Goal: Contribute content: Add original content to the website for others to see

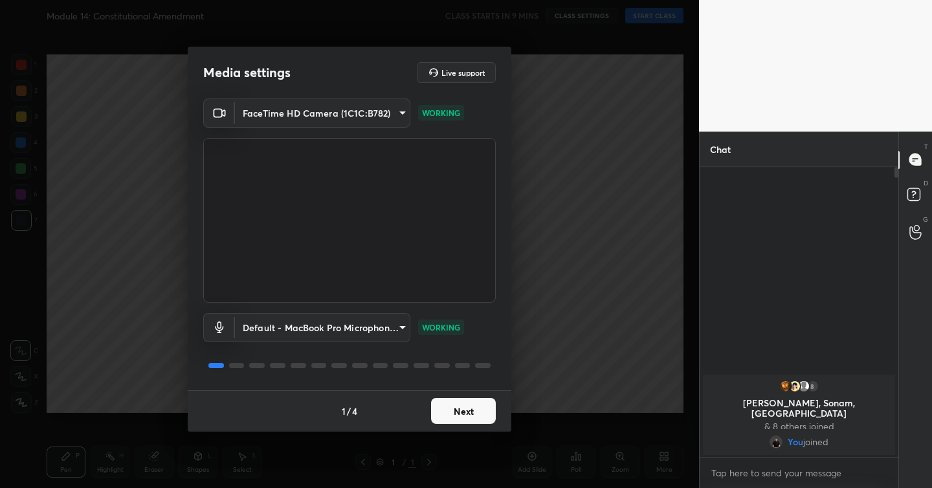
click at [453, 404] on button "Next" at bounding box center [463, 411] width 65 height 26
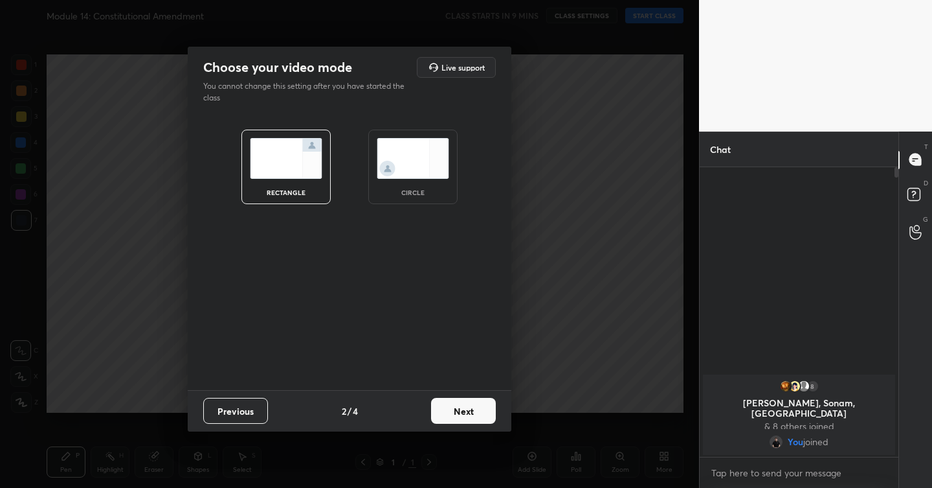
click at [453, 404] on button "Next" at bounding box center [463, 411] width 65 height 26
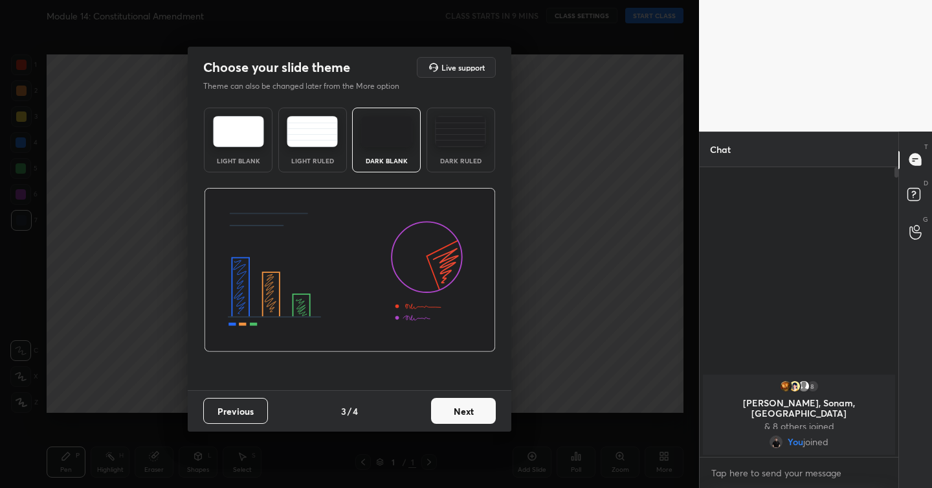
click at [453, 404] on button "Next" at bounding box center [463, 411] width 65 height 26
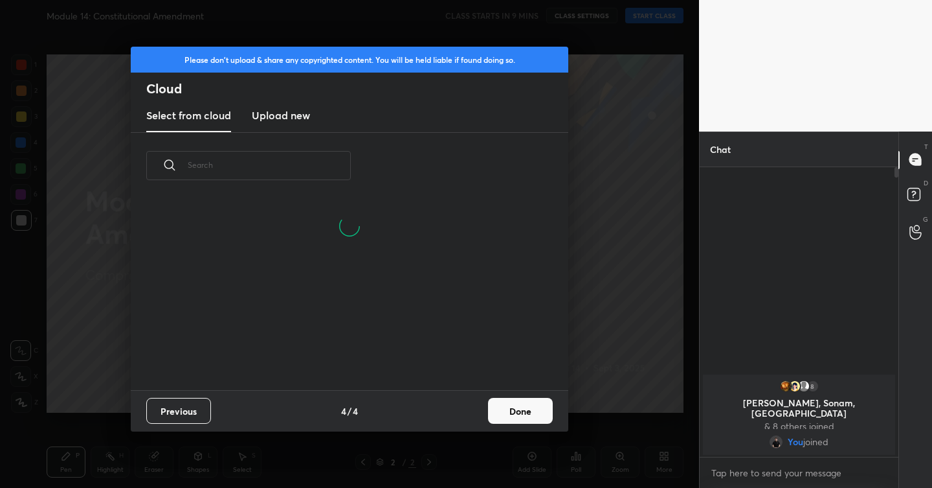
click at [294, 117] on h3 "Upload new" at bounding box center [281, 115] width 58 height 16
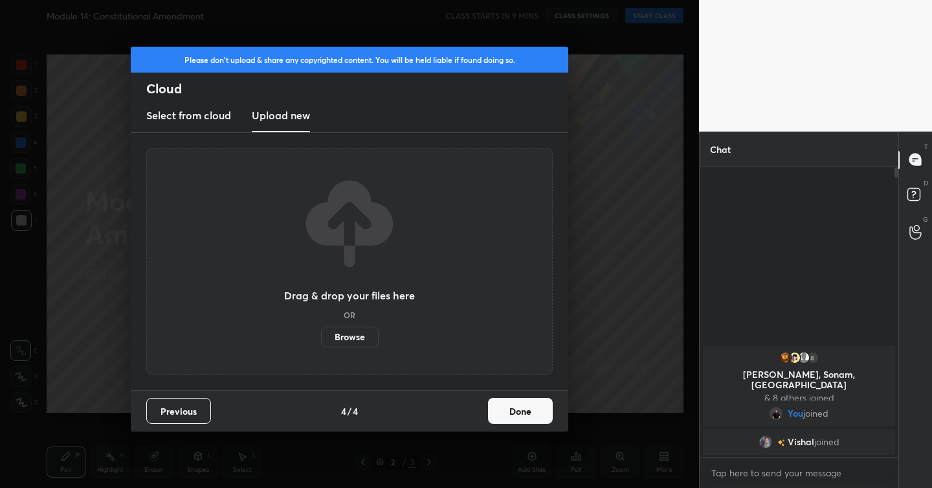
click at [349, 330] on label "Browse" at bounding box center [350, 336] width 58 height 21
click at [321, 330] on input "Browse" at bounding box center [321, 336] width 0 height 21
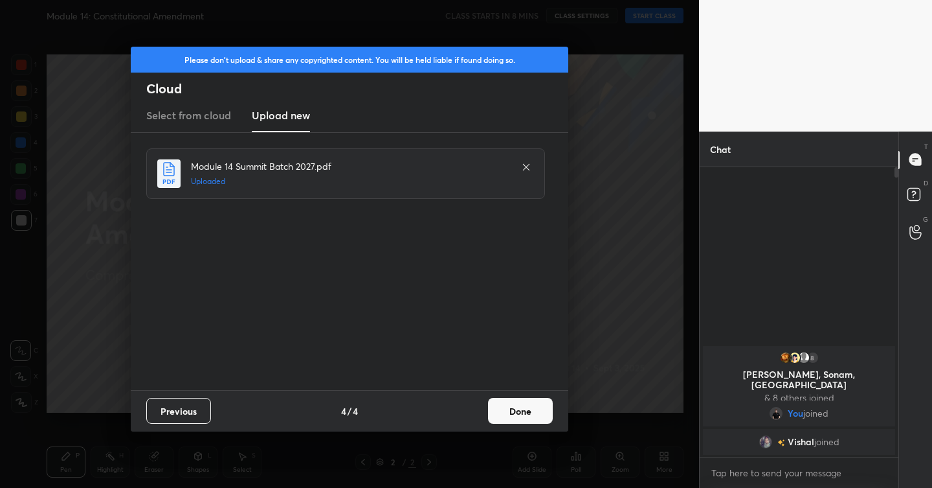
click at [518, 401] on button "Done" at bounding box center [520, 411] width 65 height 26
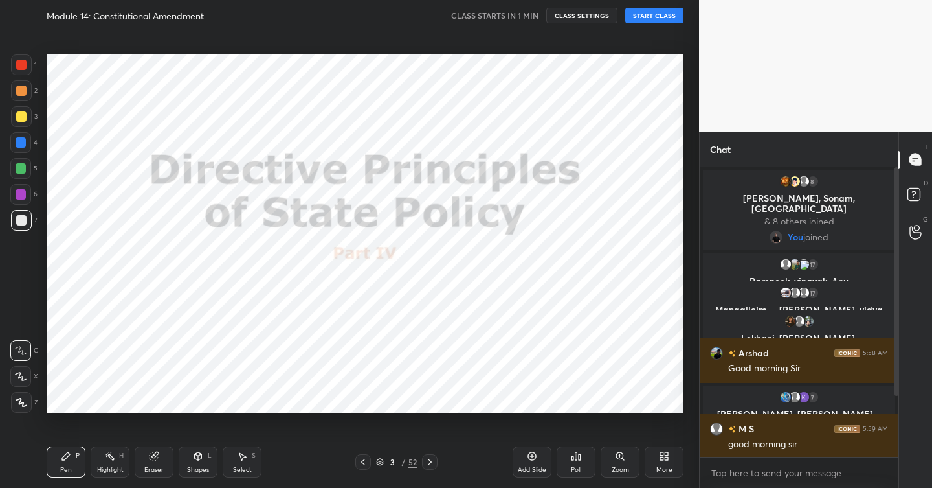
click at [27, 62] on div at bounding box center [21, 64] width 21 height 21
click at [25, 403] on icon at bounding box center [22, 402] width 12 height 9
click at [662, 18] on button "START CLASS" at bounding box center [654, 16] width 58 height 16
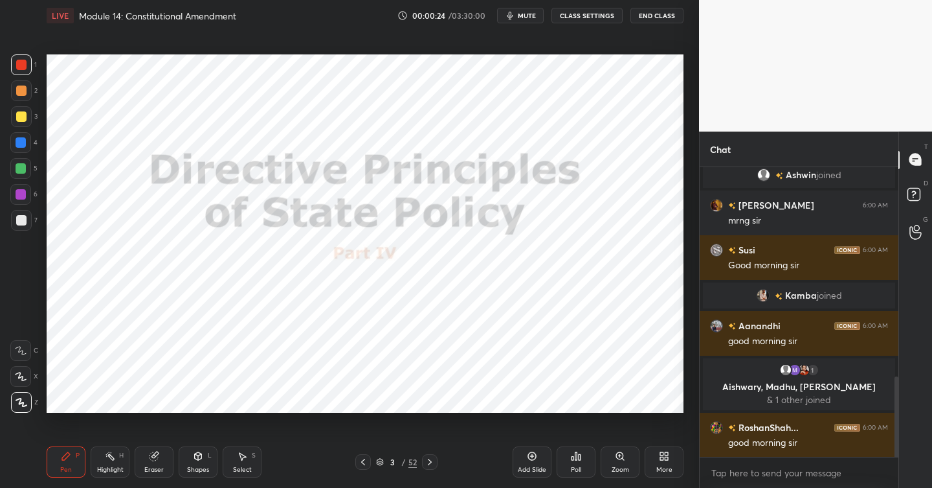
scroll to position [760, 0]
click at [366, 460] on icon at bounding box center [363, 461] width 10 height 10
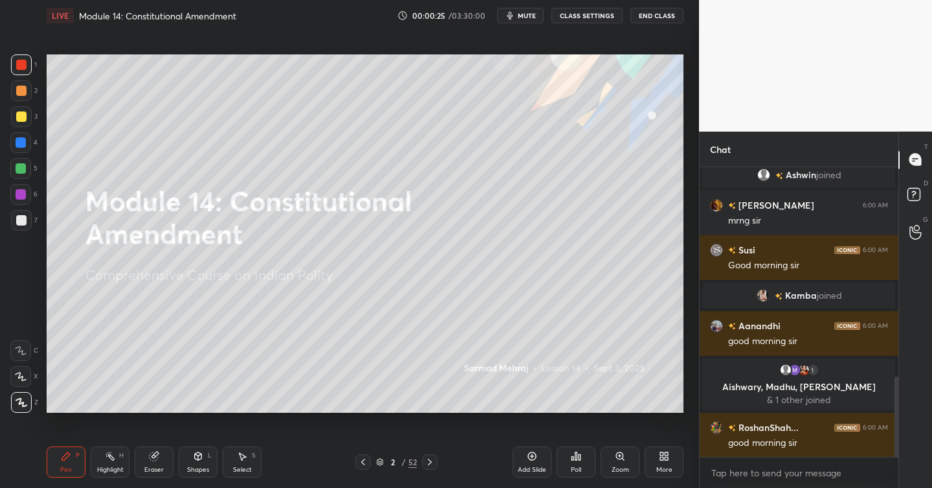
click at [535, 454] on icon at bounding box center [532, 456] width 10 height 10
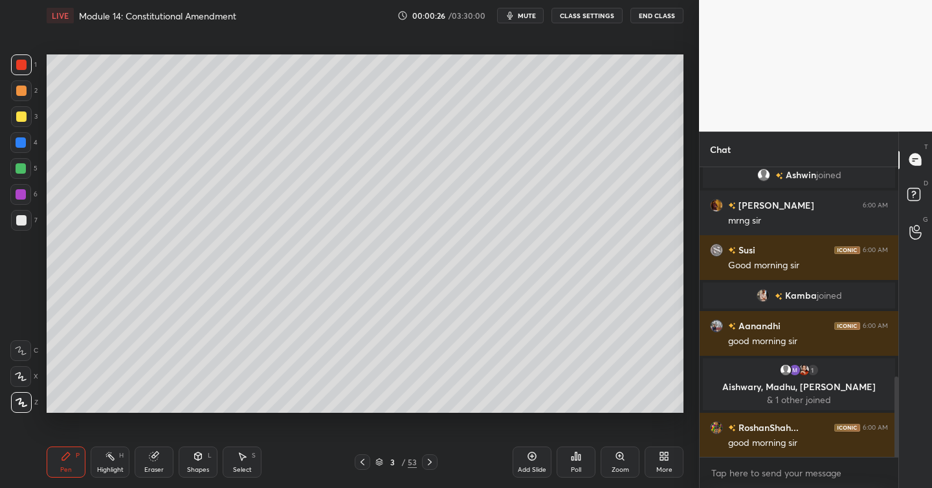
drag, startPoint x: 21, startPoint y: 113, endPoint x: 28, endPoint y: 117, distance: 7.6
click at [21, 115] on div at bounding box center [21, 116] width 10 height 10
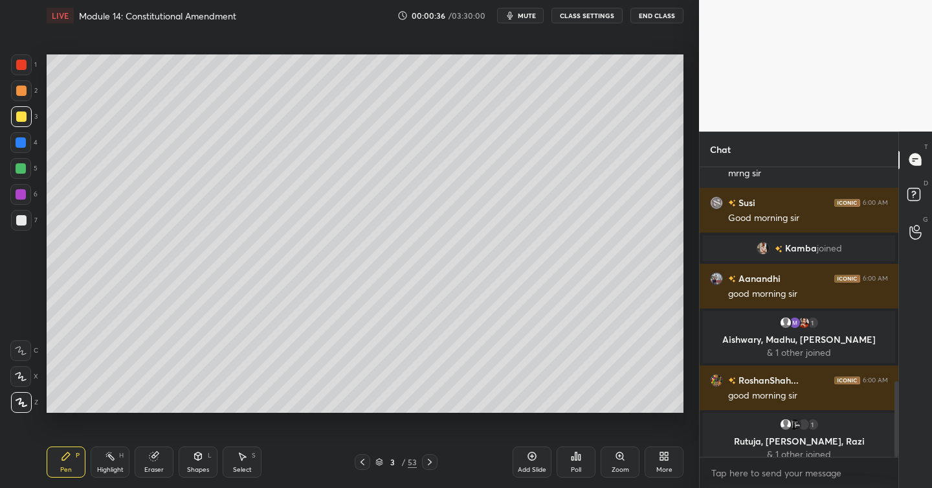
scroll to position [817, 0]
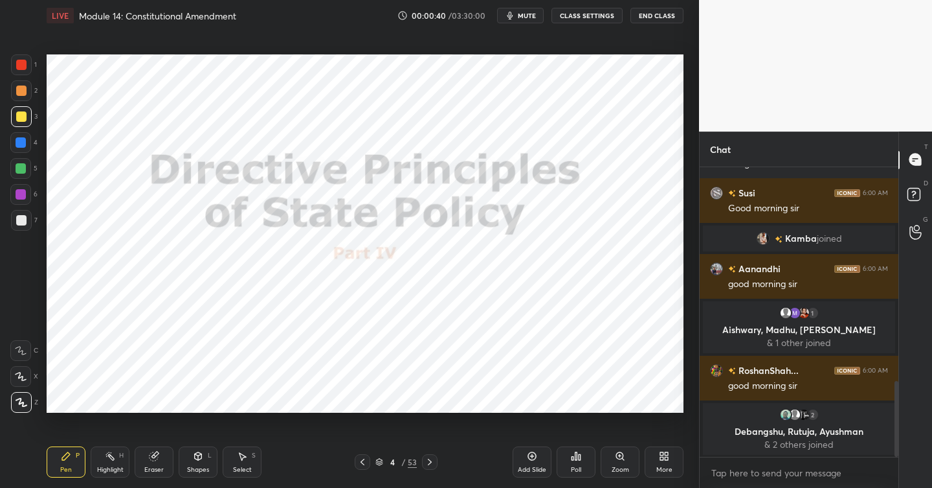
click at [25, 67] on div at bounding box center [21, 65] width 10 height 10
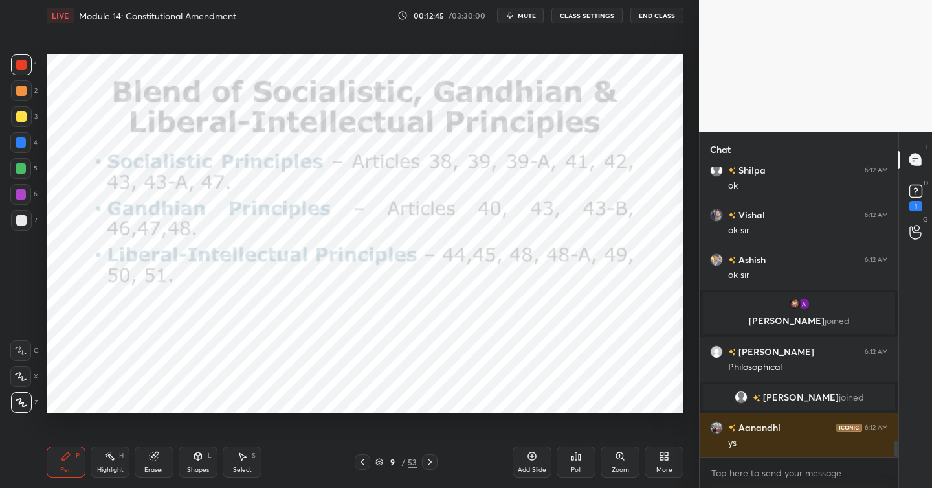
scroll to position [4965, 0]
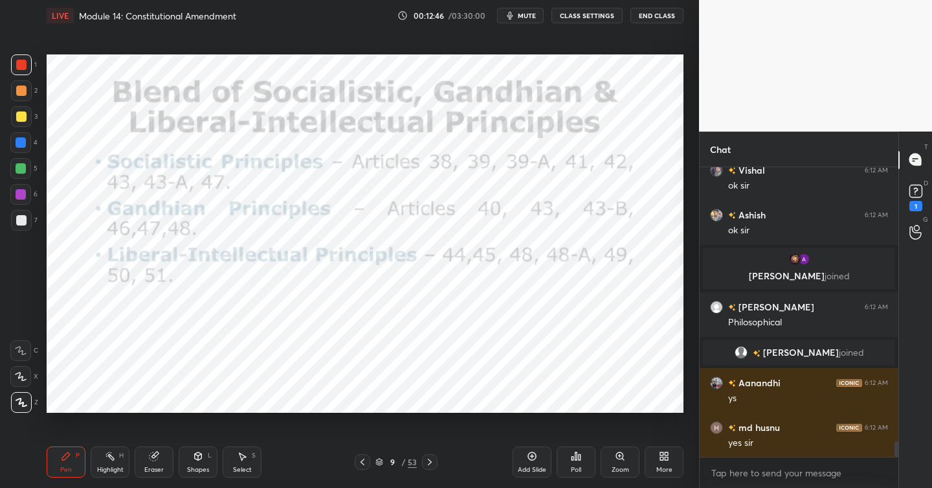
drag, startPoint x: 535, startPoint y: 456, endPoint x: 522, endPoint y: 457, distance: 12.3
click at [534, 457] on icon at bounding box center [532, 456] width 10 height 10
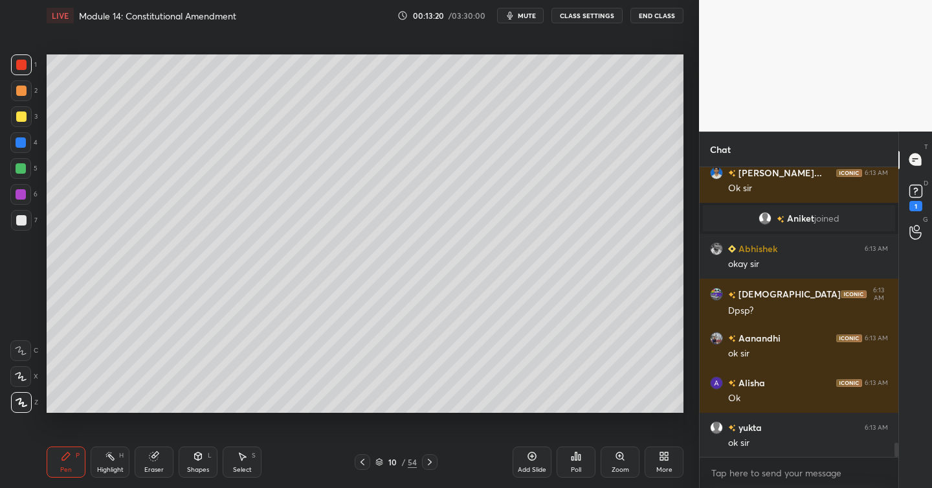
scroll to position [5, 5]
click at [25, 113] on div at bounding box center [21, 116] width 10 height 10
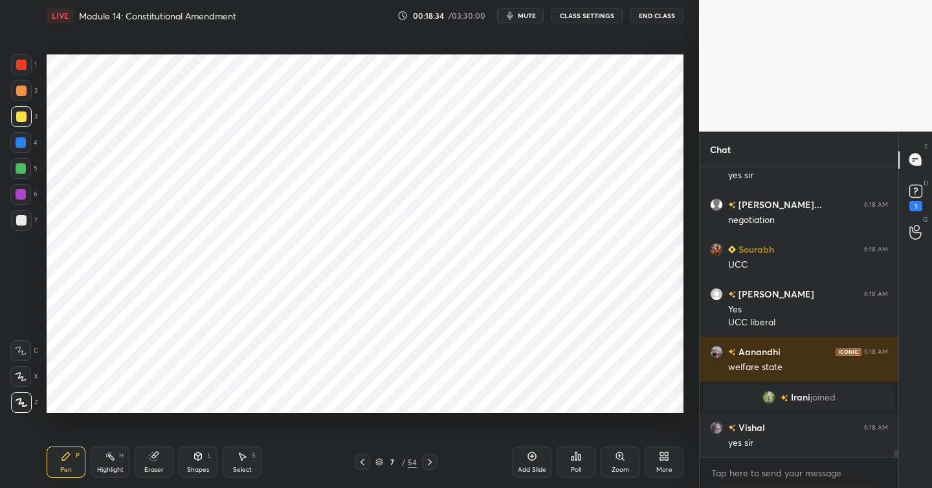
scroll to position [11202, 0]
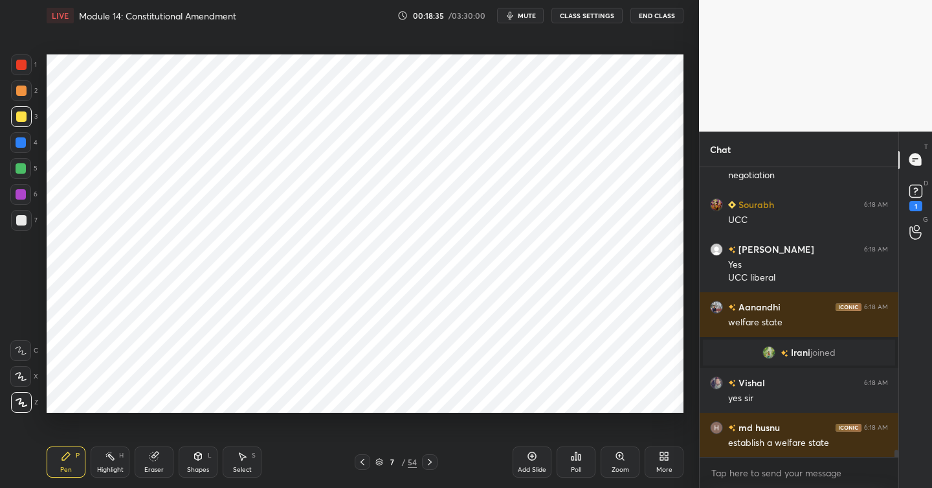
click at [21, 69] on div at bounding box center [21, 65] width 10 height 10
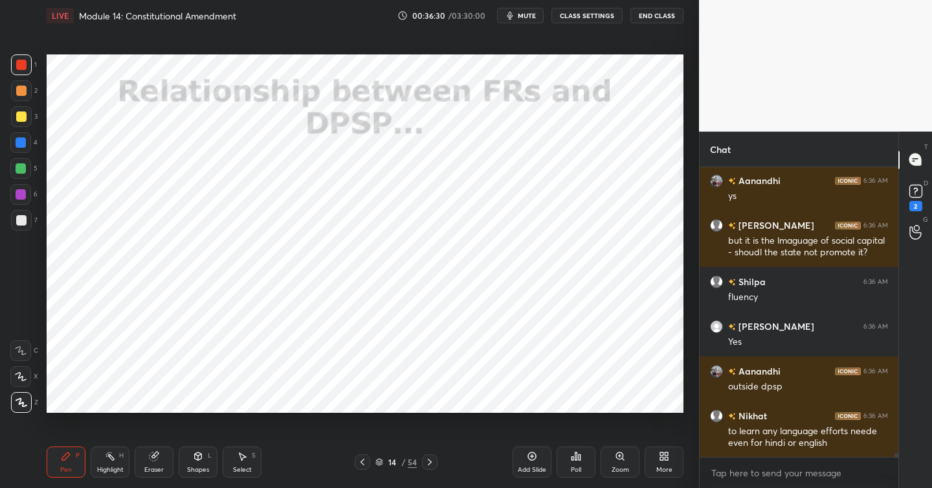
scroll to position [21188, 0]
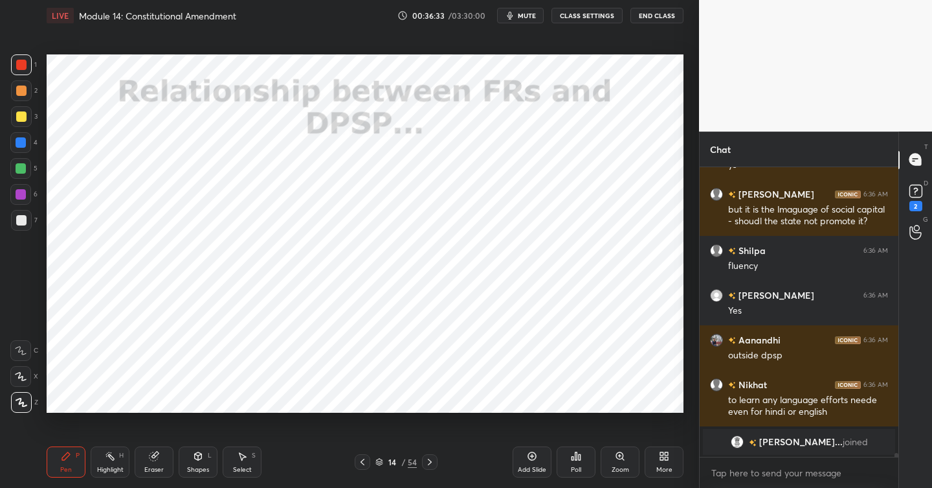
click at [432, 462] on icon at bounding box center [430, 461] width 10 height 10
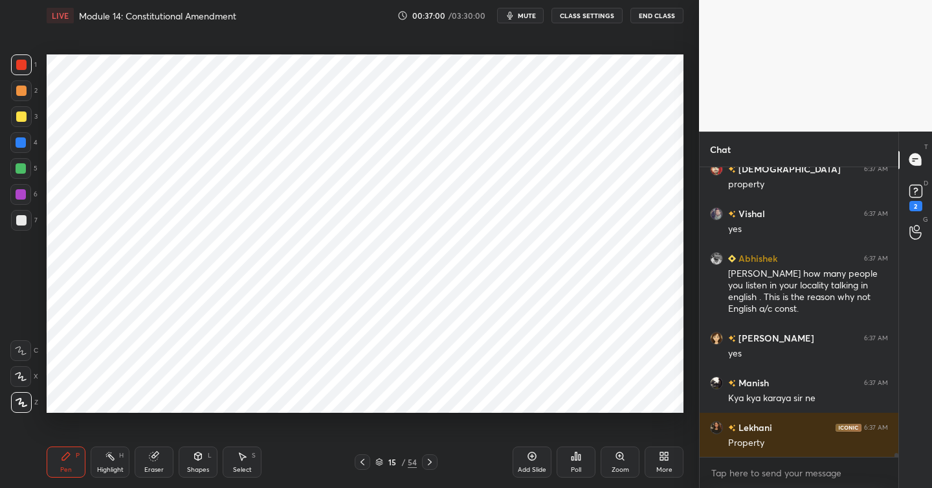
scroll to position [21430, 0]
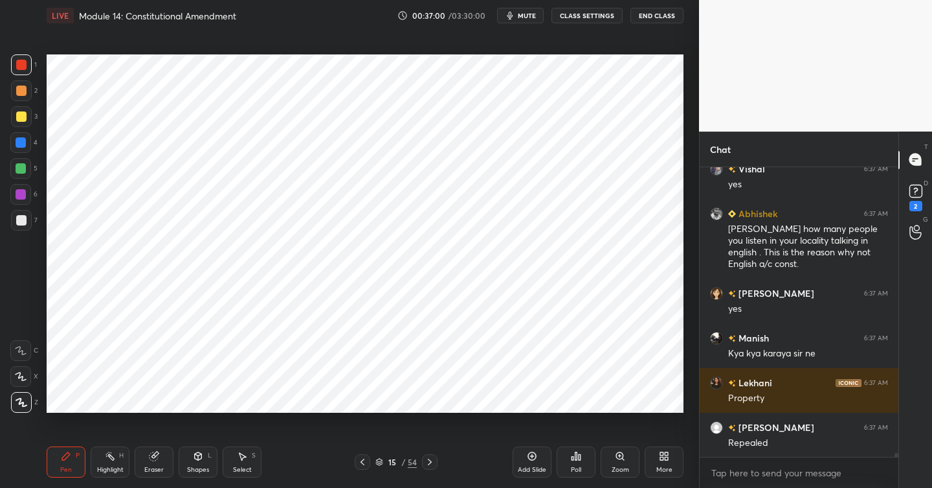
click at [27, 146] on div at bounding box center [20, 142] width 21 height 21
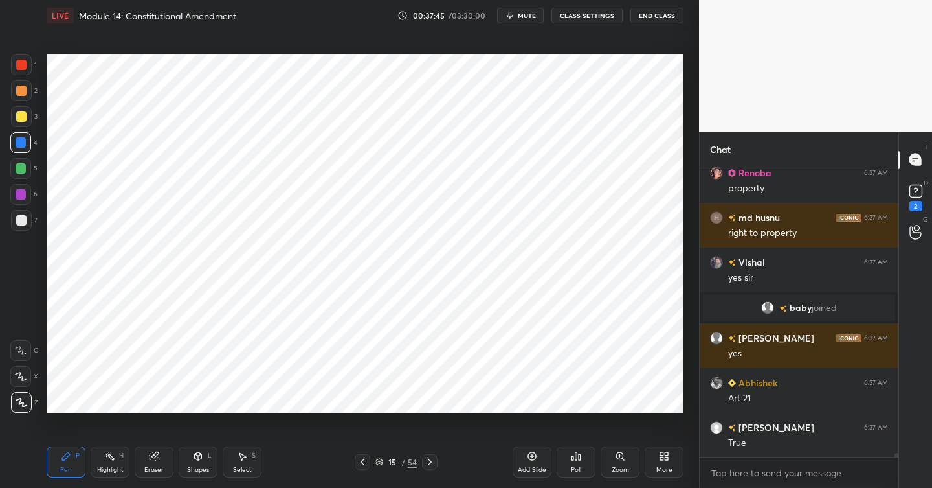
scroll to position [21772, 0]
drag, startPoint x: 537, startPoint y: 463, endPoint x: 530, endPoint y: 465, distance: 6.8
click at [533, 464] on div "Add Slide" at bounding box center [532, 461] width 39 height 31
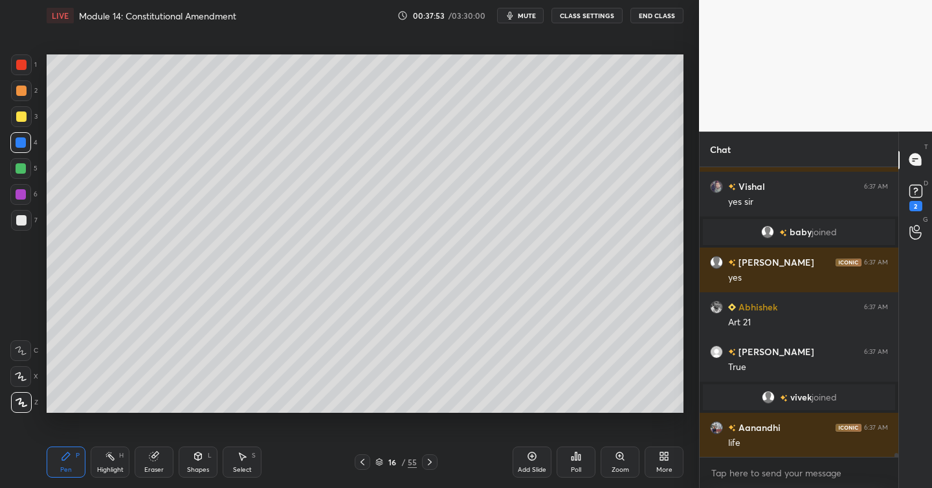
scroll to position [21801, 0]
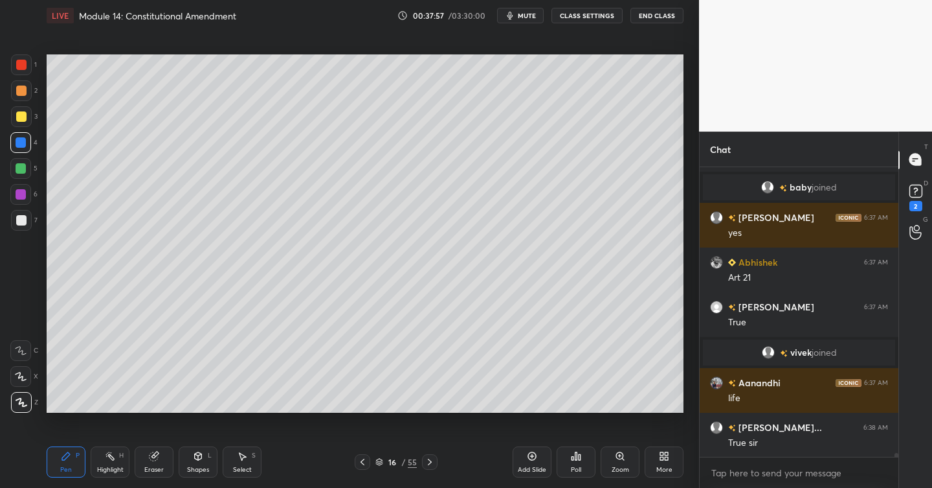
click at [26, 115] on div at bounding box center [21, 116] width 21 height 21
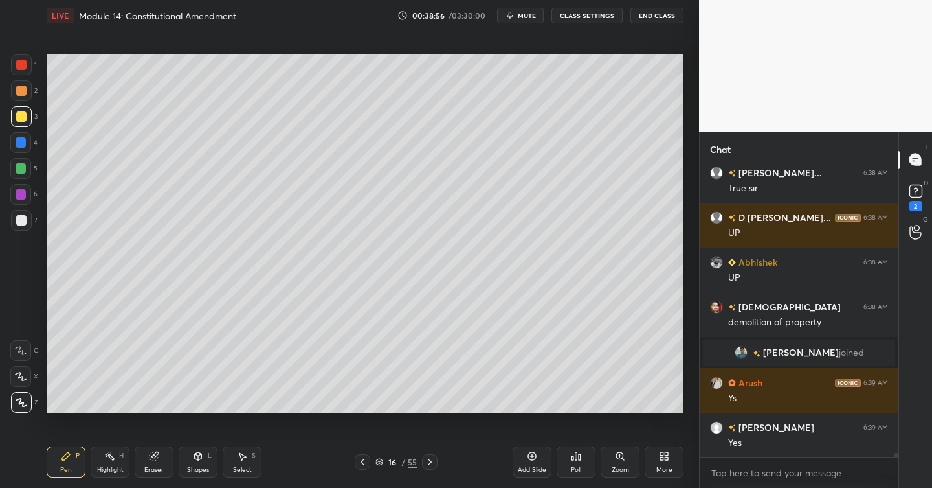
scroll to position [21952, 0]
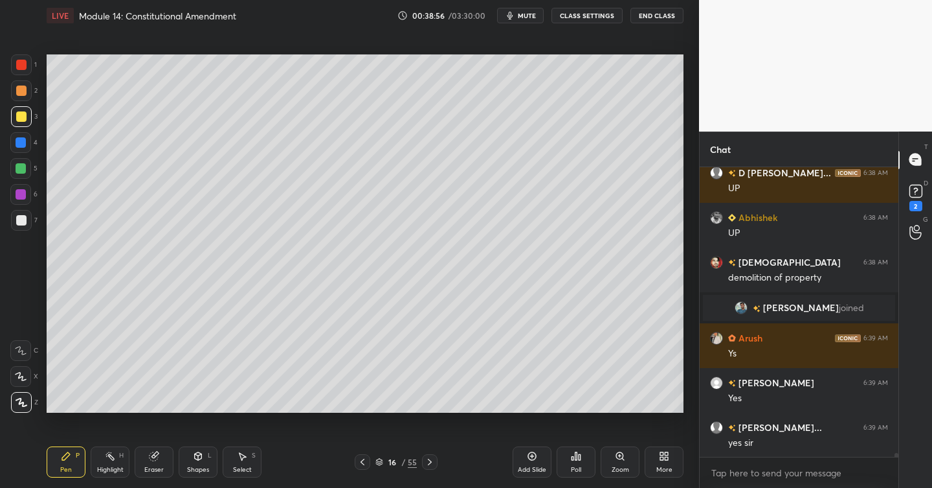
click at [23, 224] on div at bounding box center [21, 220] width 21 height 21
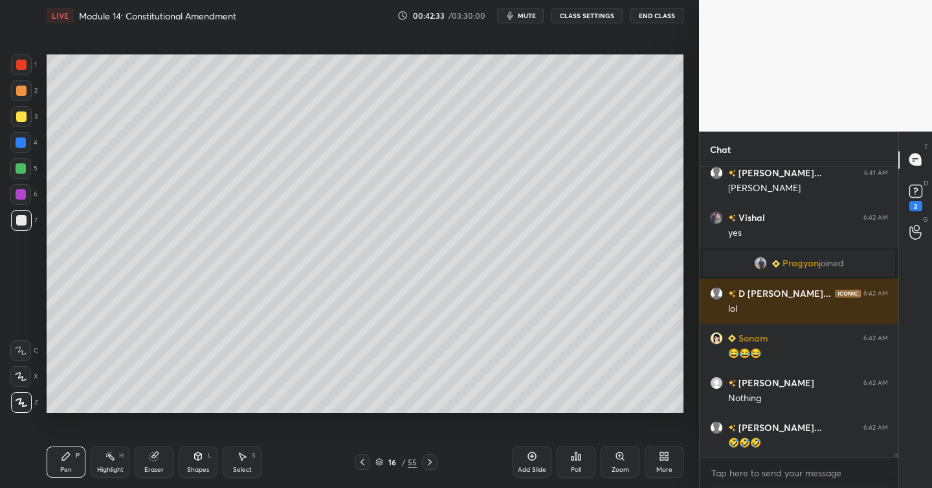
scroll to position [22925, 0]
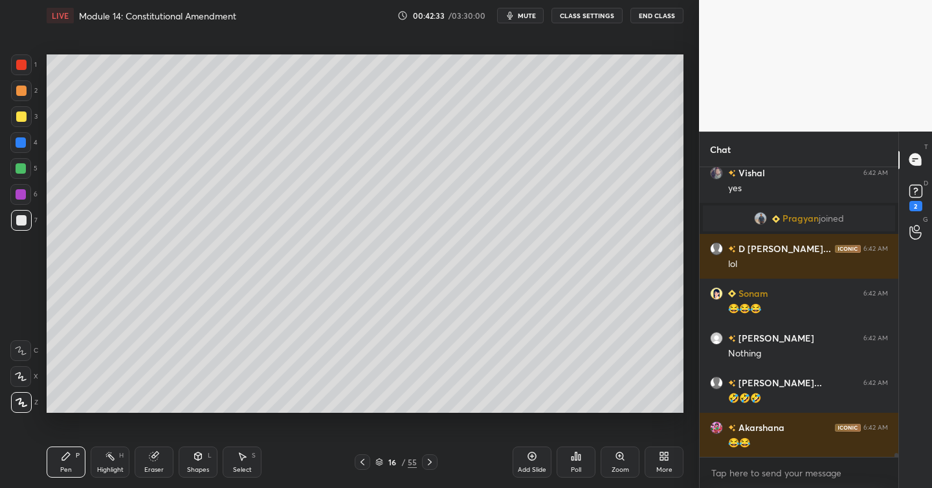
drag, startPoint x: 544, startPoint y: 454, endPoint x: 535, endPoint y: 453, distance: 9.7
click at [543, 453] on div "Add Slide" at bounding box center [532, 461] width 39 height 31
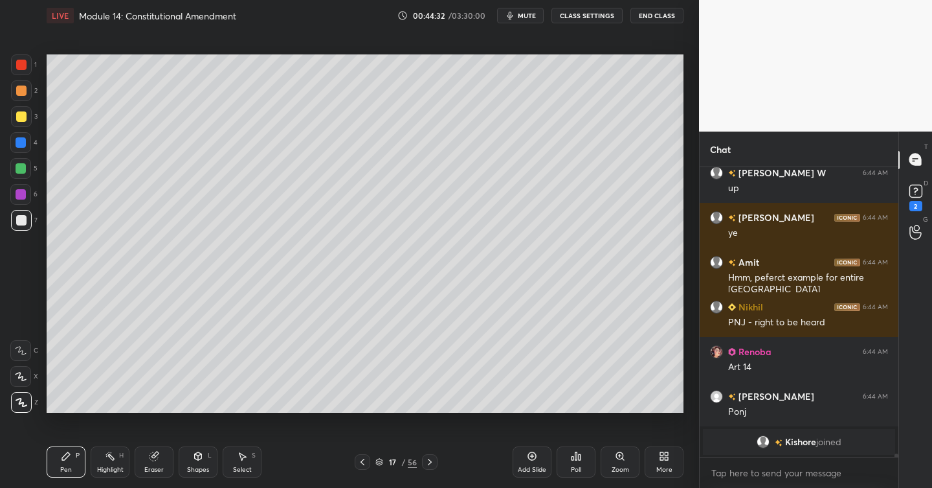
scroll to position [23379, 0]
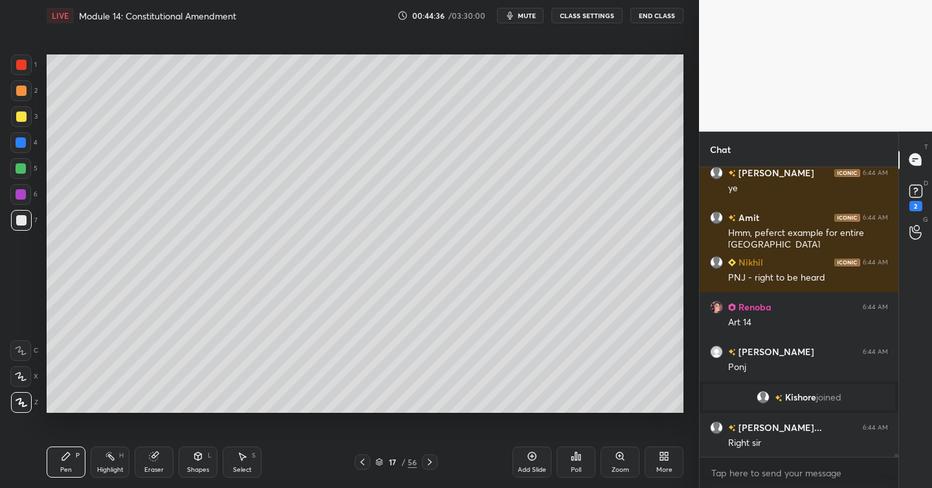
click at [537, 456] on div "Add Slide" at bounding box center [532, 461] width 39 height 31
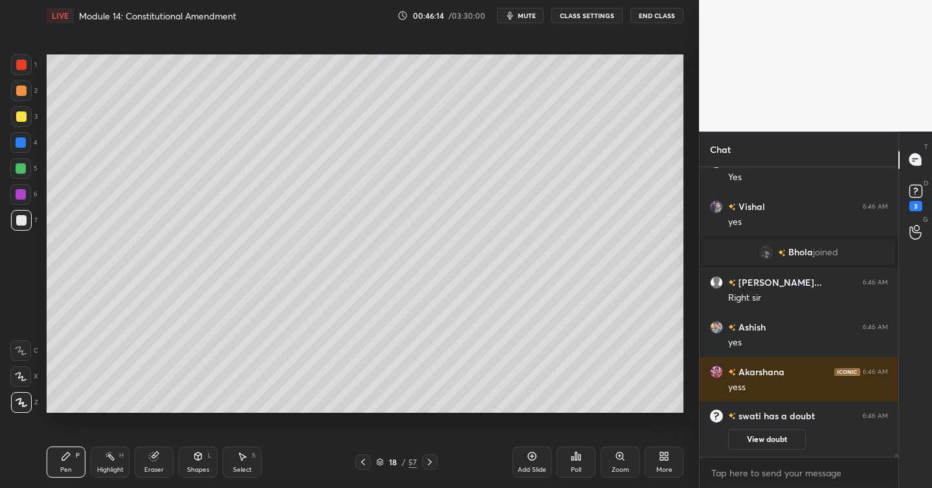
scroll to position [23882, 0]
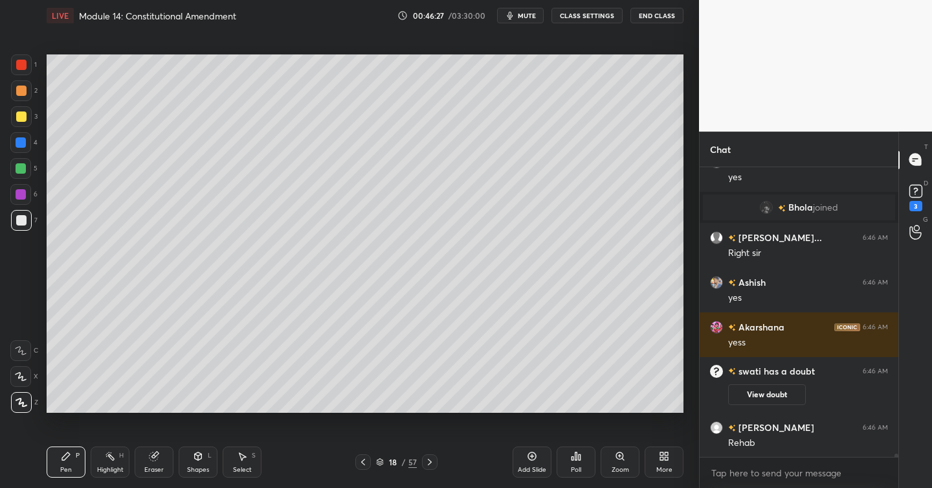
drag, startPoint x: 539, startPoint y: 457, endPoint x: 528, endPoint y: 459, distance: 10.5
click at [537, 458] on div "Add Slide" at bounding box center [532, 461] width 39 height 31
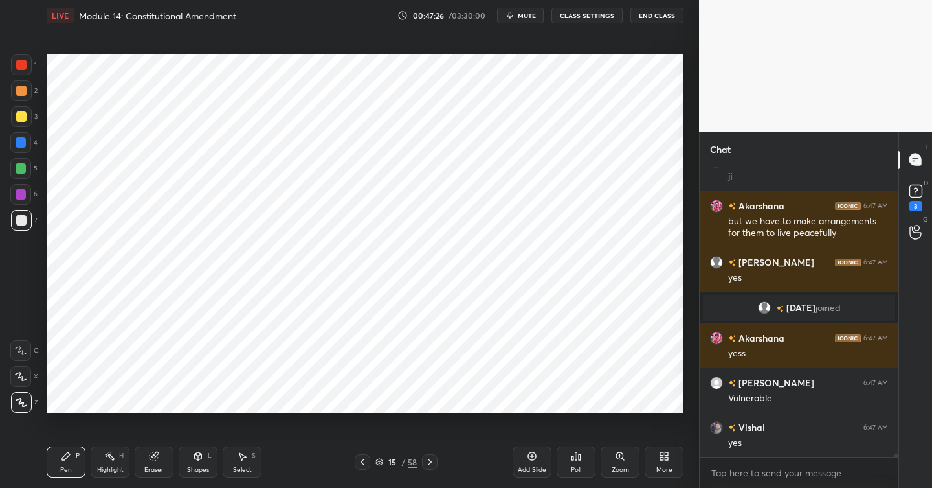
scroll to position [24208, 0]
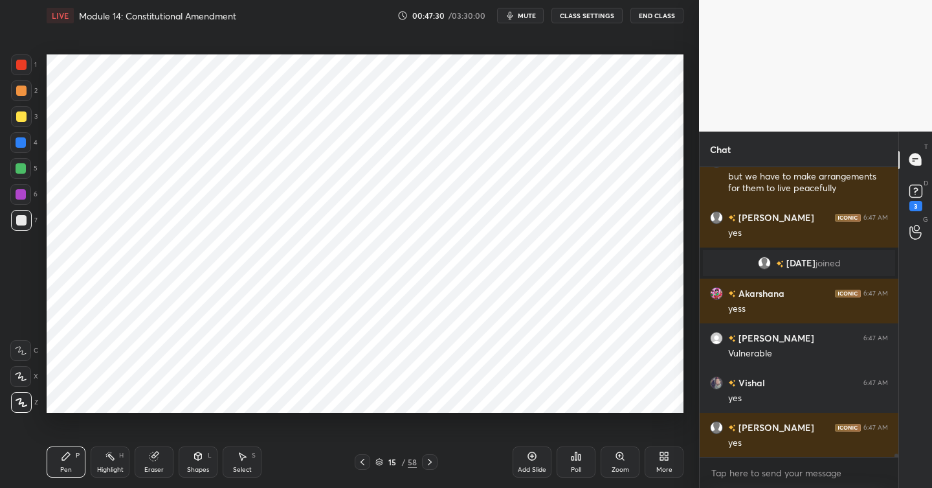
click at [22, 63] on div at bounding box center [21, 65] width 10 height 10
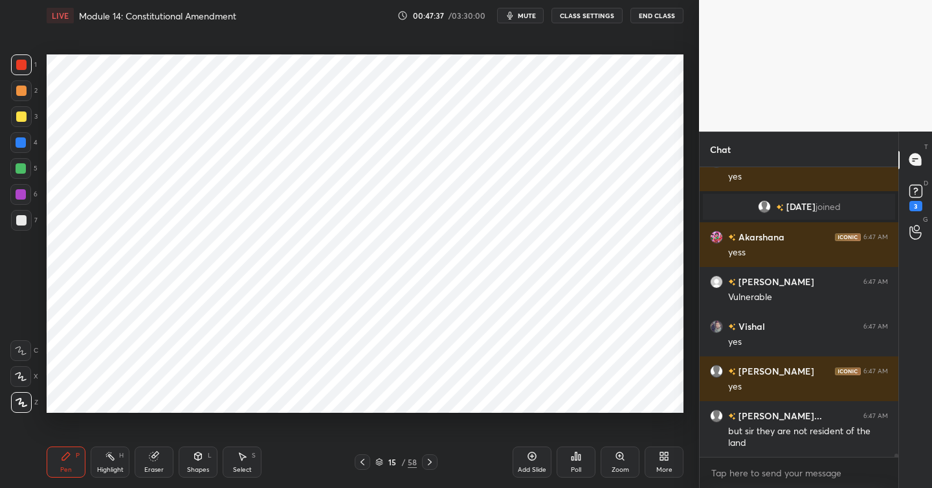
scroll to position [24309, 0]
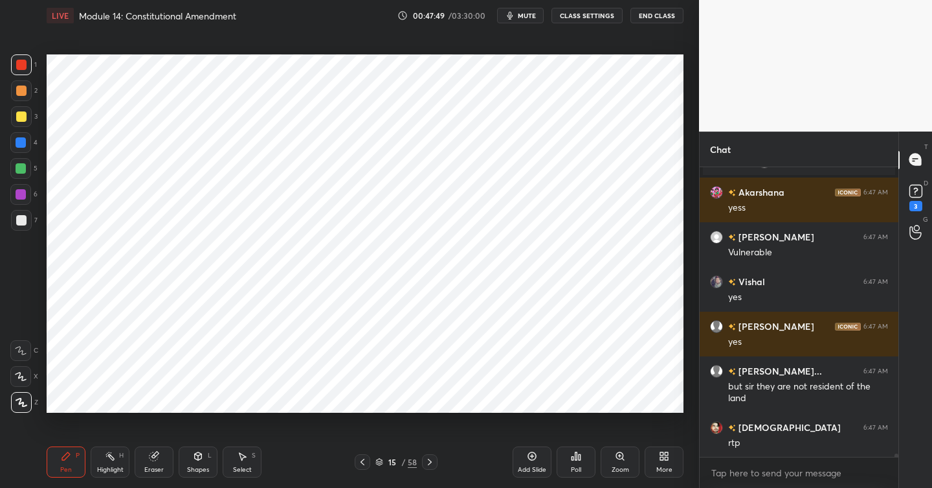
click at [23, 192] on div at bounding box center [21, 194] width 10 height 10
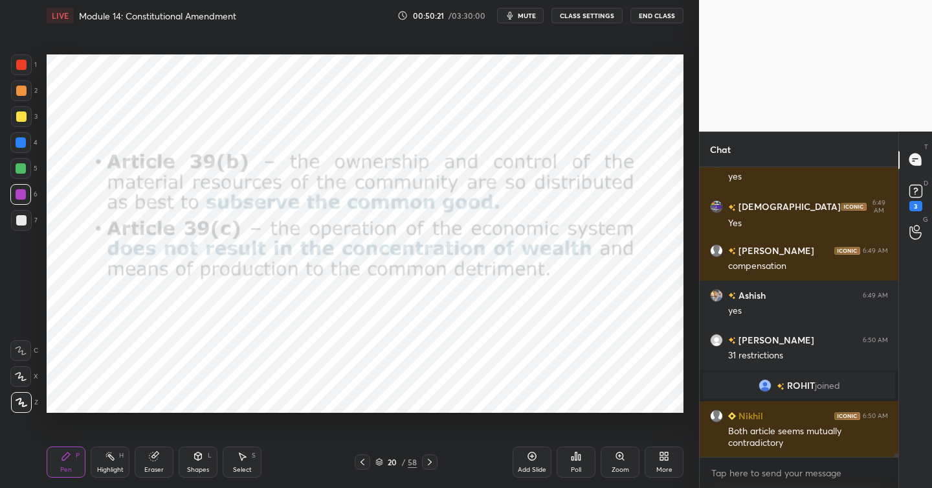
scroll to position [25058, 0]
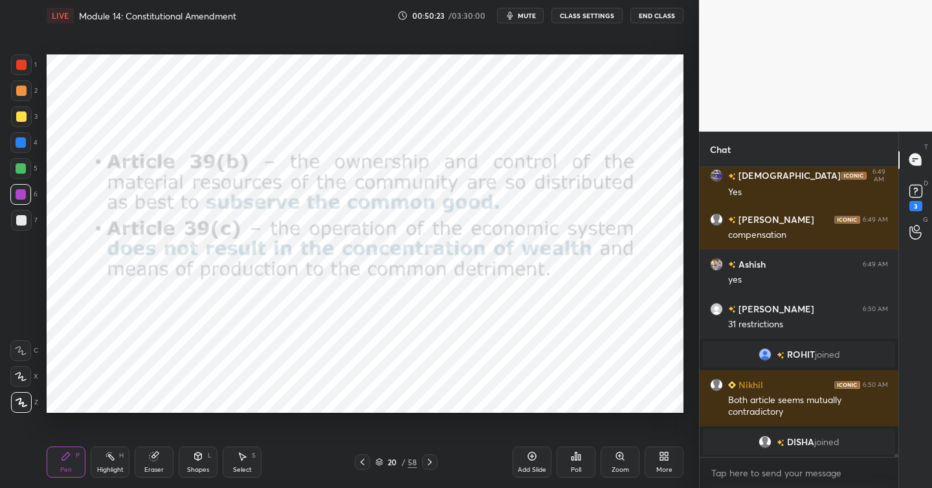
click at [25, 68] on div at bounding box center [21, 65] width 10 height 10
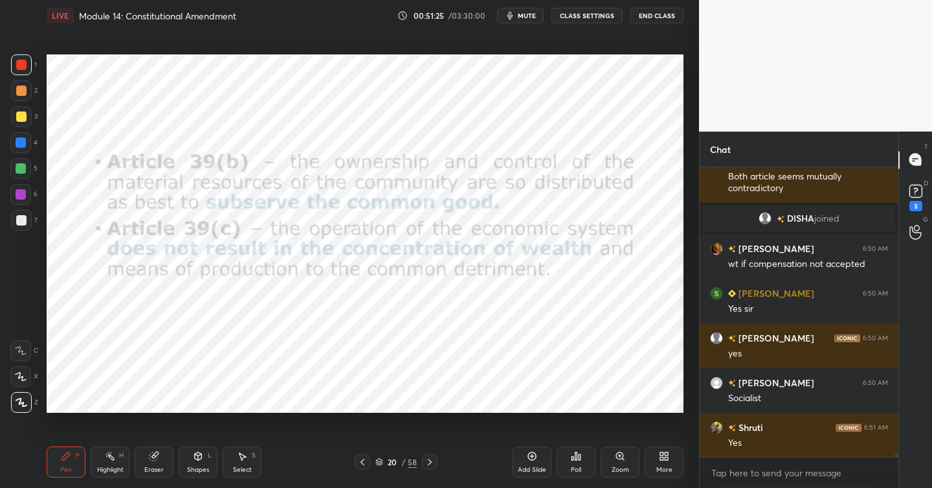
scroll to position [25314, 0]
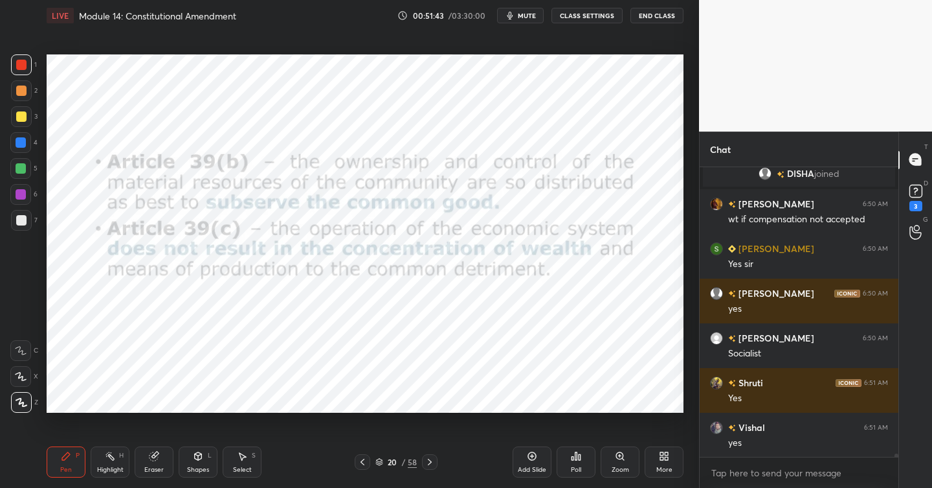
drag, startPoint x: 544, startPoint y: 453, endPoint x: 524, endPoint y: 448, distance: 19.9
click at [543, 453] on div "Add Slide" at bounding box center [532, 461] width 39 height 31
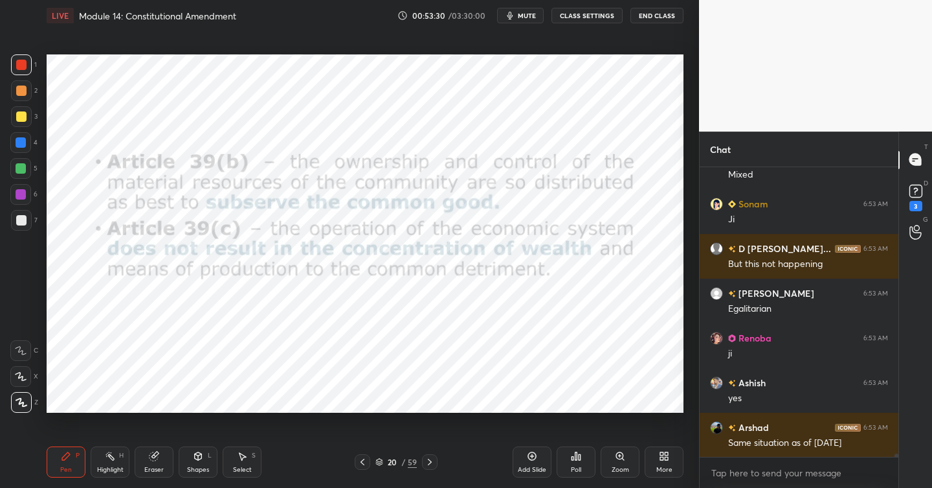
scroll to position [25868, 0]
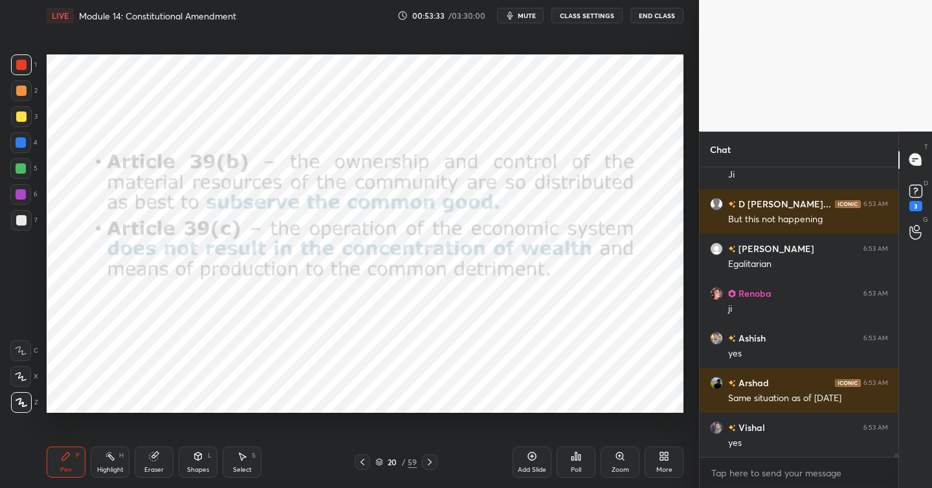
click at [537, 455] on div "Add Slide" at bounding box center [532, 461] width 39 height 31
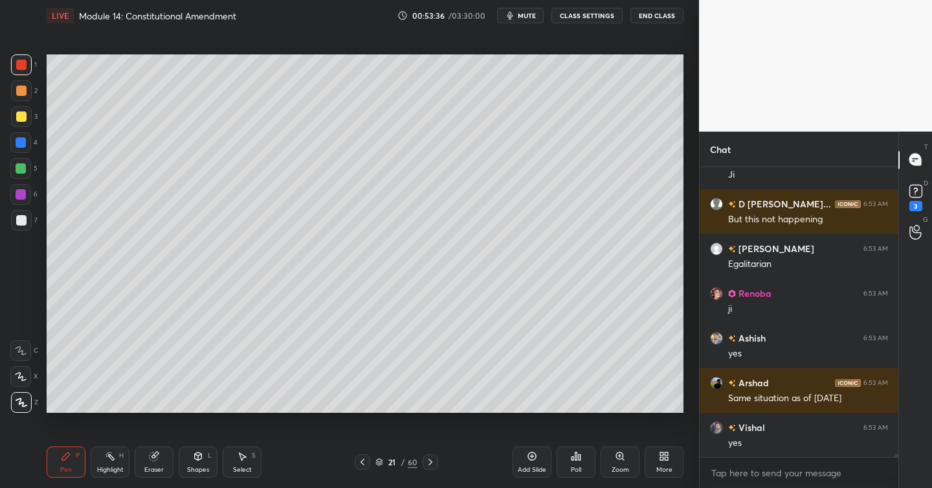
click at [25, 117] on div at bounding box center [21, 116] width 10 height 10
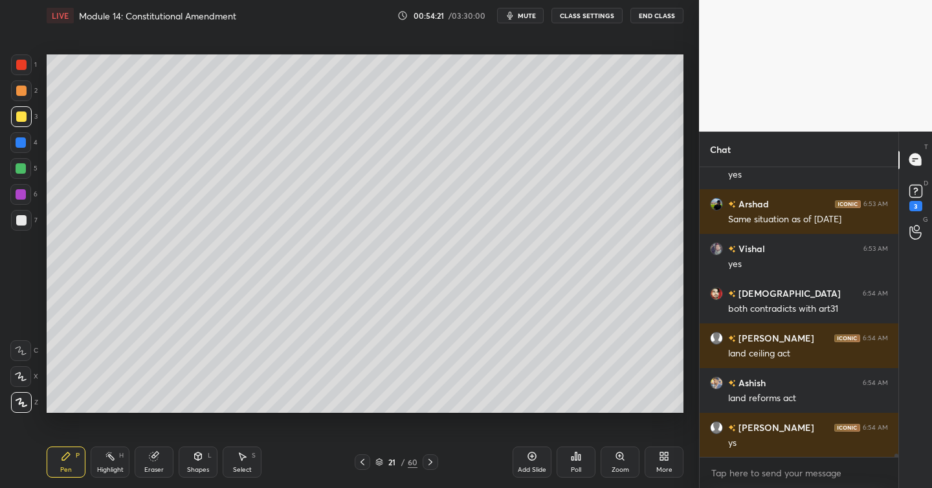
scroll to position [26092, 0]
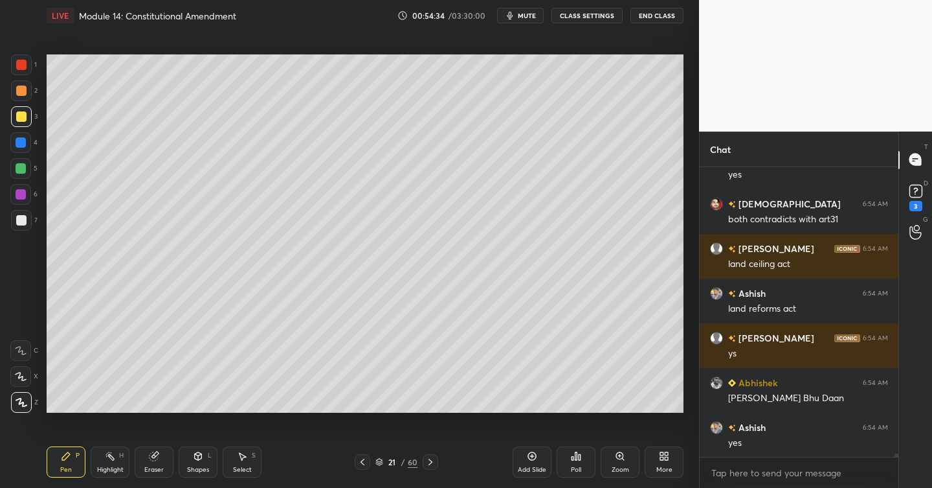
drag, startPoint x: 21, startPoint y: 140, endPoint x: 31, endPoint y: 139, distance: 9.9
click at [21, 140] on div at bounding box center [21, 142] width 10 height 10
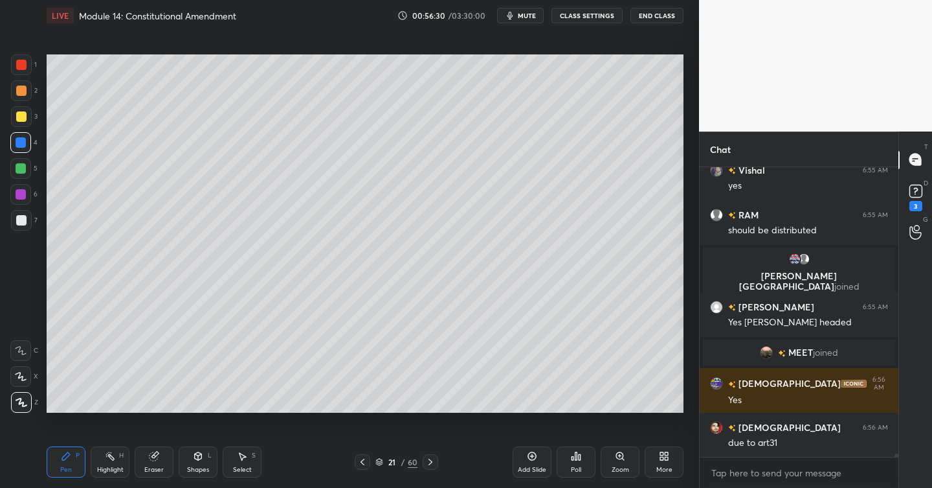
scroll to position [26241, 0]
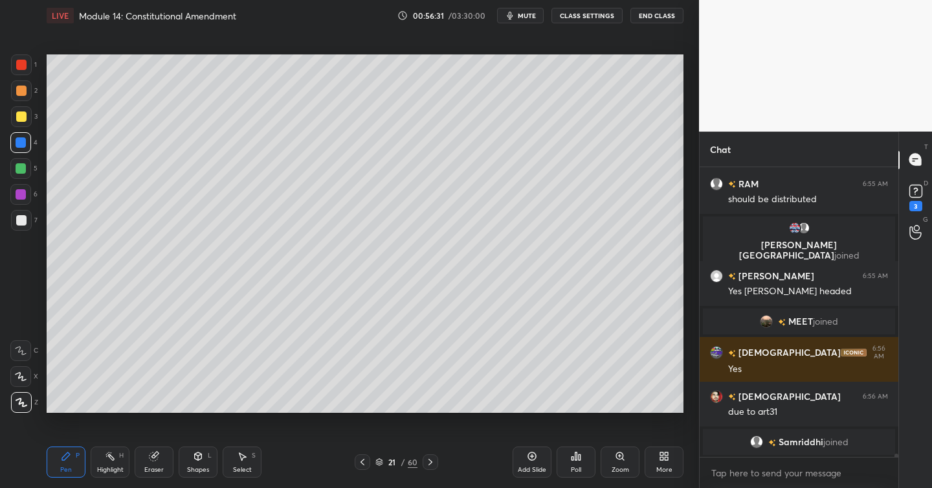
click at [27, 221] on div at bounding box center [21, 220] width 21 height 21
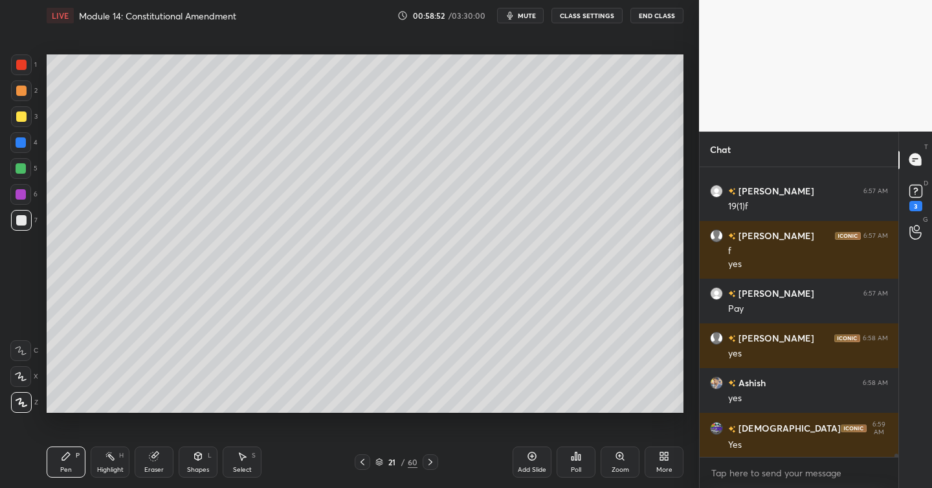
scroll to position [26917, 0]
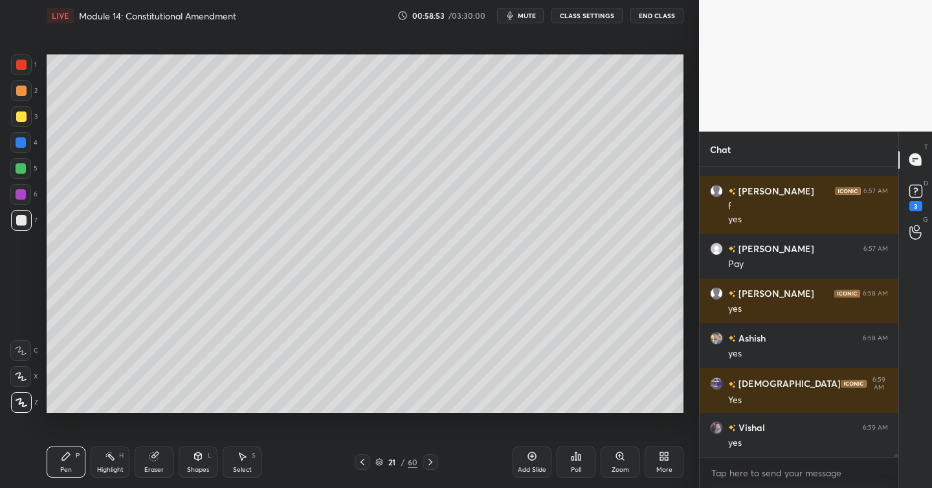
click at [539, 453] on div "Add Slide" at bounding box center [532, 461] width 39 height 31
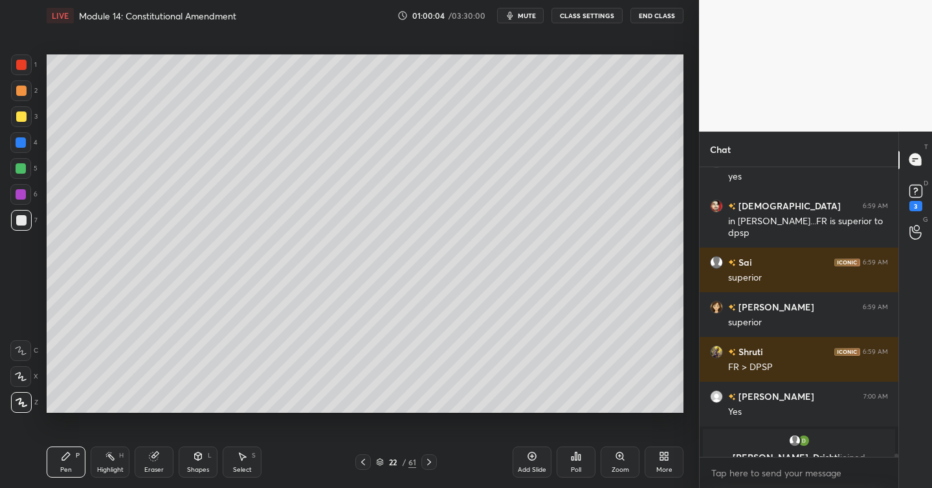
scroll to position [27199, 0]
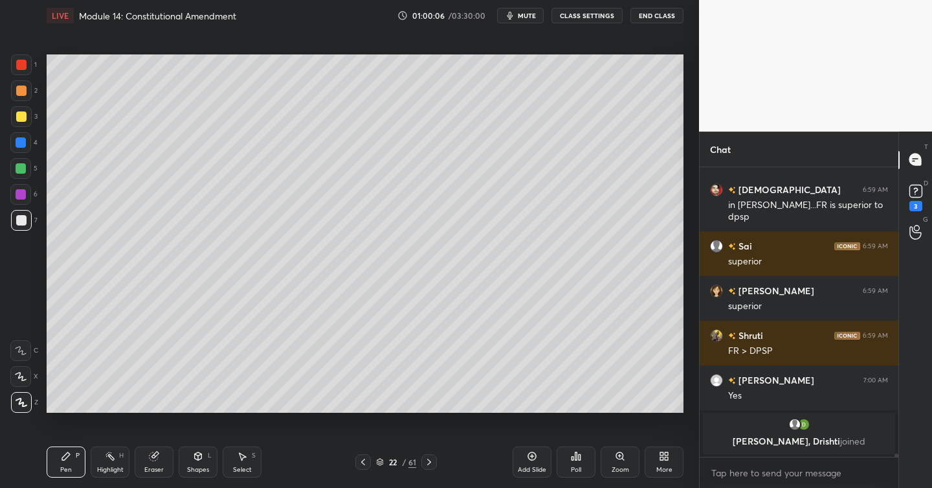
drag, startPoint x: 532, startPoint y: 452, endPoint x: 521, endPoint y: 451, distance: 10.4
click at [530, 453] on icon at bounding box center [532, 456] width 10 height 10
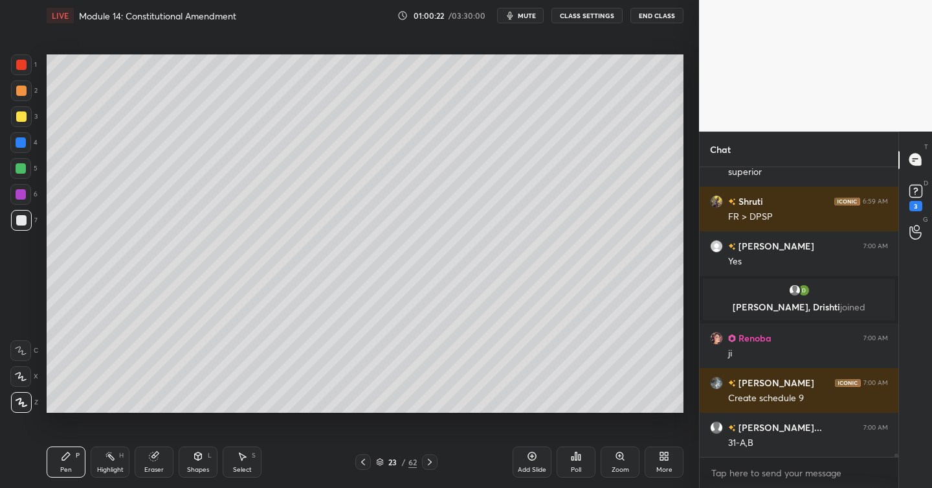
scroll to position [27218, 0]
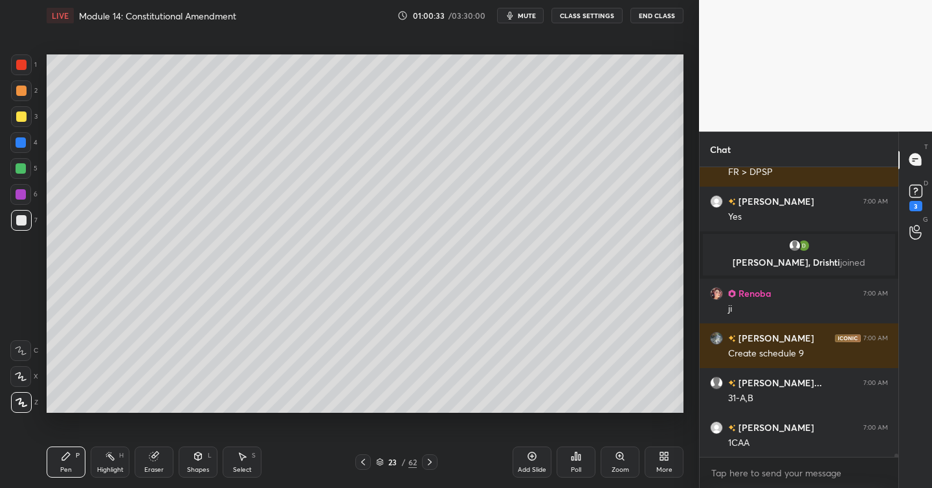
click at [26, 113] on div at bounding box center [21, 116] width 21 height 21
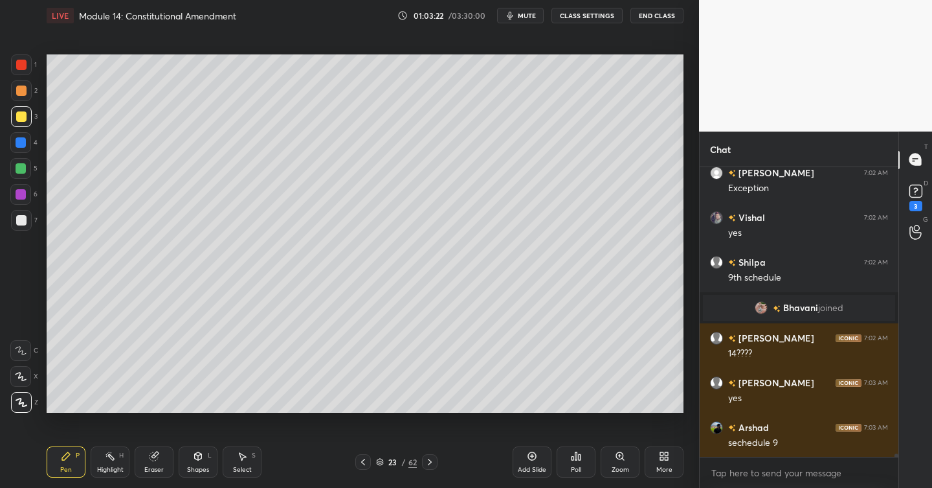
scroll to position [27605, 0]
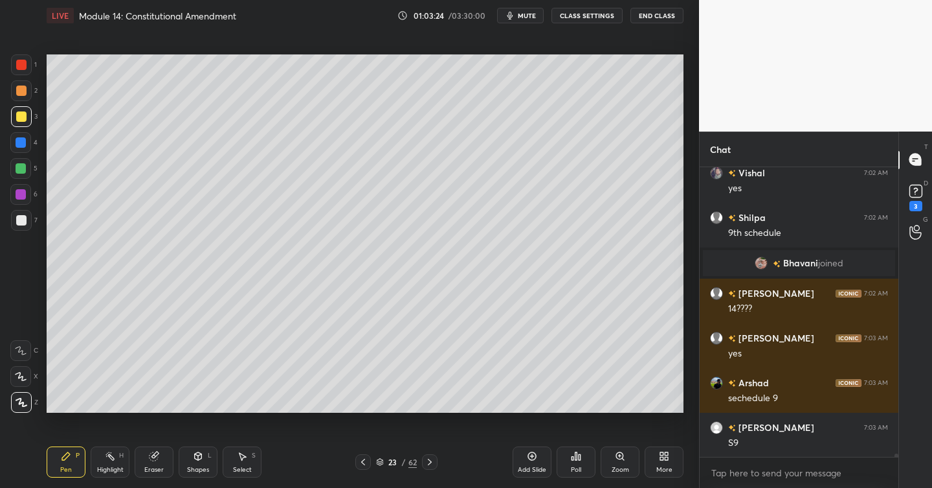
click at [32, 95] on div "2" at bounding box center [24, 90] width 27 height 21
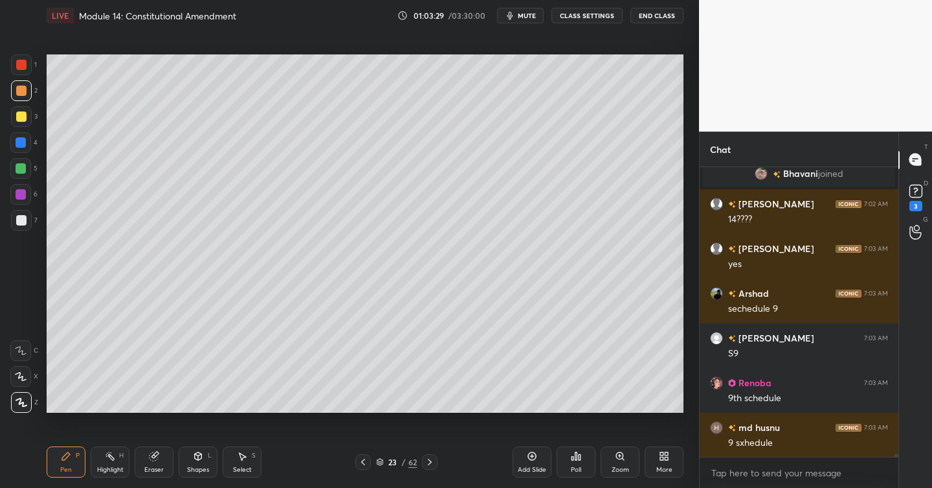
scroll to position [27739, 0]
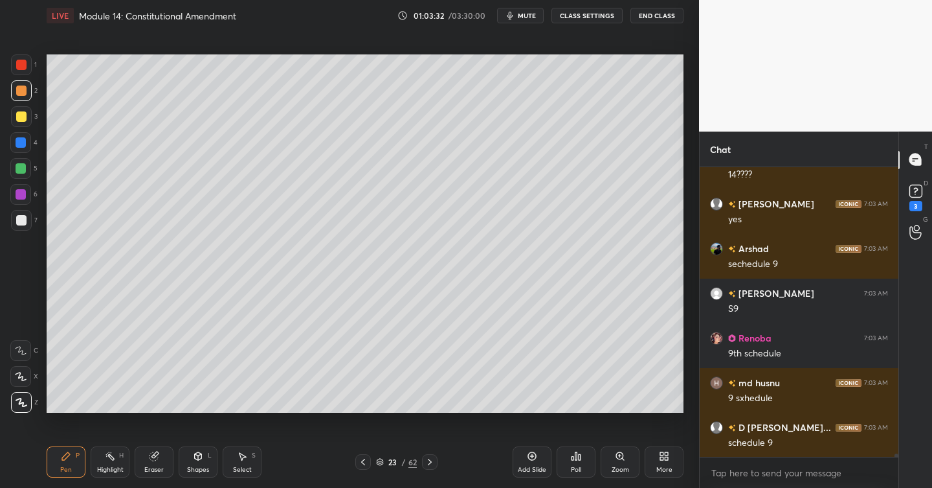
click at [537, 454] on div "Add Slide" at bounding box center [532, 461] width 39 height 31
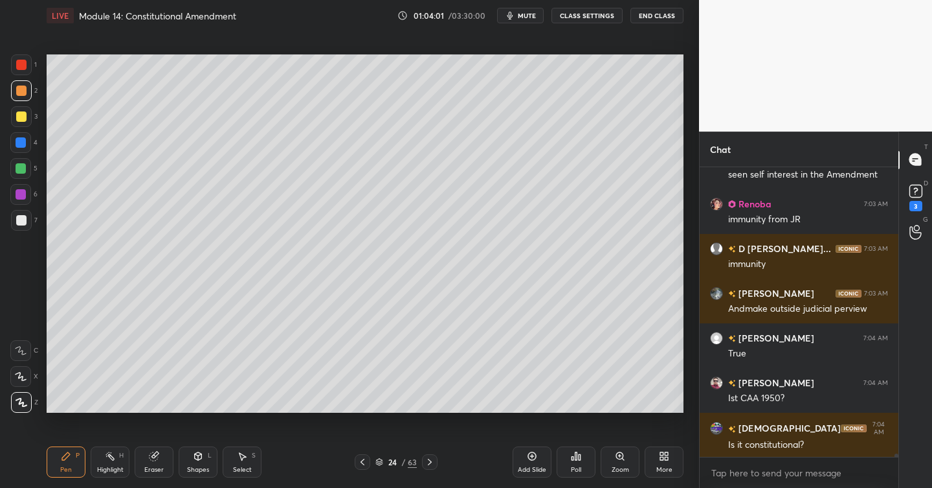
scroll to position [28141, 0]
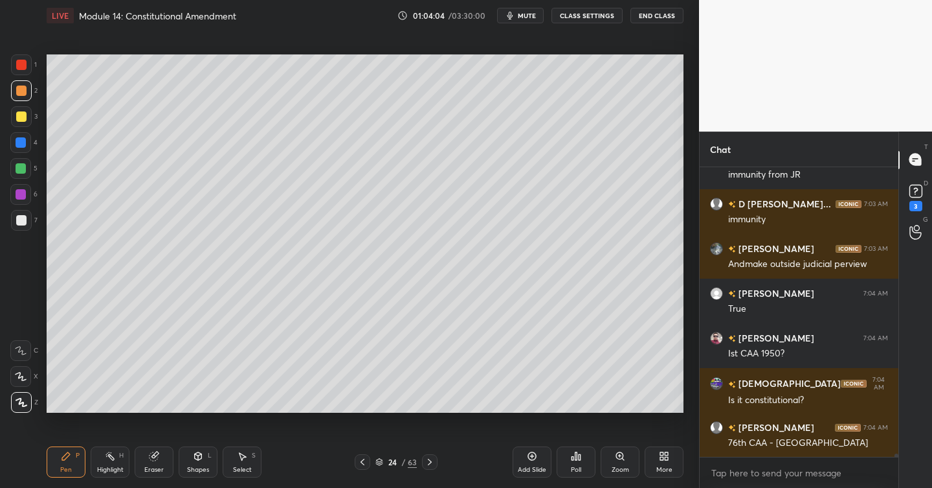
drag, startPoint x: 27, startPoint y: 223, endPoint x: 41, endPoint y: 202, distance: 25.1
click at [26, 220] on div at bounding box center [21, 220] width 21 height 21
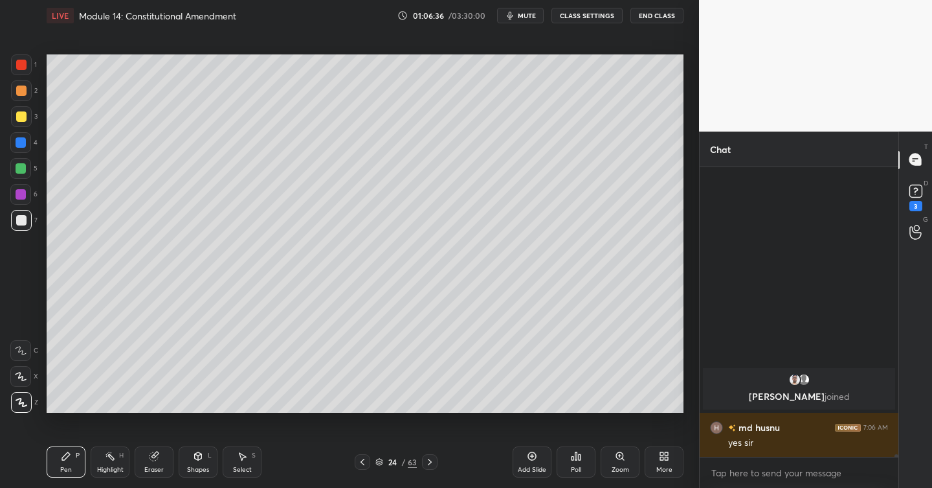
scroll to position [28767, 0]
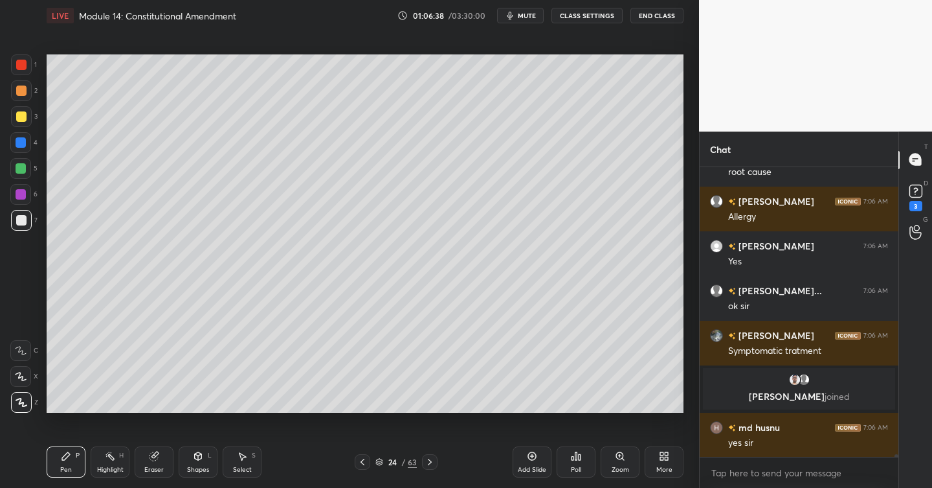
click at [542, 454] on div "Add Slide" at bounding box center [532, 461] width 39 height 31
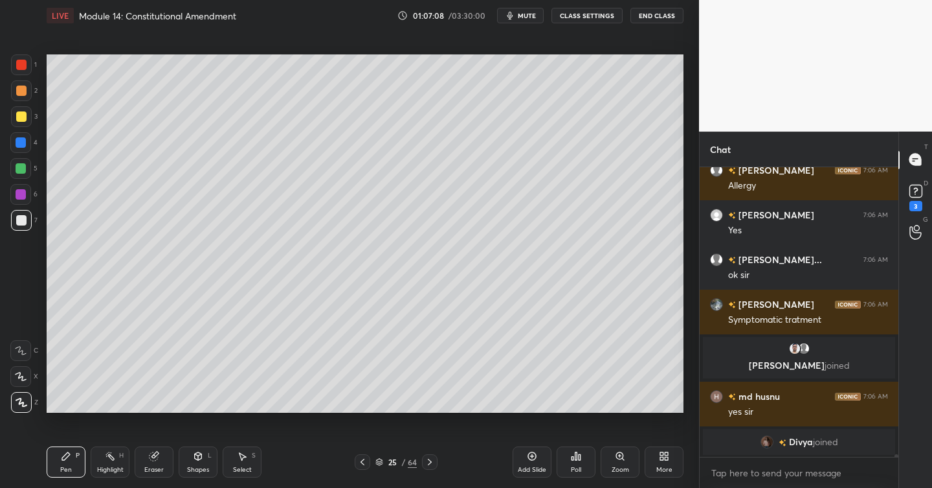
click at [28, 116] on div at bounding box center [21, 116] width 21 height 21
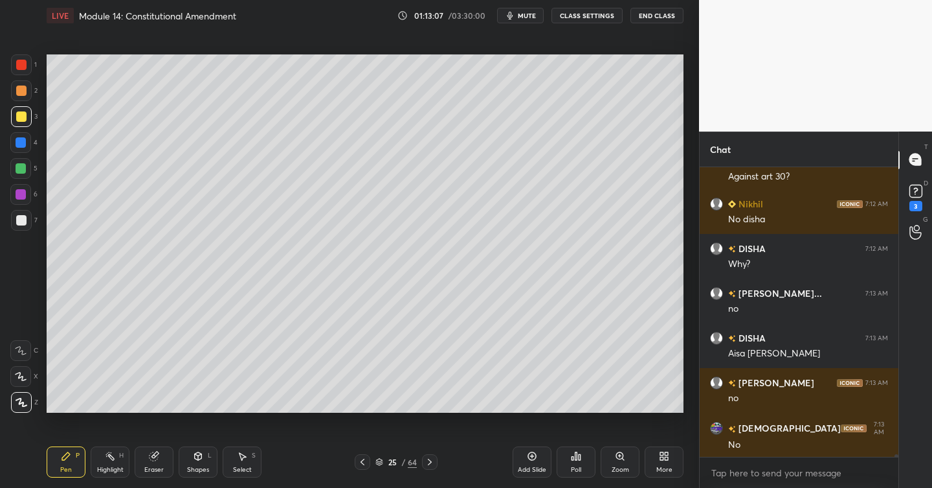
scroll to position [31009, 0]
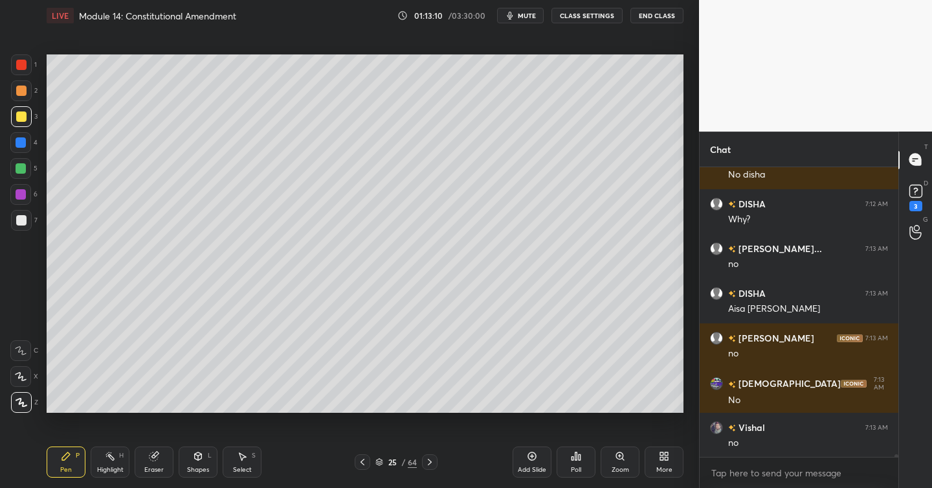
click at [535, 453] on icon at bounding box center [532, 456] width 10 height 10
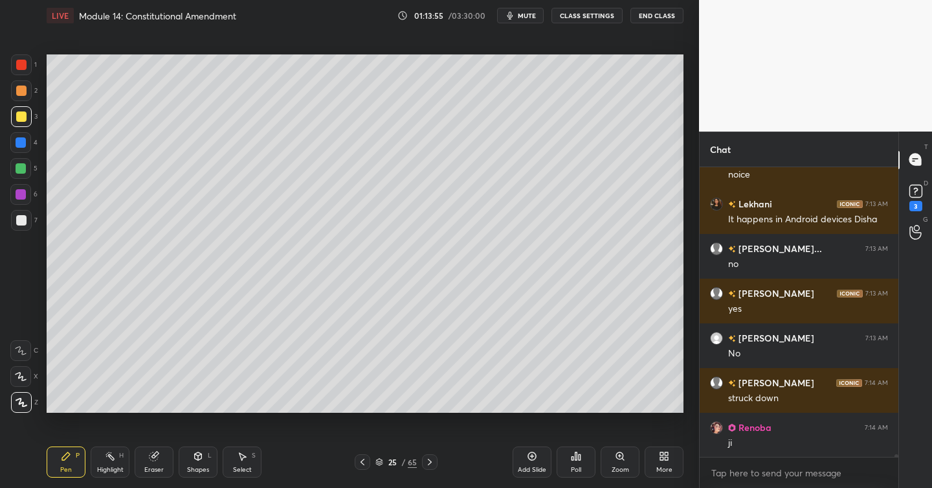
scroll to position [31353, 0]
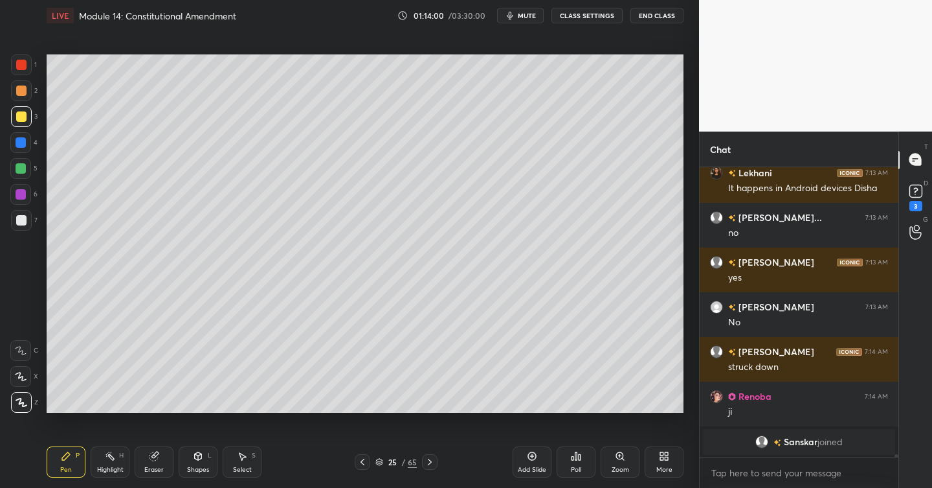
click at [428, 460] on icon at bounding box center [430, 461] width 10 height 10
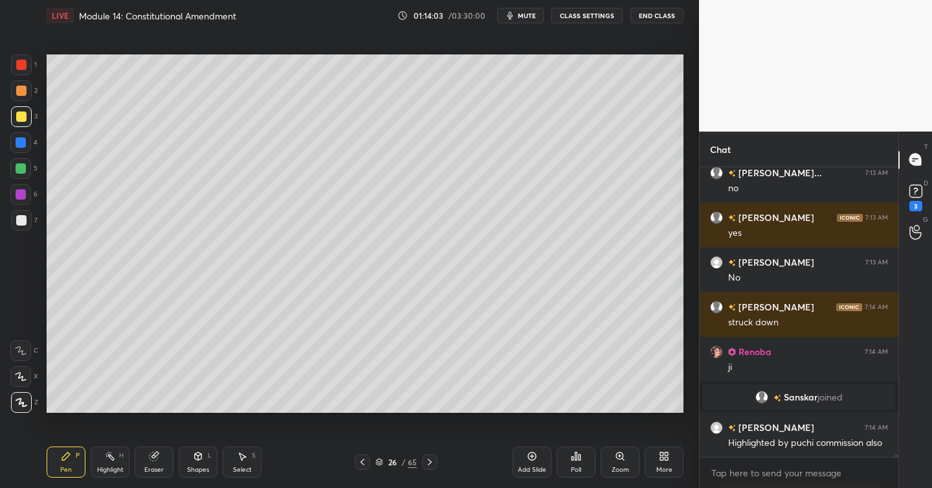
scroll to position [31151, 0]
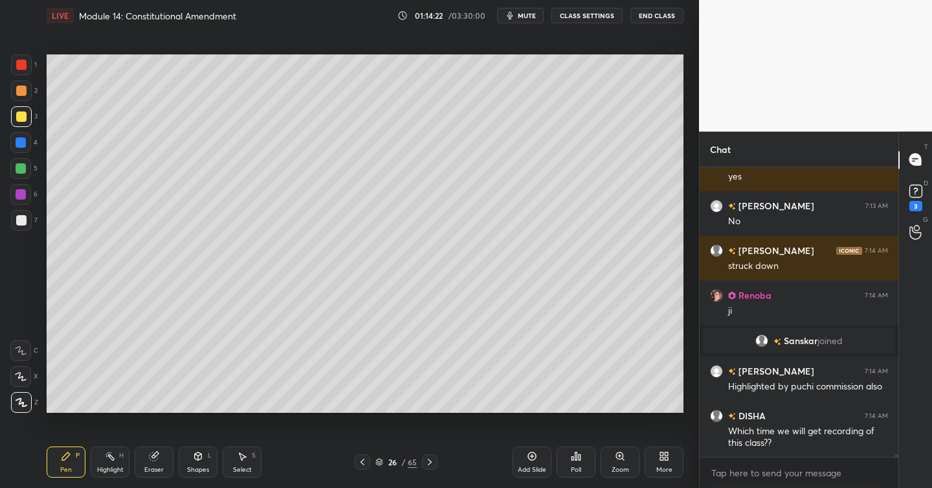
click at [17, 170] on div at bounding box center [21, 168] width 10 height 10
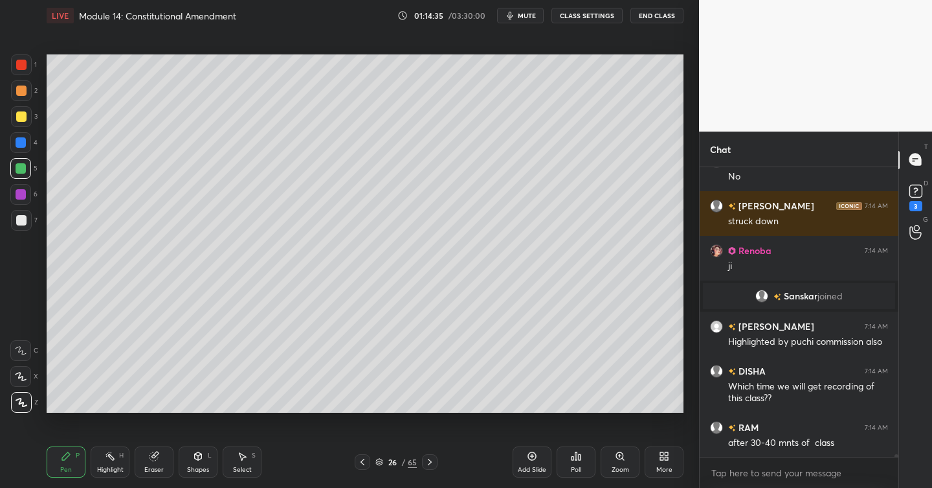
scroll to position [31241, 0]
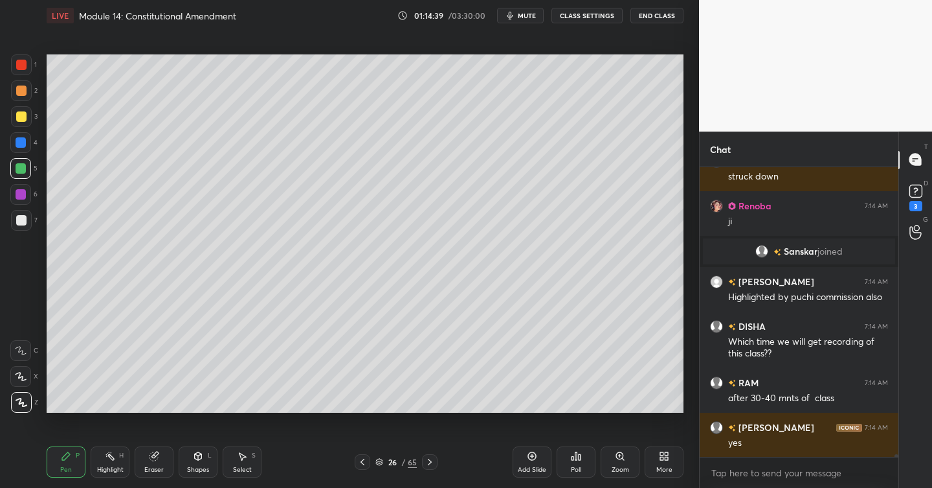
click at [25, 221] on div at bounding box center [21, 220] width 10 height 10
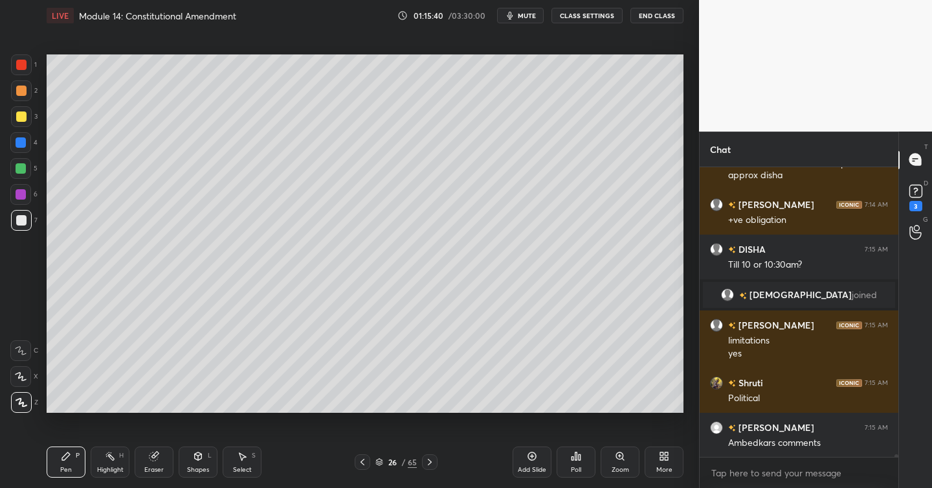
scroll to position [31519, 0]
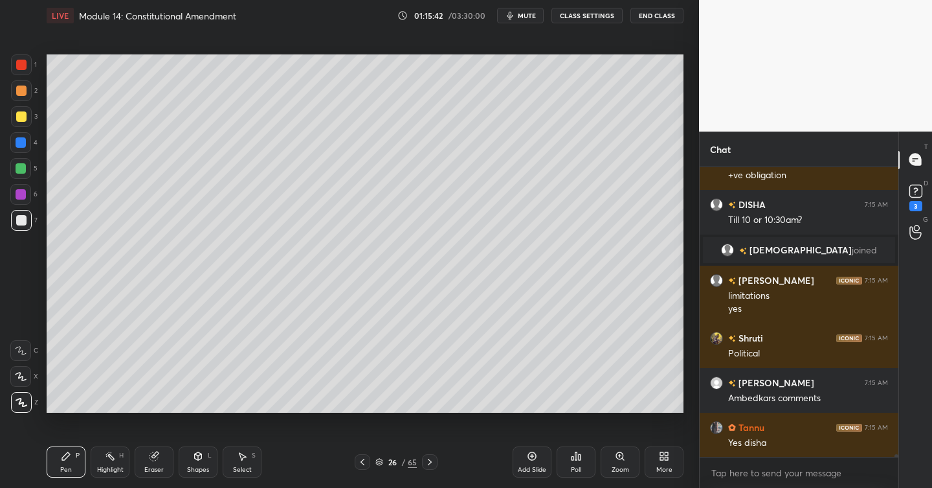
click at [532, 455] on icon at bounding box center [532, 456] width 10 height 10
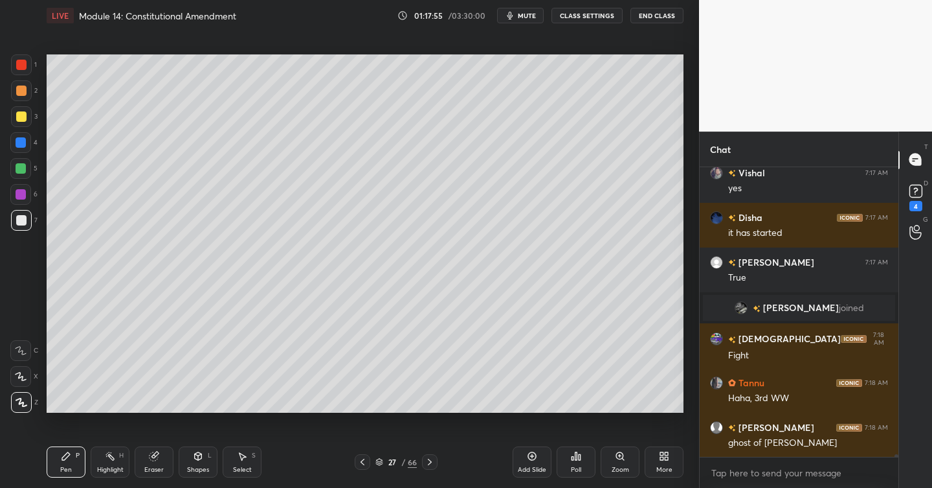
scroll to position [32205, 0]
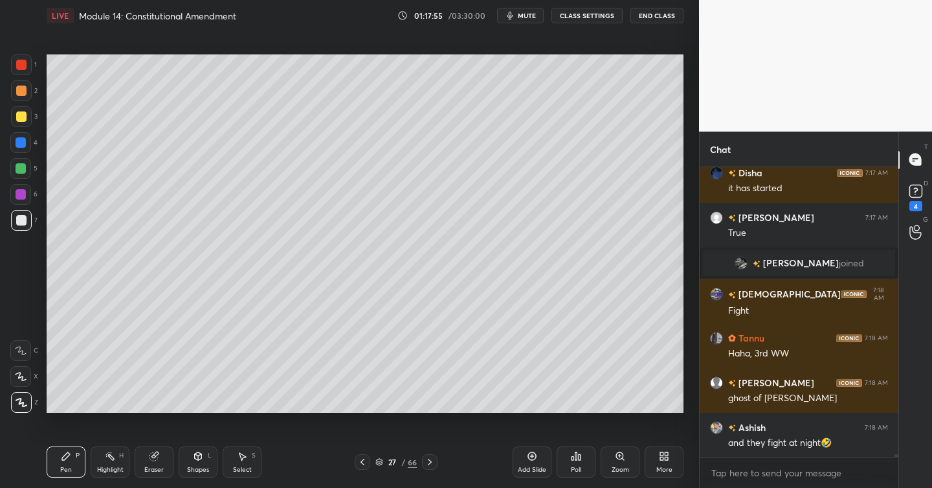
click at [25, 115] on div at bounding box center [21, 116] width 10 height 10
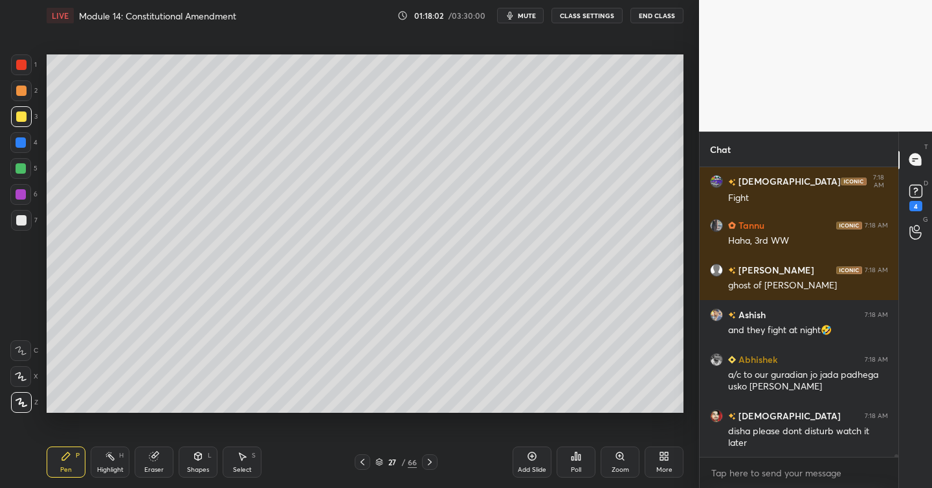
scroll to position [32362, 0]
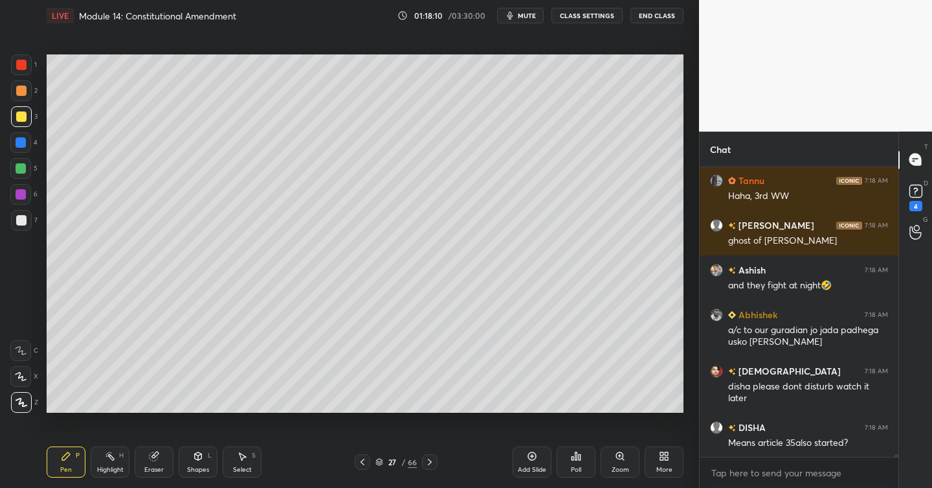
click at [541, 455] on div "Add Slide" at bounding box center [532, 461] width 39 height 31
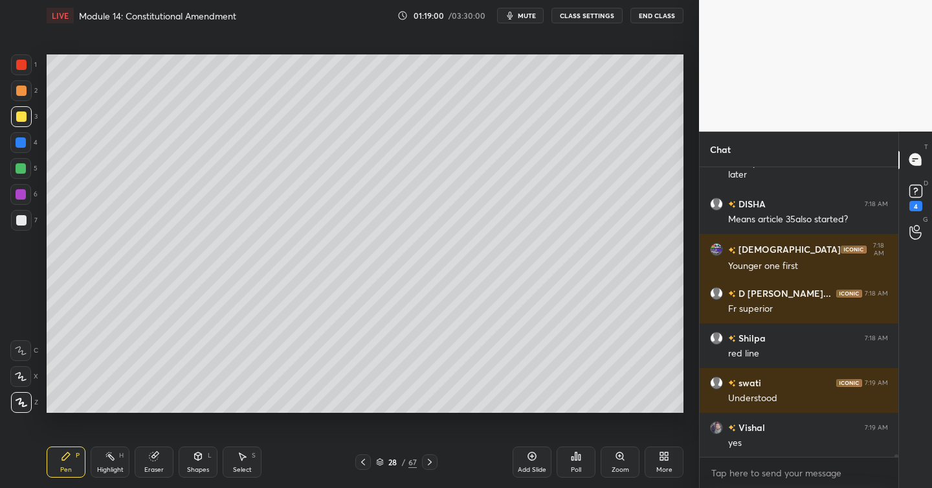
scroll to position [32642, 0]
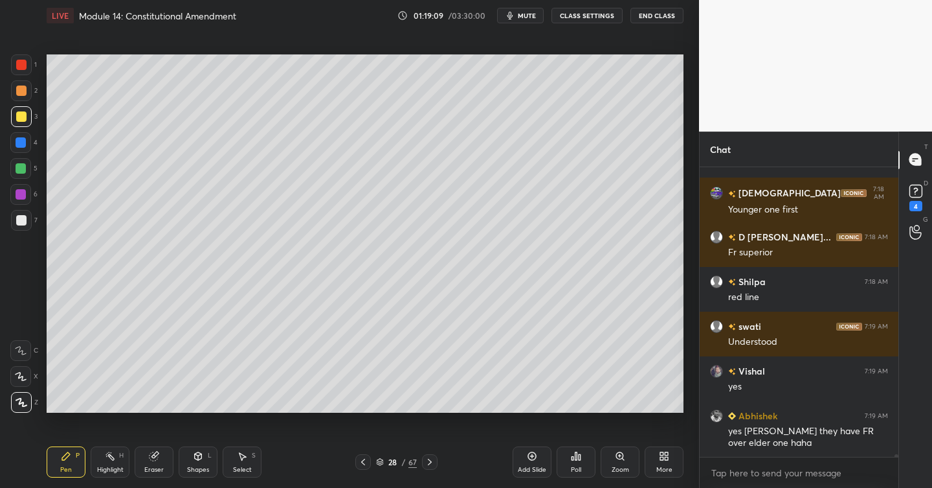
click at [19, 218] on div at bounding box center [21, 220] width 10 height 10
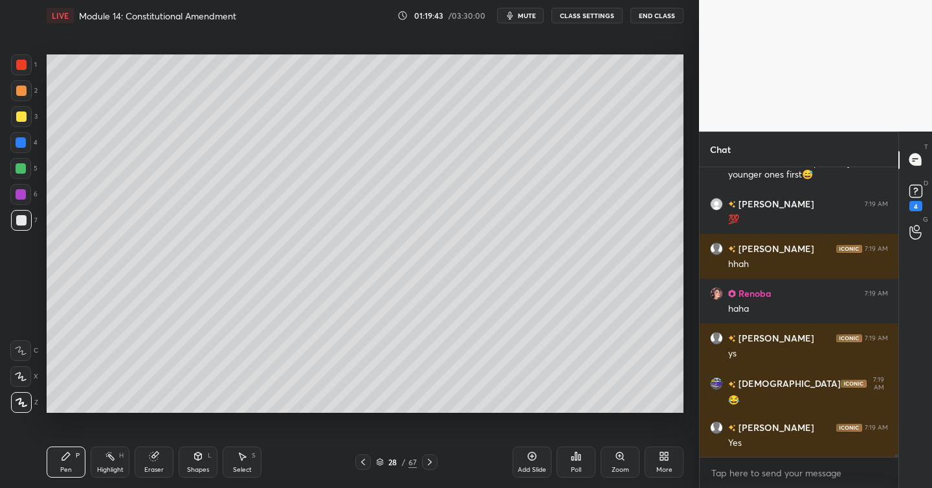
scroll to position [33055, 0]
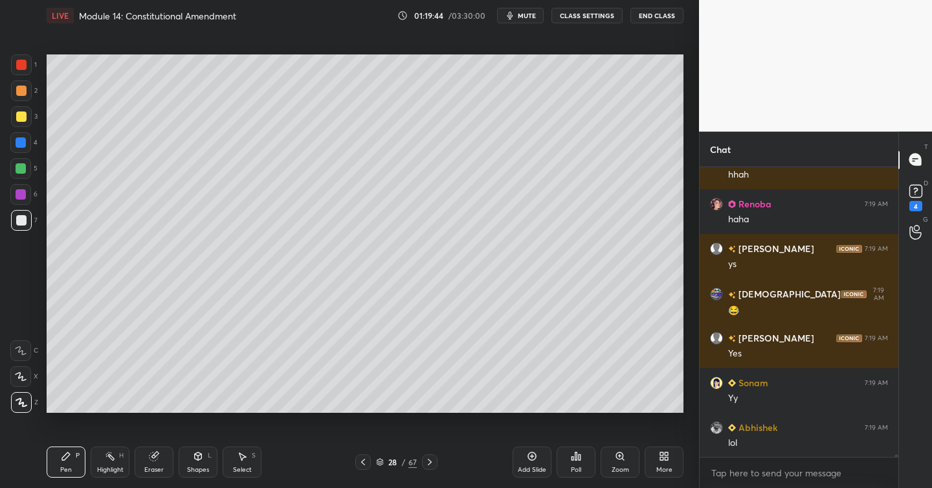
click at [543, 455] on div "Add Slide" at bounding box center [532, 461] width 39 height 31
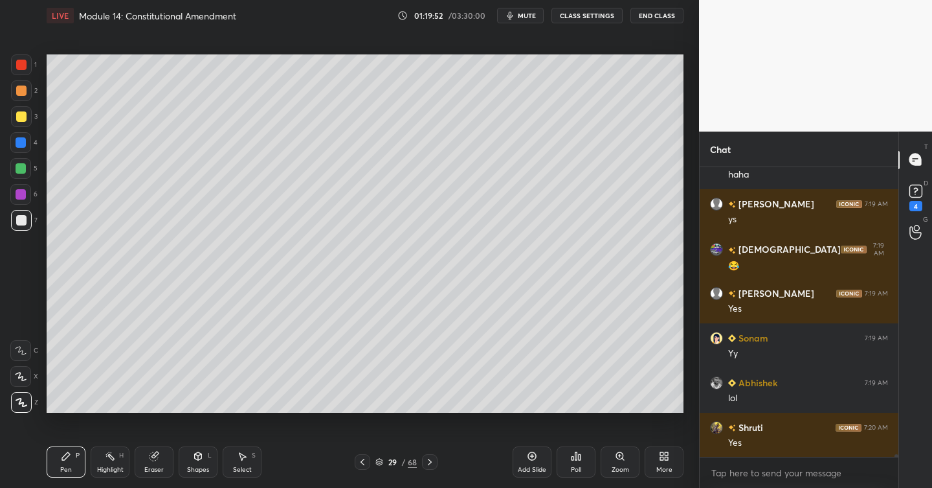
click at [19, 119] on div at bounding box center [21, 116] width 10 height 10
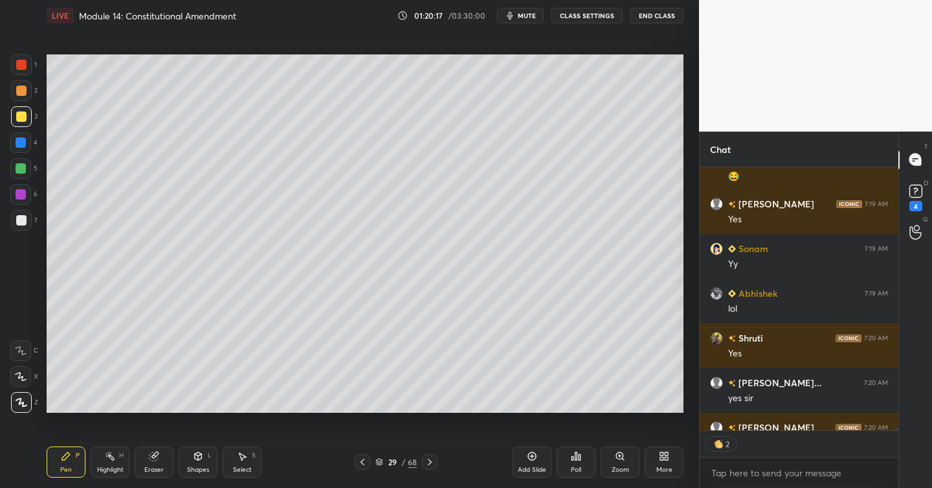
scroll to position [33261, 0]
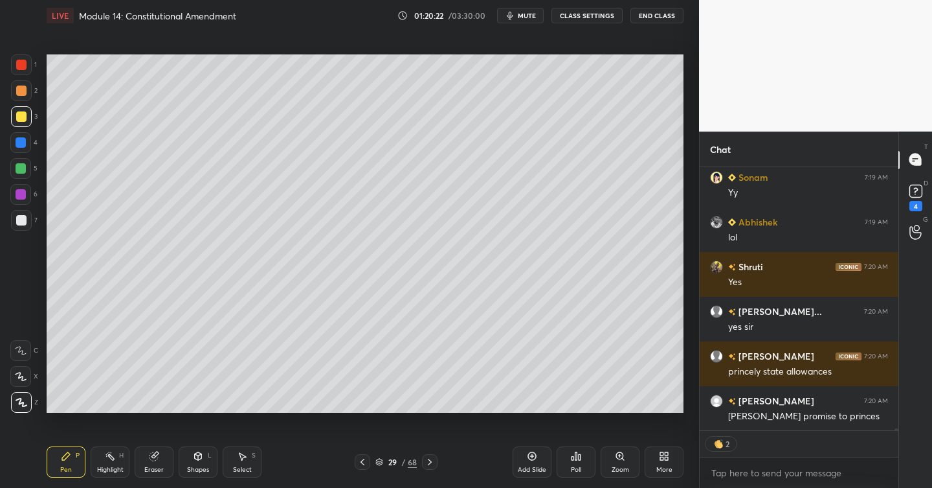
drag, startPoint x: 534, startPoint y: 456, endPoint x: 521, endPoint y: 458, distance: 13.7
click at [533, 458] on icon at bounding box center [532, 456] width 10 height 10
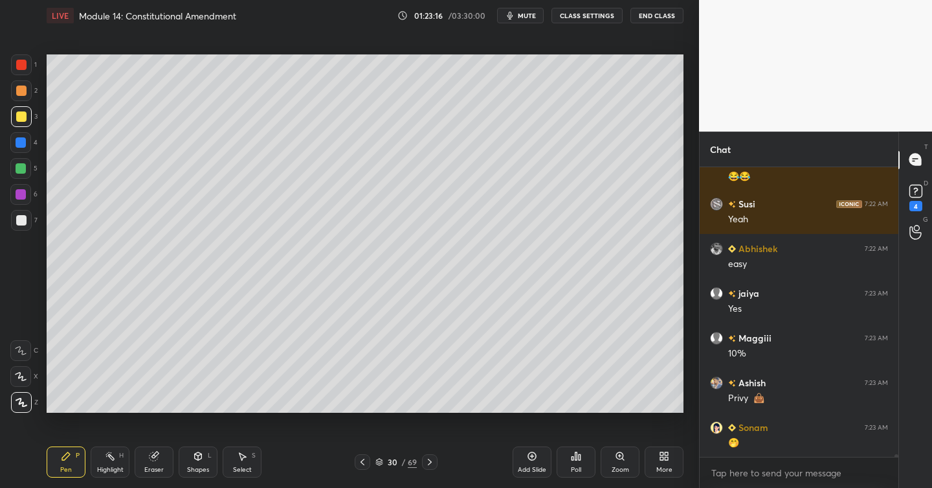
scroll to position [34432, 0]
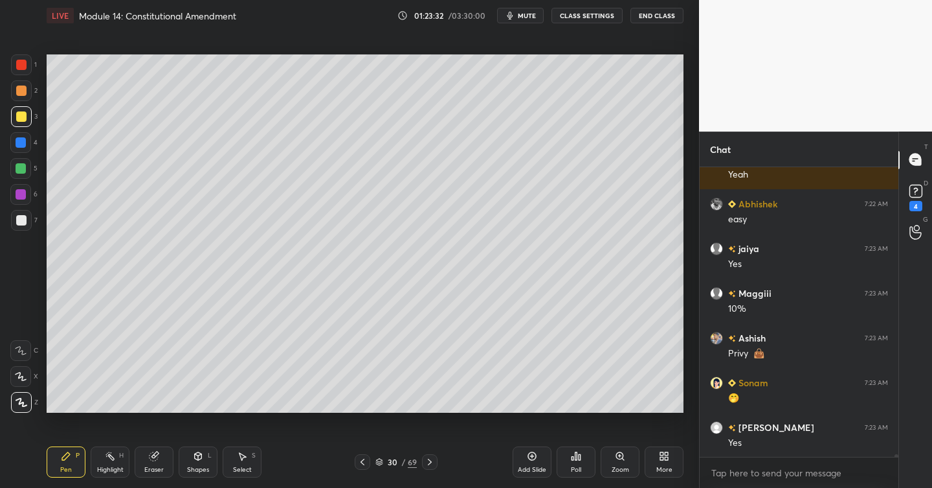
click at [26, 220] on div at bounding box center [21, 220] width 21 height 21
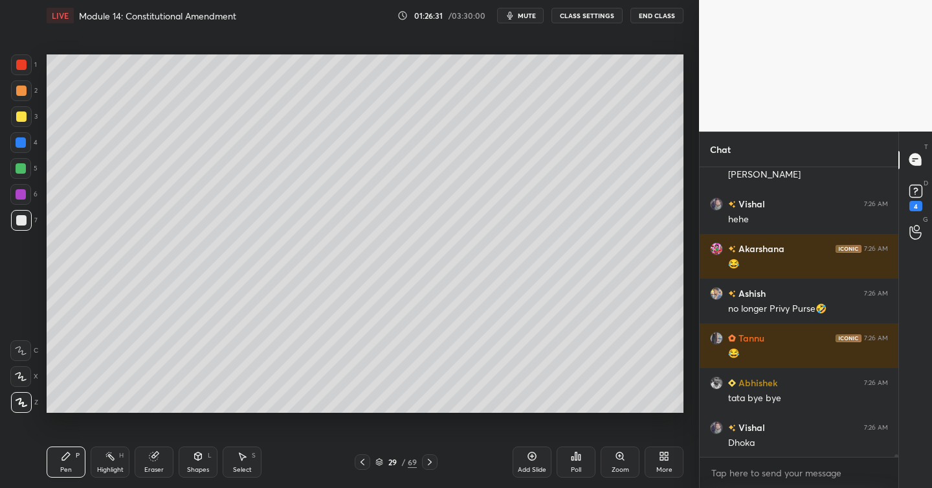
scroll to position [35950, 0]
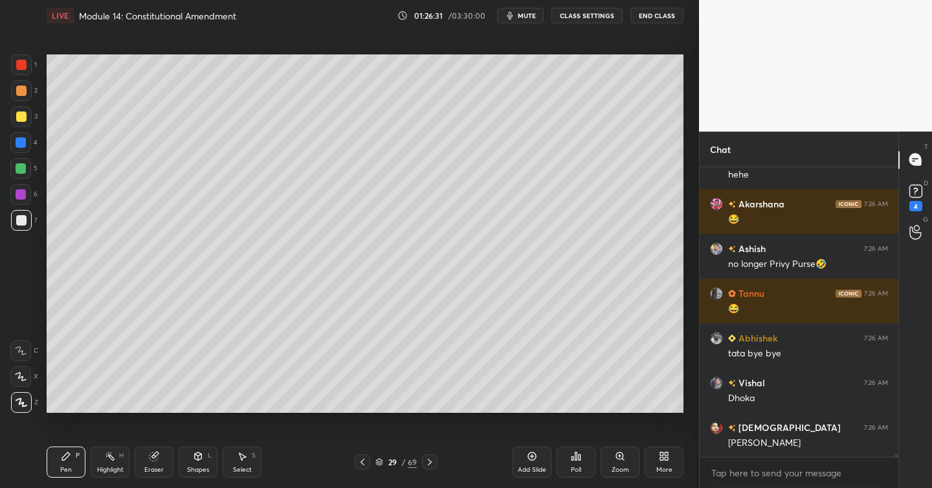
drag, startPoint x: 424, startPoint y: 470, endPoint x: 435, endPoint y: 469, distance: 11.1
click at [424, 470] on div "Pen P Highlight H Eraser Shapes L Select S 29 / 69 Add Slide Poll Zoom More" at bounding box center [365, 462] width 637 height 52
drag, startPoint x: 429, startPoint y: 464, endPoint x: 442, endPoint y: 467, distance: 12.6
click at [429, 465] on icon at bounding box center [430, 461] width 10 height 10
click at [537, 454] on icon at bounding box center [532, 456] width 10 height 10
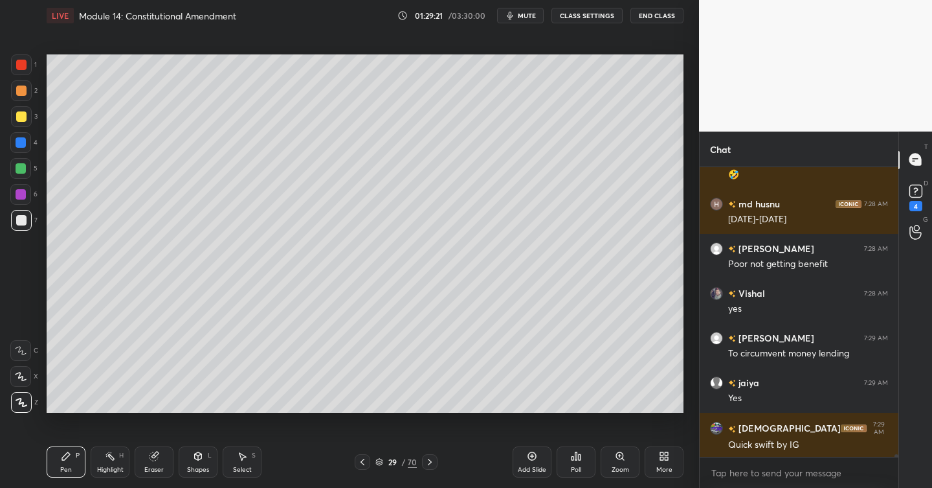
scroll to position [36525, 0]
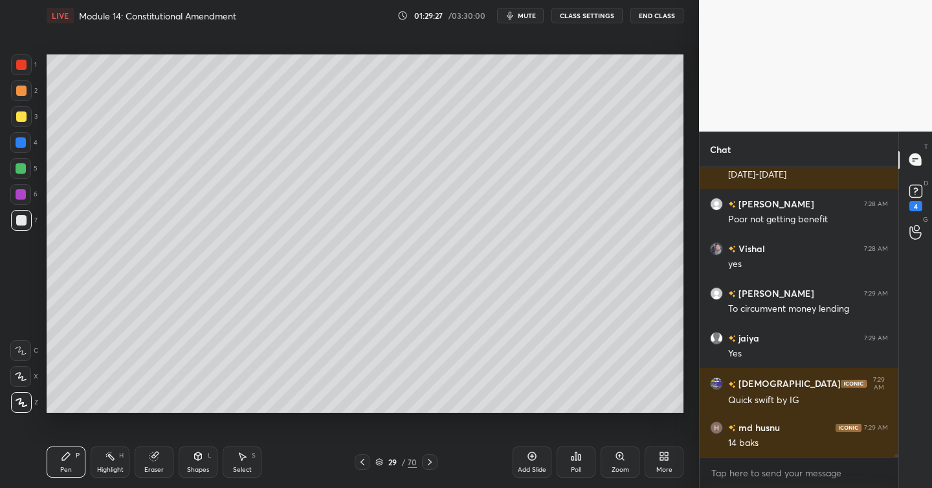
click at [24, 142] on div at bounding box center [21, 142] width 10 height 10
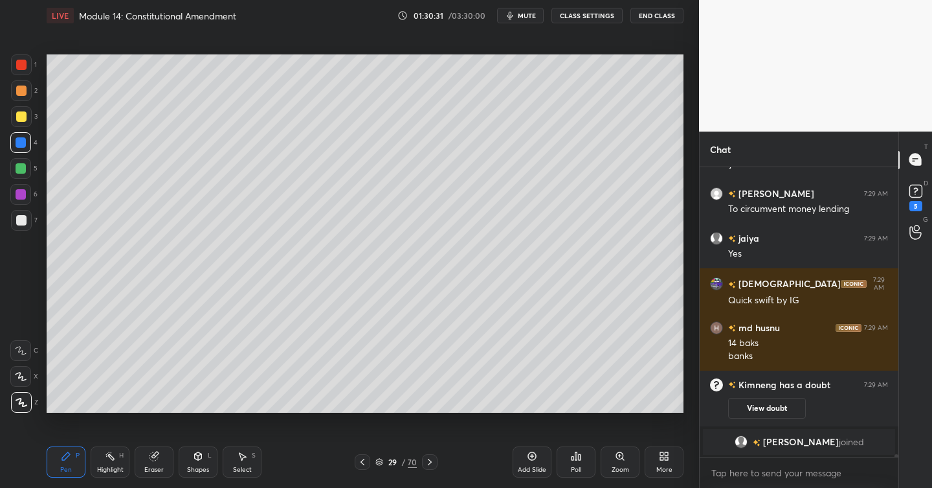
scroll to position [36474, 0]
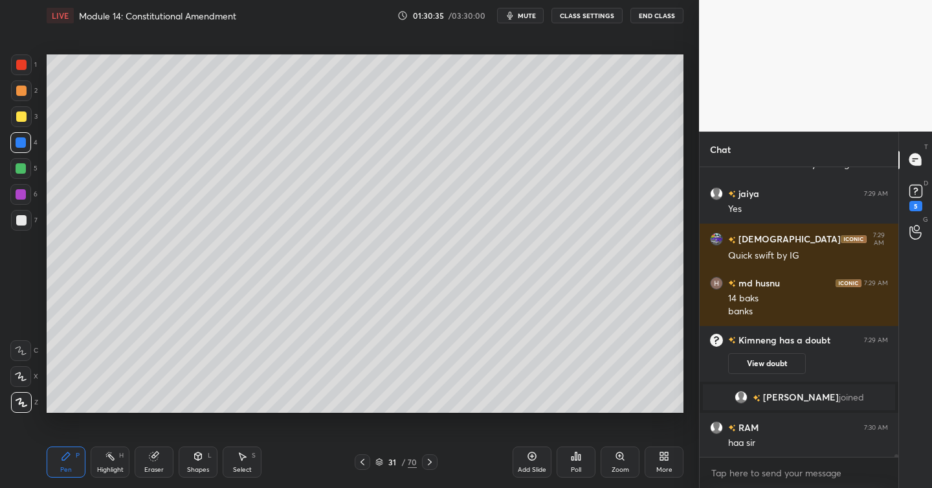
click at [27, 120] on div at bounding box center [21, 116] width 21 height 21
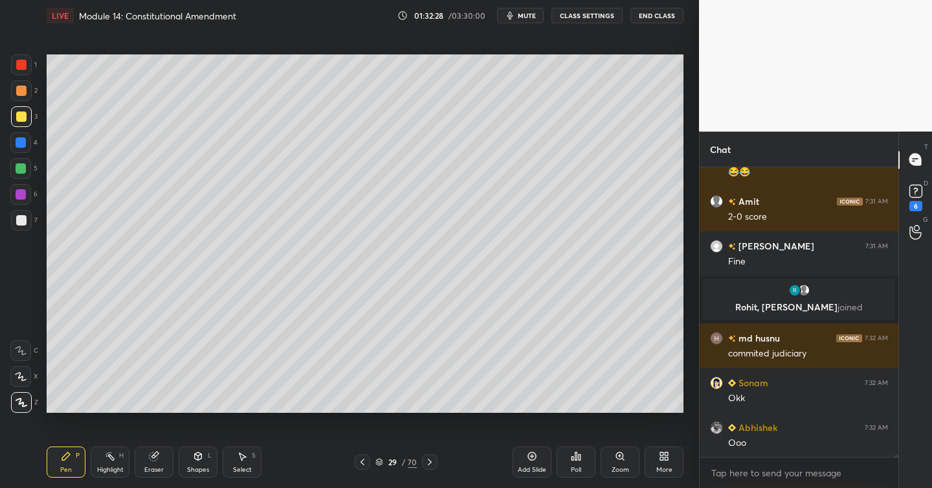
scroll to position [37188, 0]
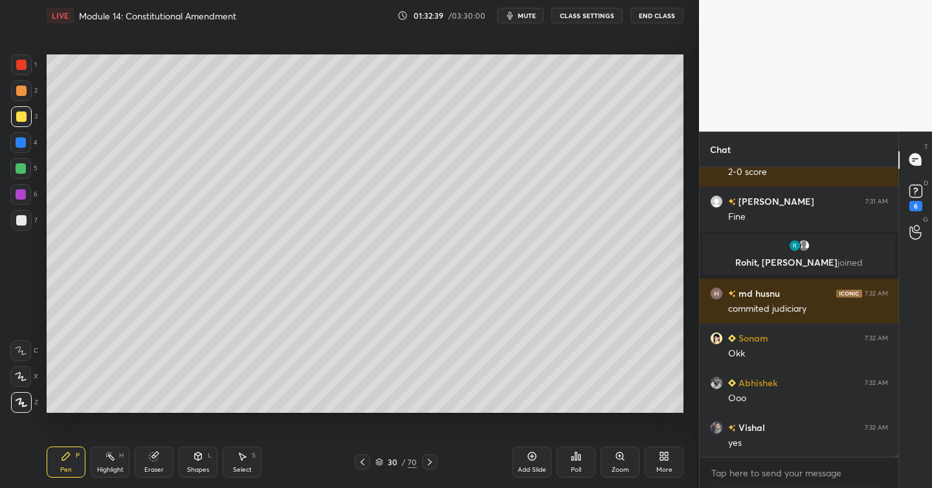
click at [434, 459] on icon at bounding box center [430, 461] width 10 height 10
click at [431, 460] on icon at bounding box center [430, 461] width 10 height 10
click at [434, 463] on icon at bounding box center [430, 461] width 10 height 10
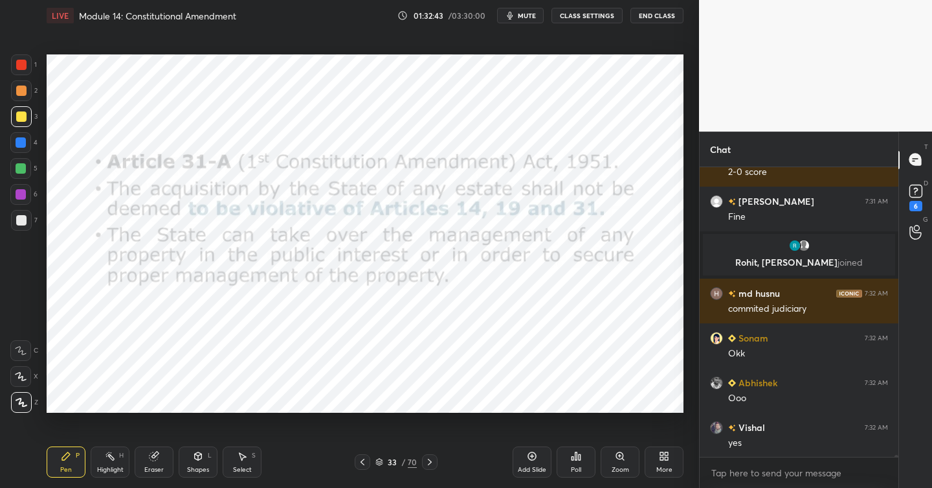
scroll to position [37233, 0]
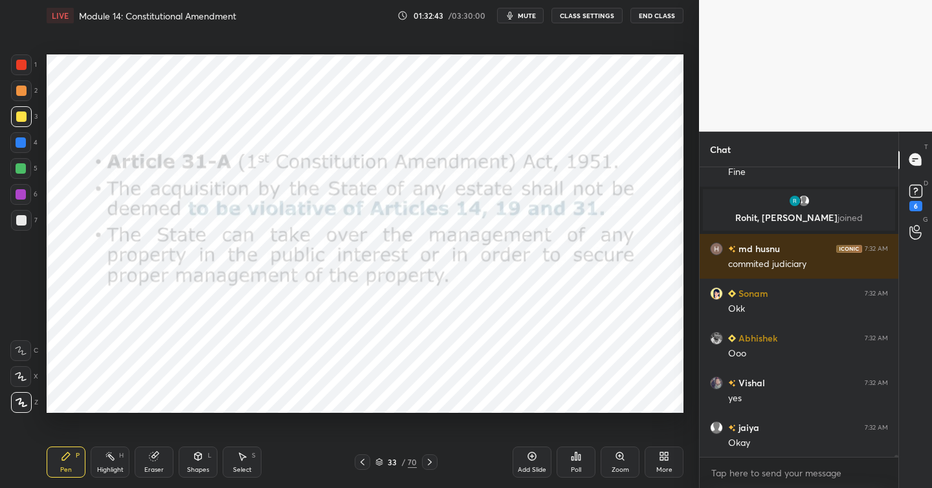
click at [431, 460] on icon at bounding box center [430, 461] width 10 height 10
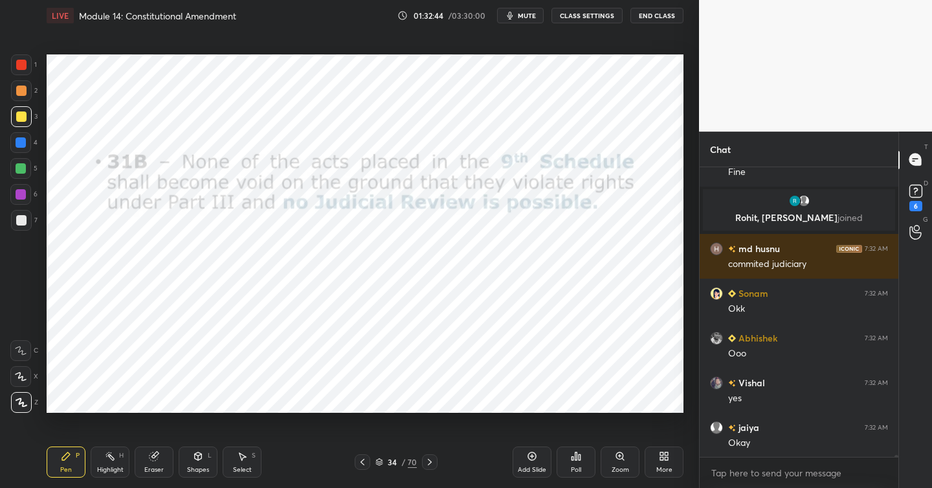
click at [431, 463] on icon at bounding box center [430, 461] width 10 height 10
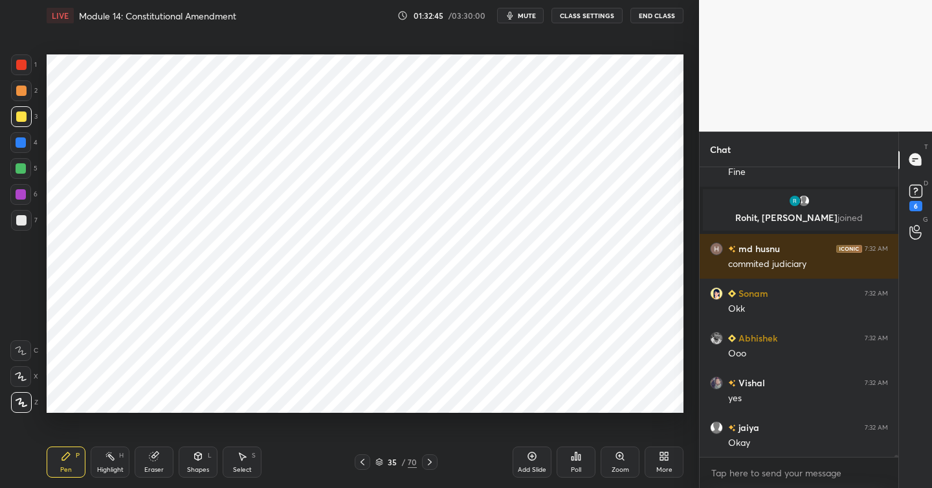
click at [431, 462] on icon at bounding box center [430, 461] width 10 height 10
click at [364, 467] on div at bounding box center [363, 462] width 16 height 16
click at [23, 67] on div at bounding box center [21, 65] width 10 height 10
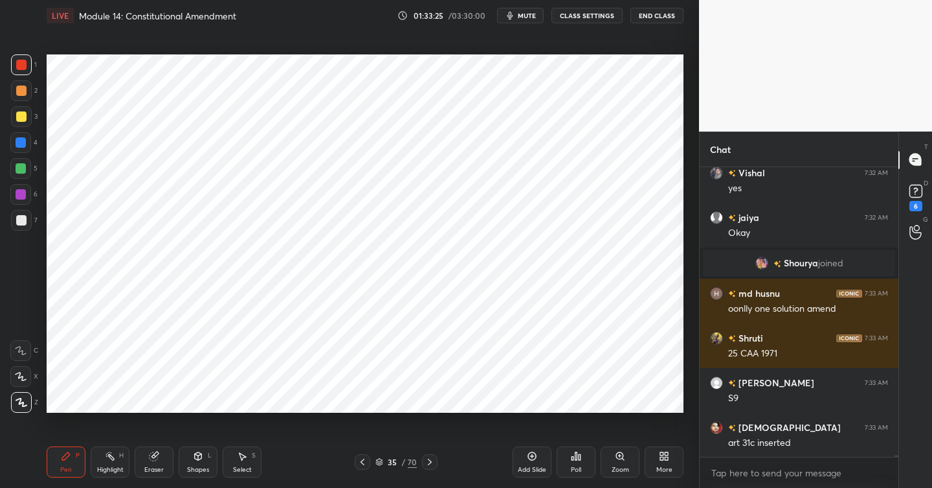
scroll to position [37437, 0]
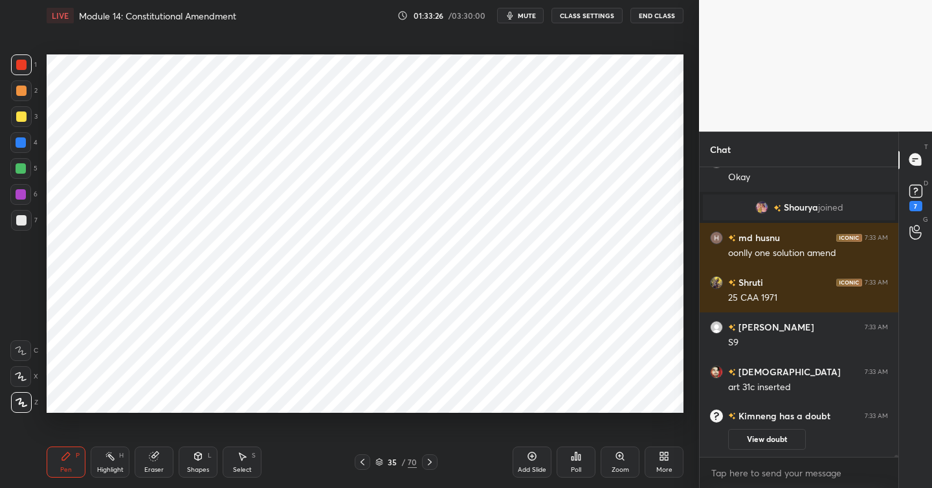
click at [25, 142] on div at bounding box center [21, 142] width 10 height 10
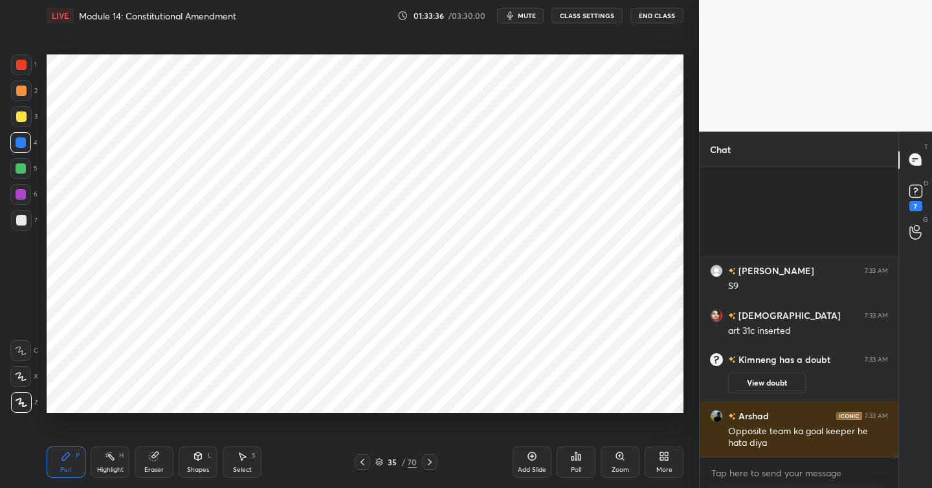
scroll to position [37432, 0]
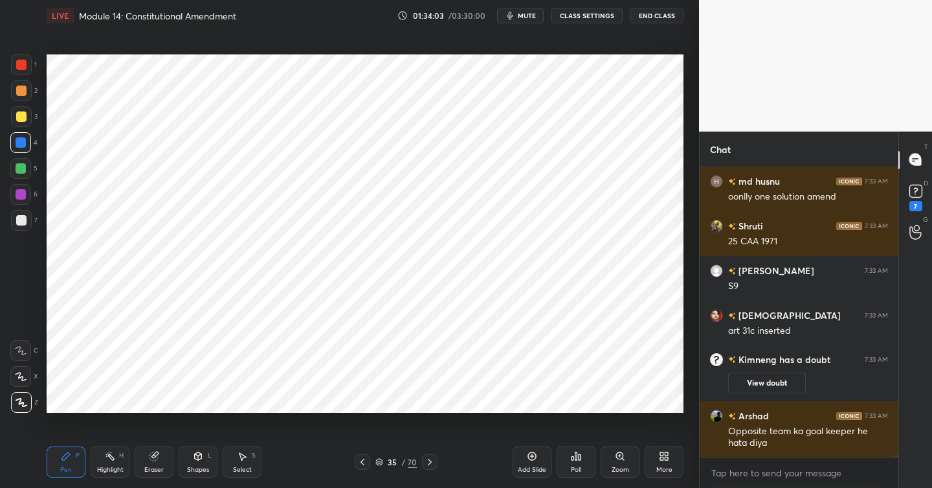
drag, startPoint x: 27, startPoint y: 174, endPoint x: 39, endPoint y: 181, distance: 14.2
click at [27, 177] on div at bounding box center [20, 168] width 21 height 21
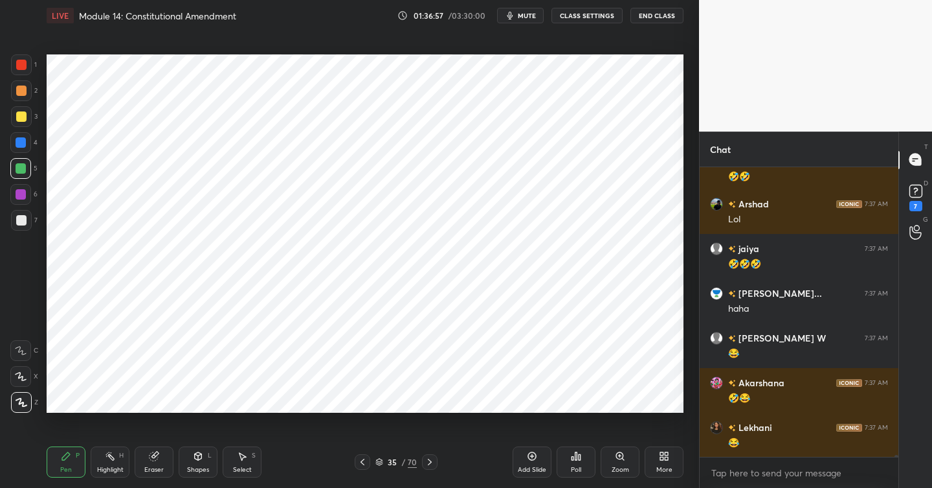
scroll to position [38616, 0]
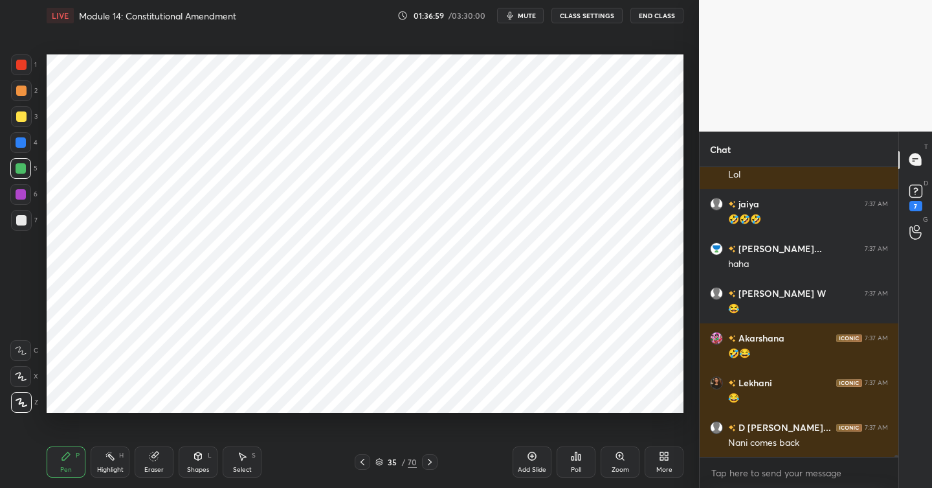
drag, startPoint x: 539, startPoint y: 457, endPoint x: 529, endPoint y: 458, distance: 10.4
click at [538, 458] on div "Add Slide" at bounding box center [532, 461] width 39 height 31
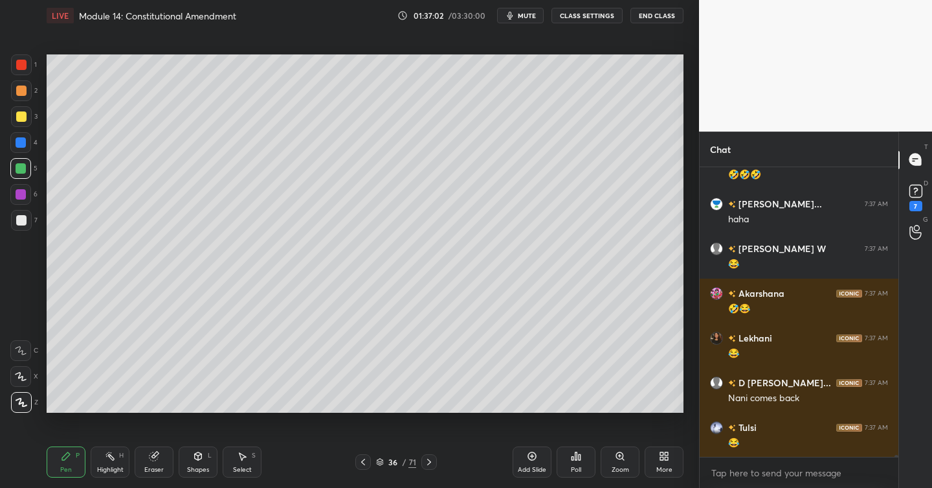
scroll to position [38705, 0]
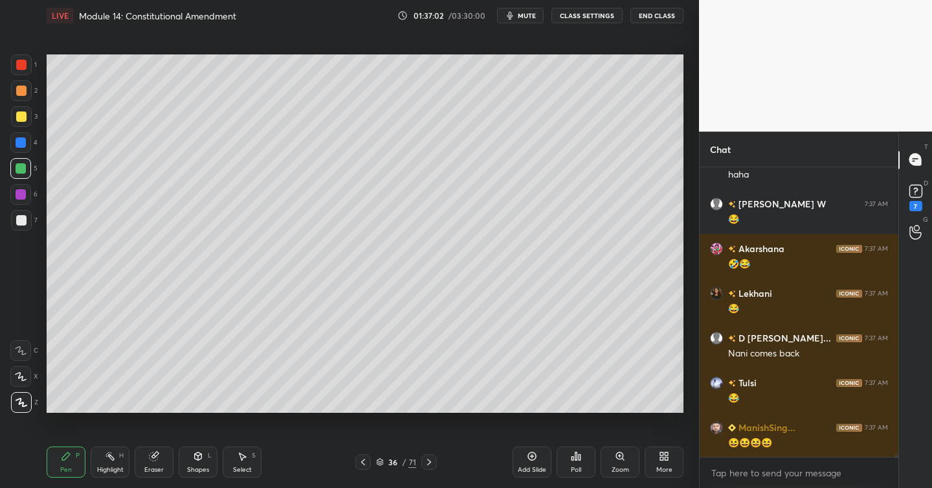
click at [23, 120] on div at bounding box center [21, 116] width 10 height 10
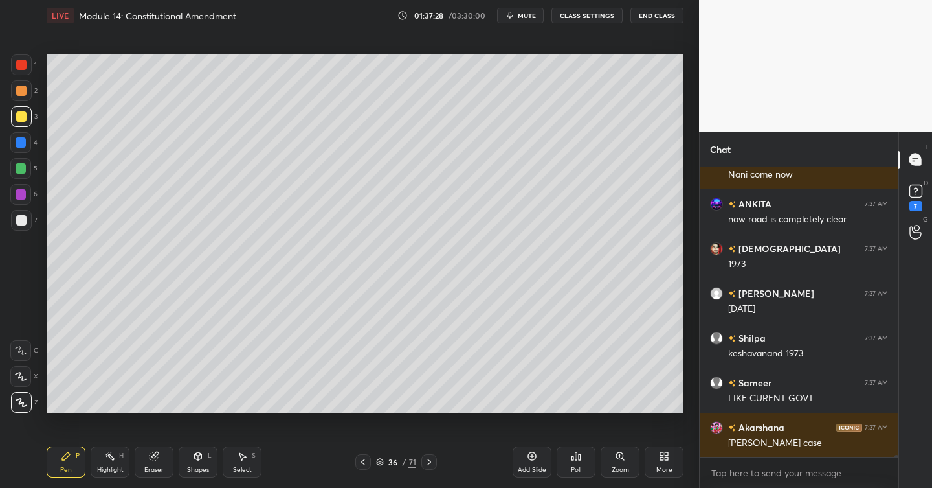
scroll to position [39265, 0]
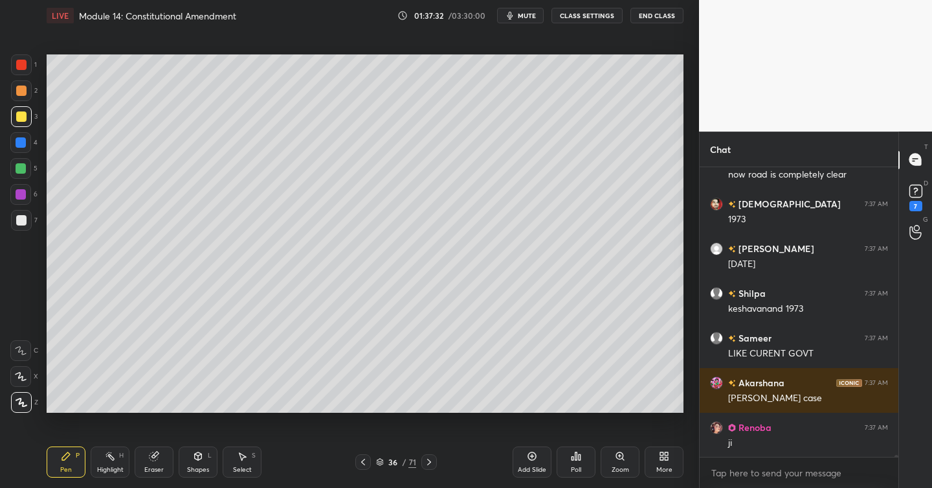
click at [24, 219] on div at bounding box center [21, 220] width 10 height 10
click at [23, 137] on div at bounding box center [20, 142] width 21 height 21
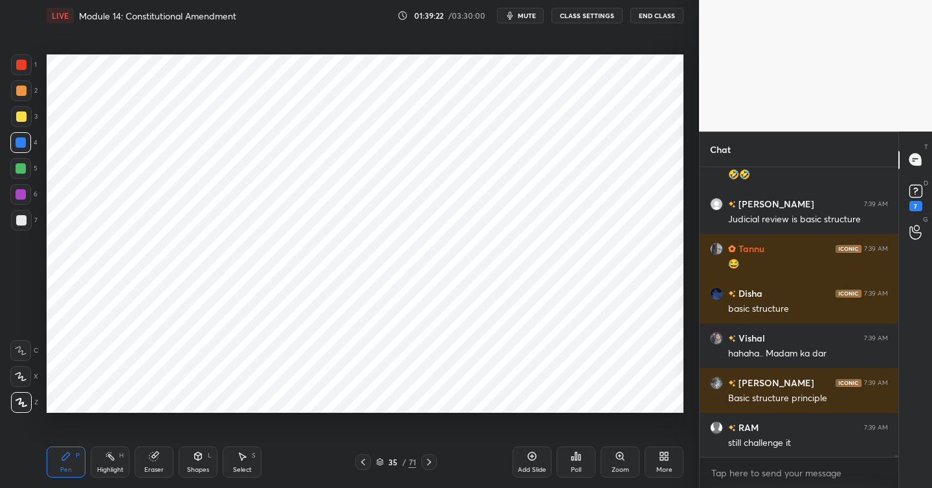
scroll to position [39463, 0]
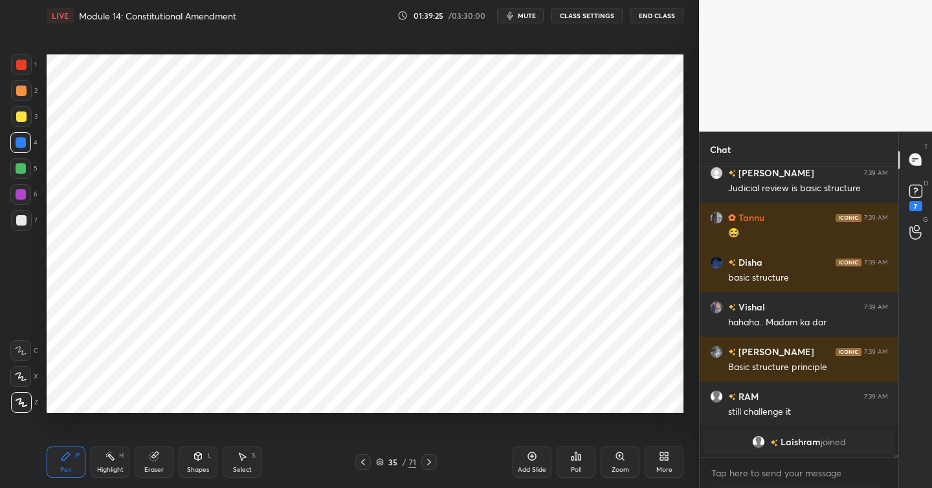
click at [431, 458] on icon at bounding box center [429, 461] width 10 height 10
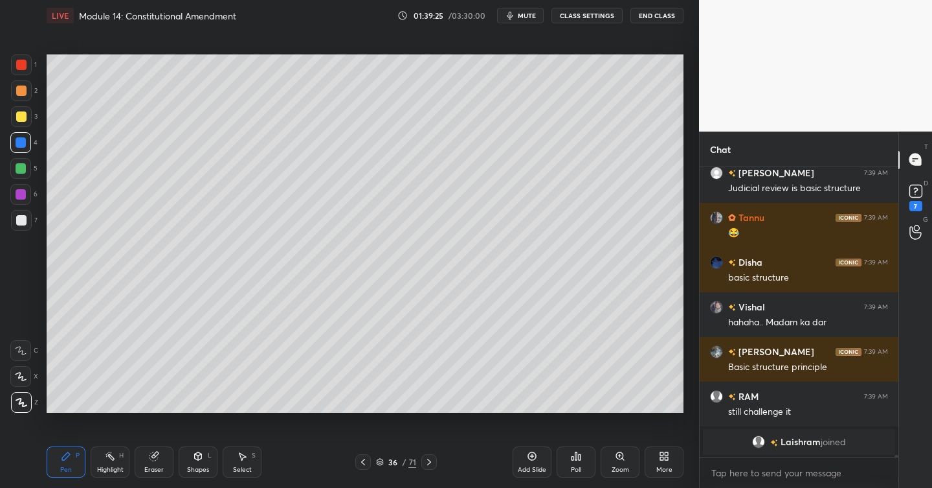
click at [433, 458] on icon at bounding box center [429, 461] width 10 height 10
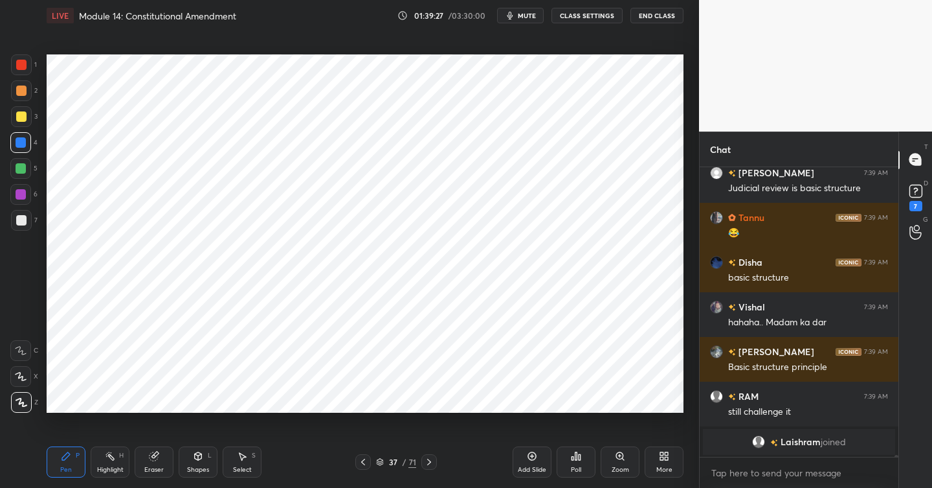
click at [23, 67] on div at bounding box center [21, 65] width 10 height 10
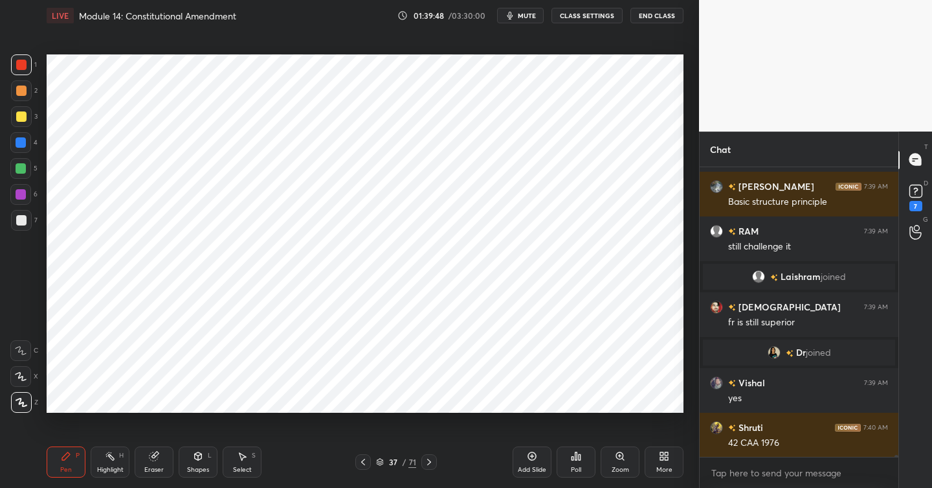
scroll to position [39465, 0]
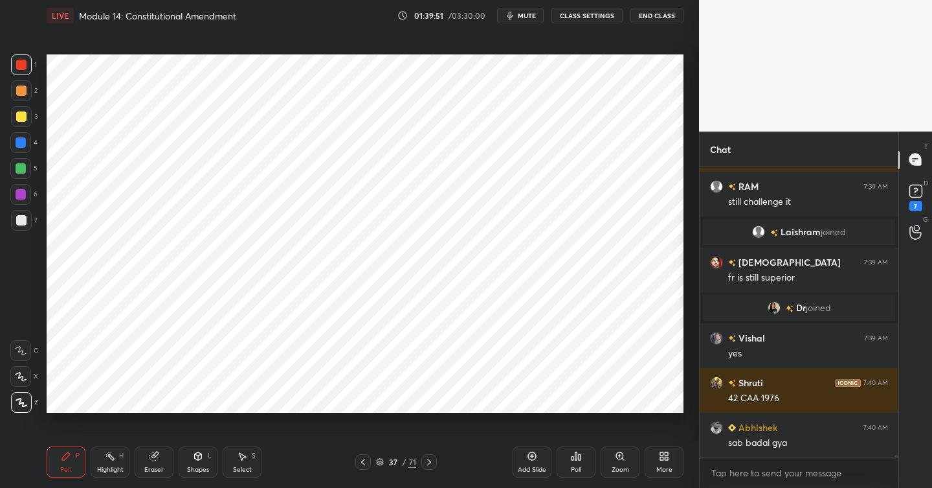
click at [526, 19] on span "mute" at bounding box center [527, 15] width 18 height 9
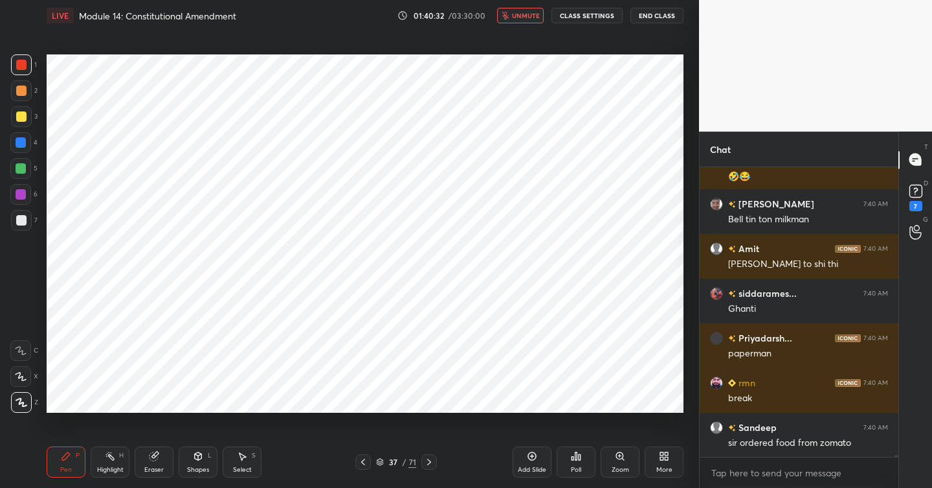
scroll to position [40334, 0]
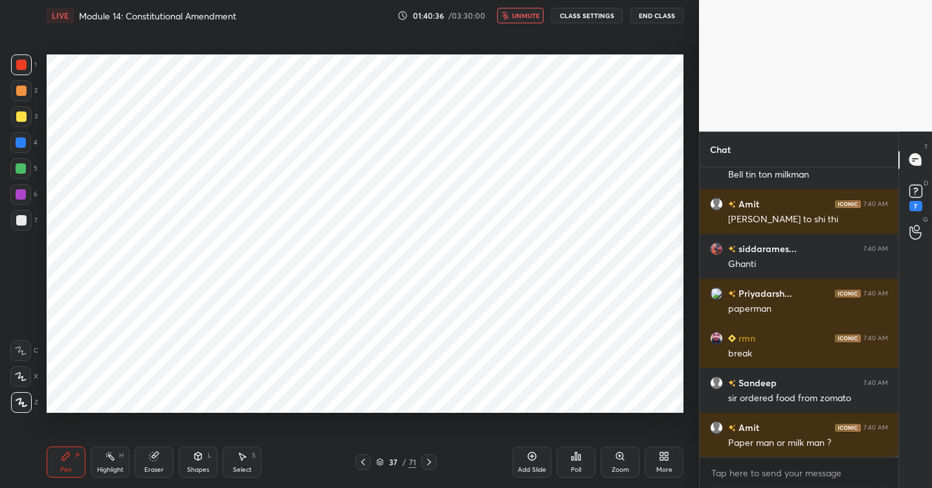
click at [521, 19] on span "unmute" at bounding box center [526, 15] width 28 height 9
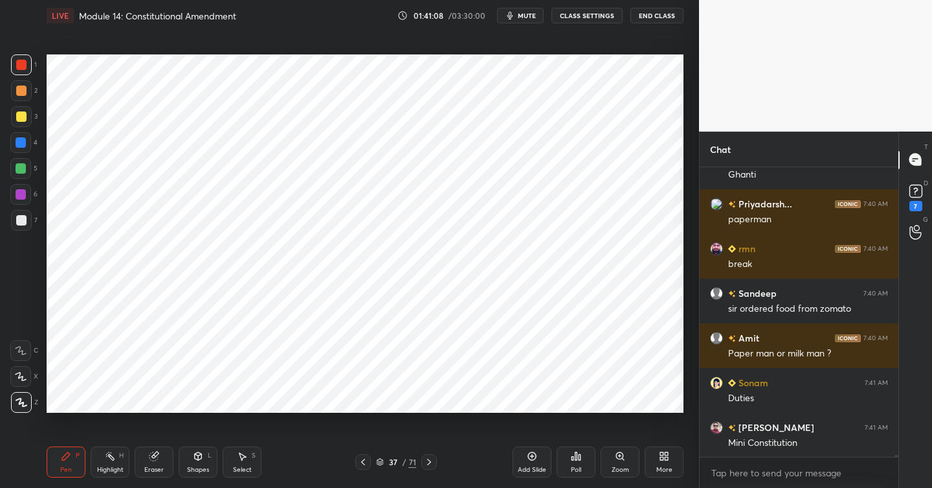
scroll to position [40468, 0]
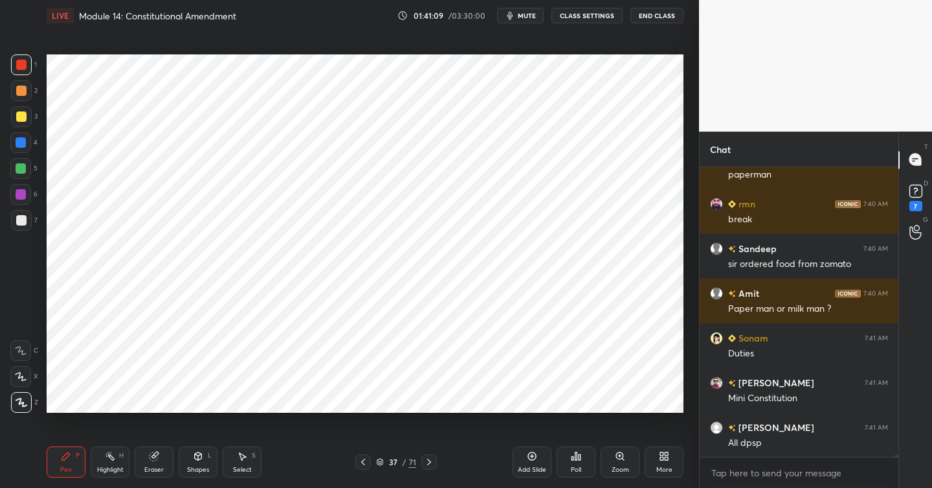
click at [526, 17] on span "mute" at bounding box center [527, 15] width 18 height 9
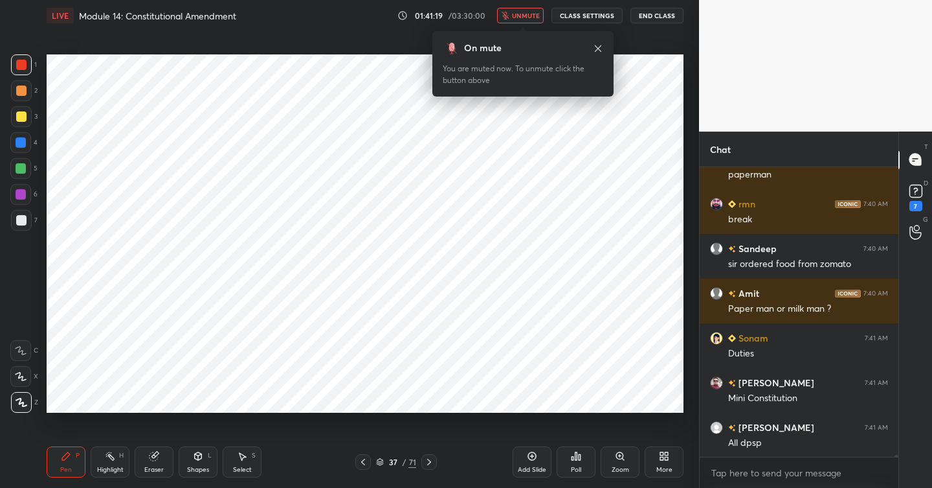
click at [521, 11] on span "unmute" at bounding box center [526, 15] width 28 height 9
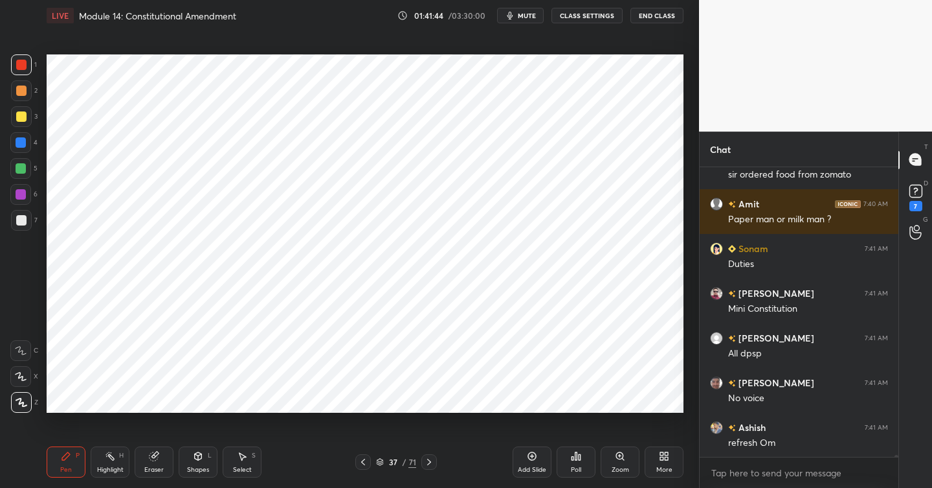
scroll to position [40613, 0]
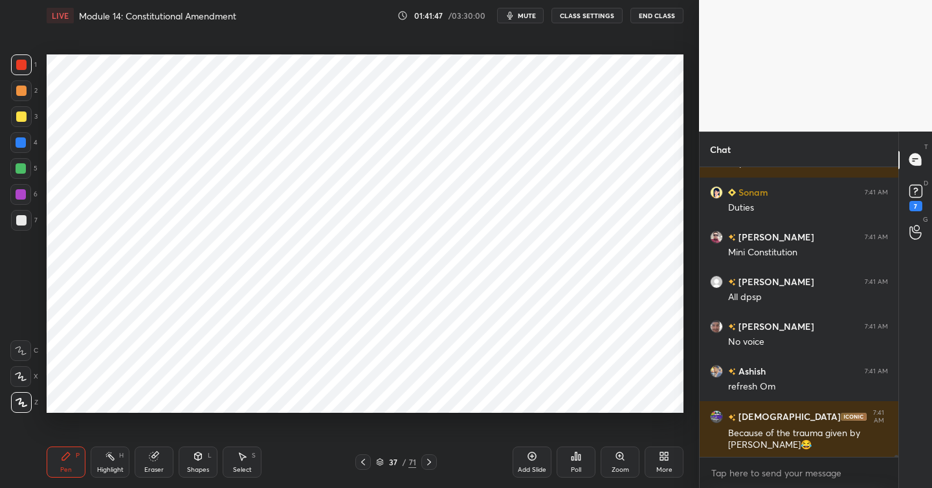
click at [23, 192] on div at bounding box center [21, 194] width 10 height 10
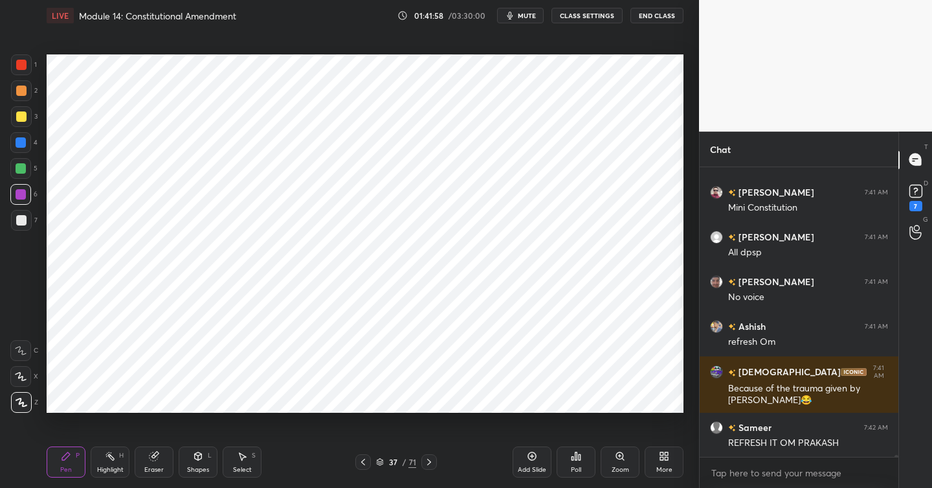
click at [539, 456] on div "Add Slide" at bounding box center [532, 461] width 39 height 31
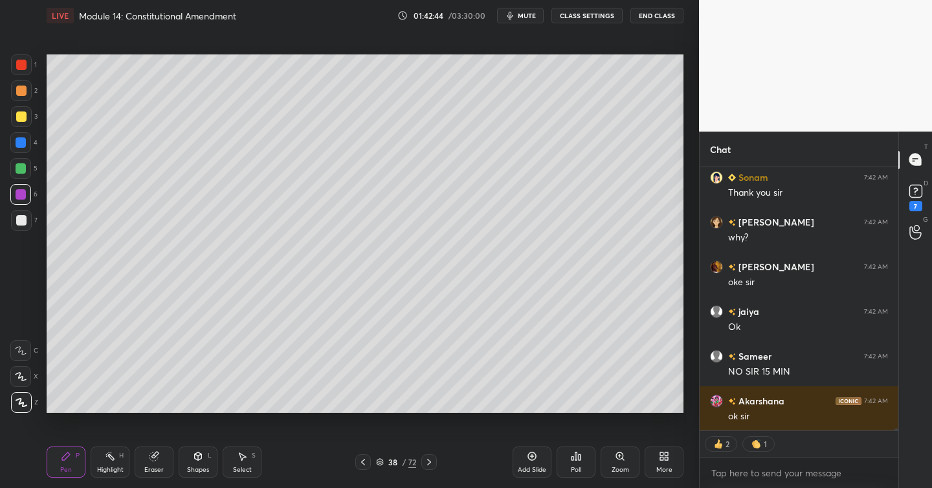
scroll to position [41623, 0]
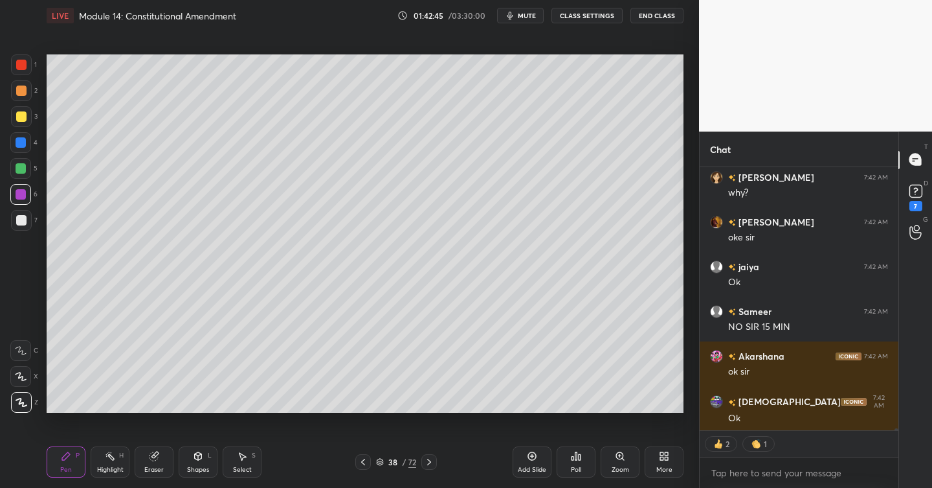
click at [519, 16] on button "mute" at bounding box center [520, 16] width 47 height 16
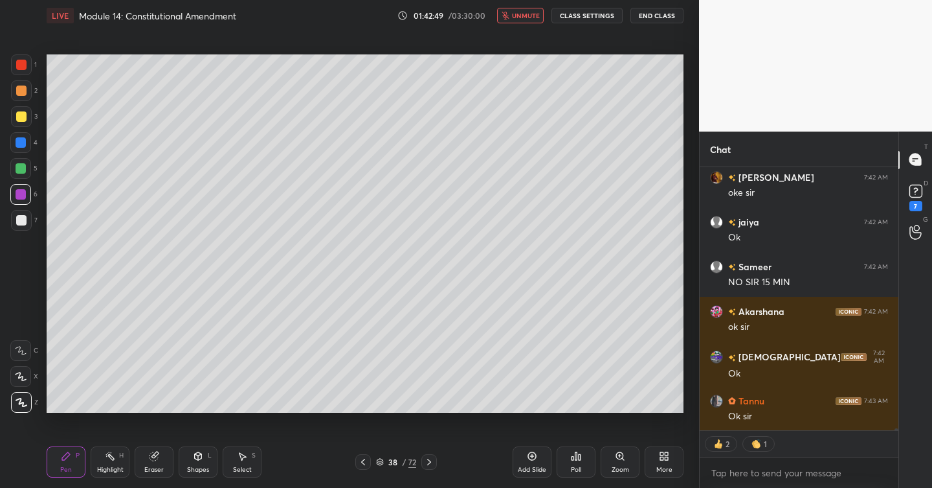
scroll to position [41712, 0]
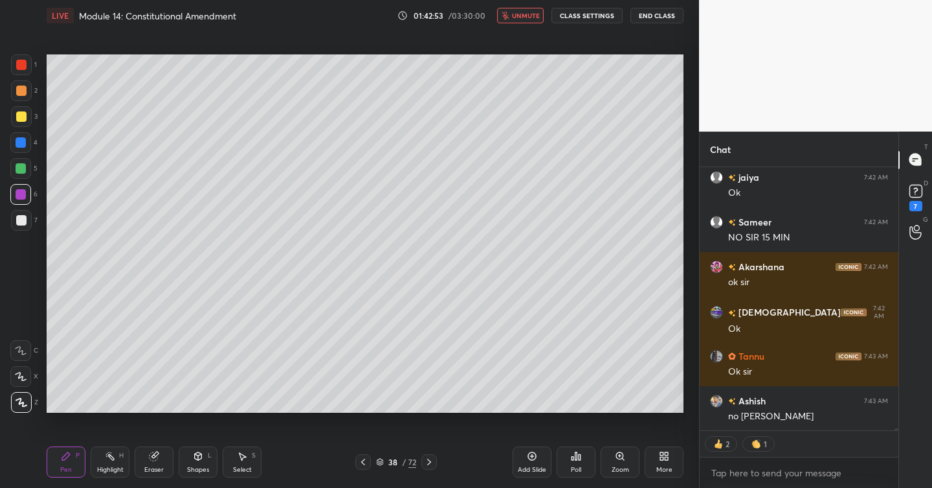
type textarea "x"
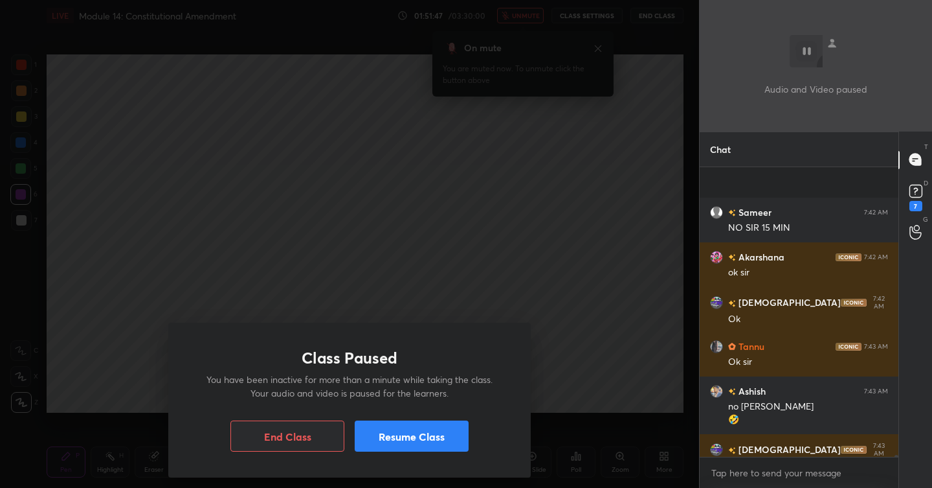
scroll to position [41507, 0]
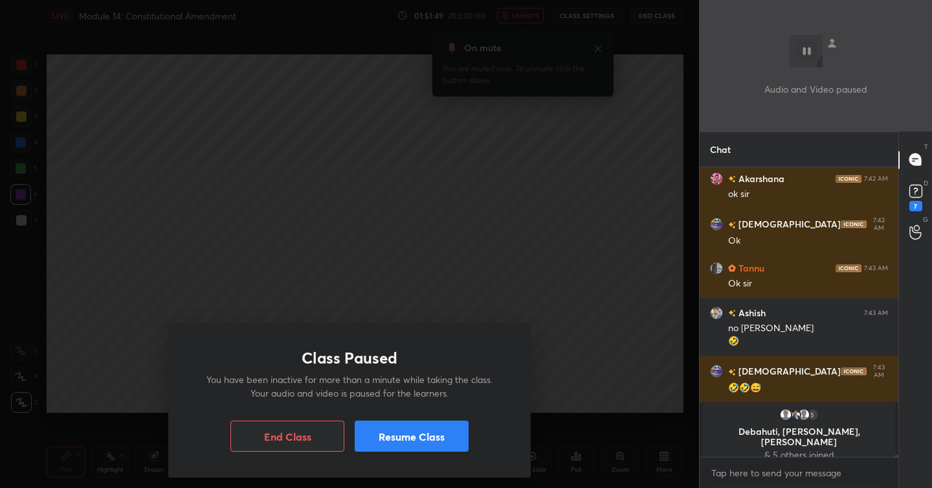
click at [410, 430] on button "Resume Class" at bounding box center [412, 435] width 114 height 31
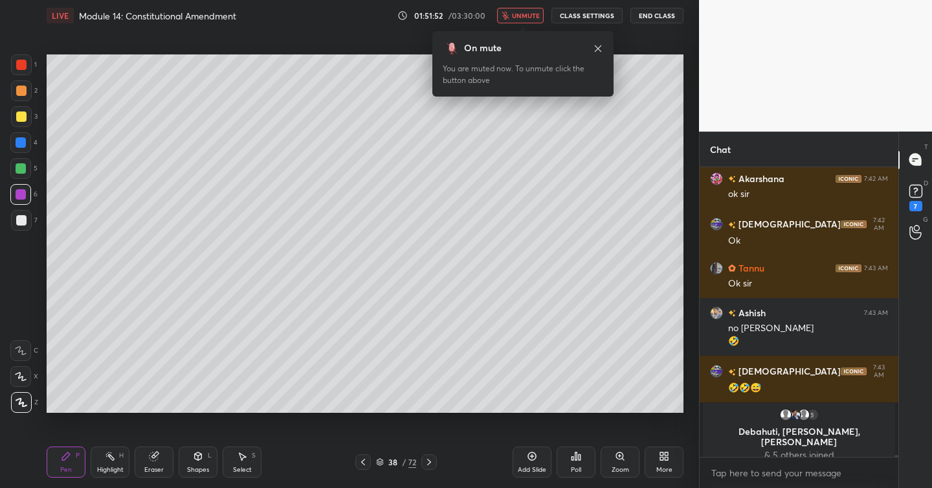
click at [149, 460] on icon at bounding box center [154, 456] width 10 height 10
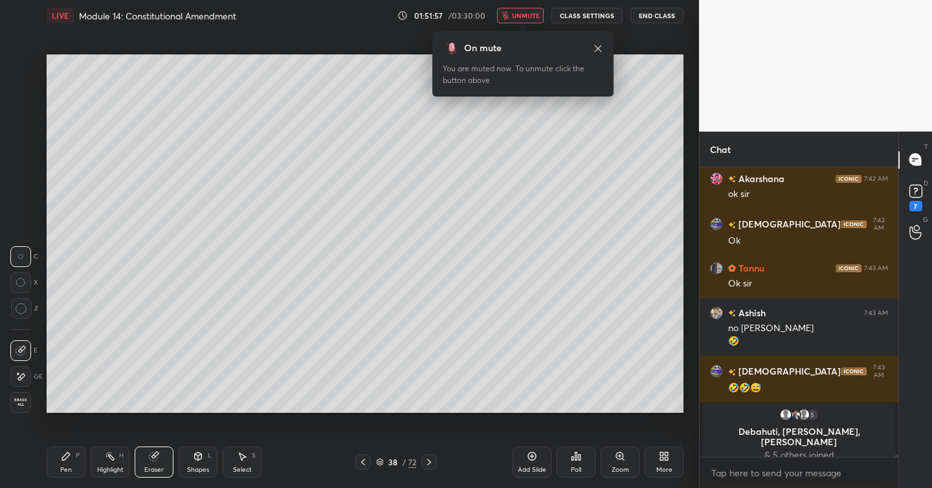
scroll to position [41552, 0]
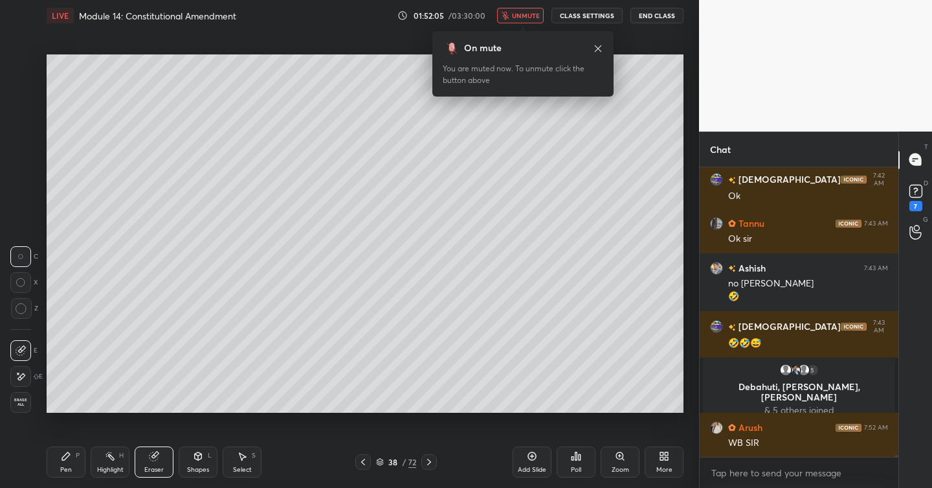
click at [604, 52] on div "On mute You are muted now. To unmute click the button above" at bounding box center [522, 63] width 181 height 65
click at [597, 46] on icon at bounding box center [598, 48] width 10 height 10
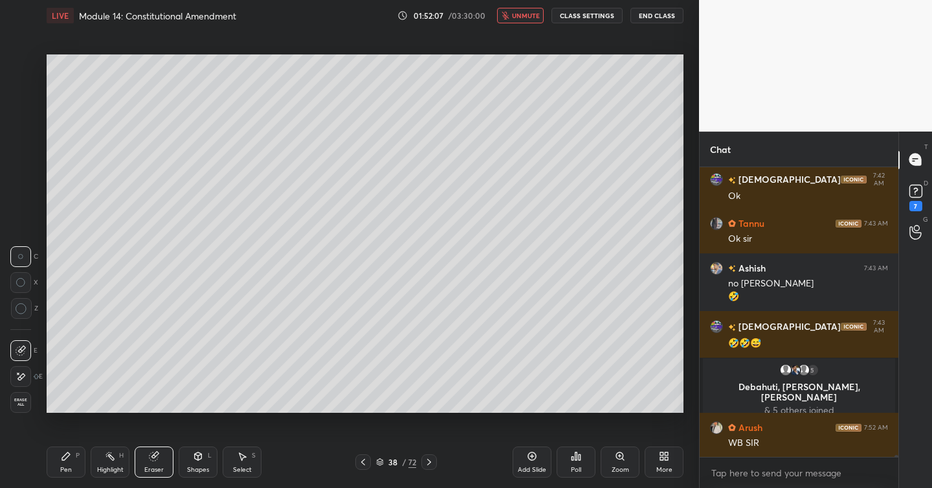
click at [536, 17] on span "unmute" at bounding box center [526, 15] width 28 height 9
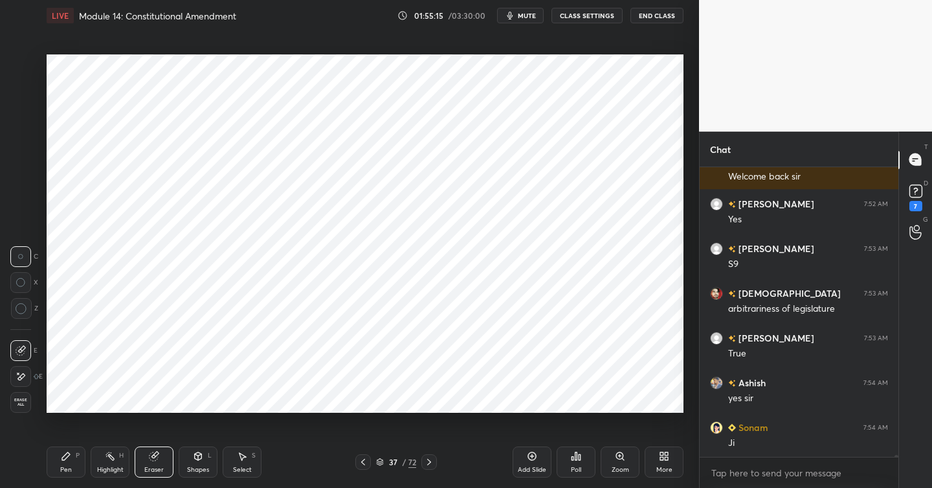
scroll to position [41909, 0]
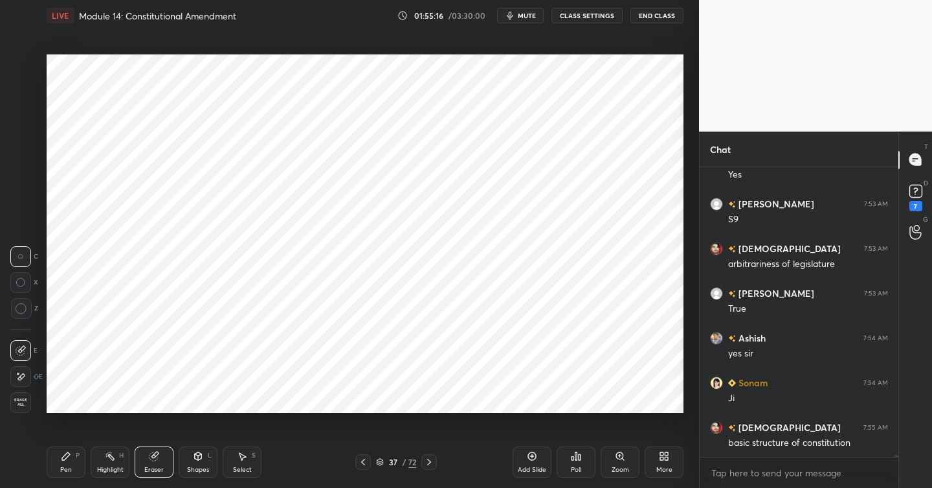
click at [22, 351] on icon at bounding box center [21, 350] width 10 height 10
click at [70, 455] on icon at bounding box center [66, 456] width 10 height 10
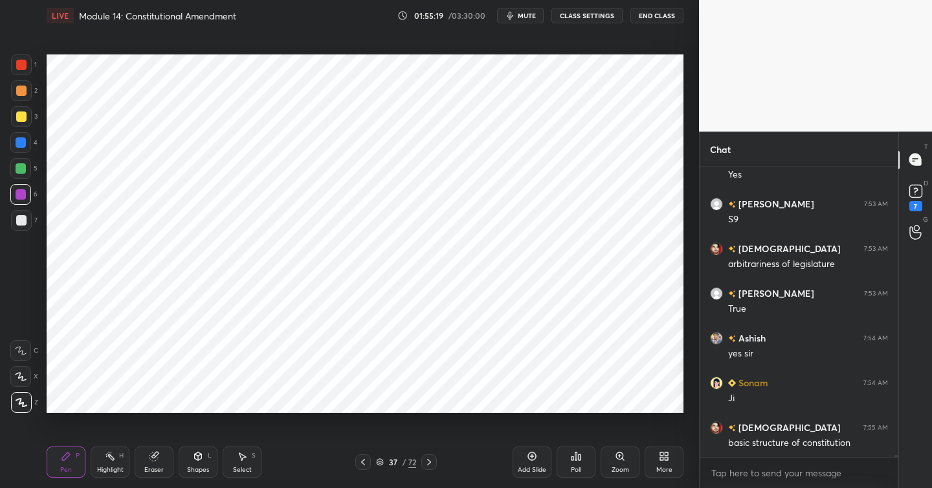
click at [20, 63] on div at bounding box center [21, 65] width 10 height 10
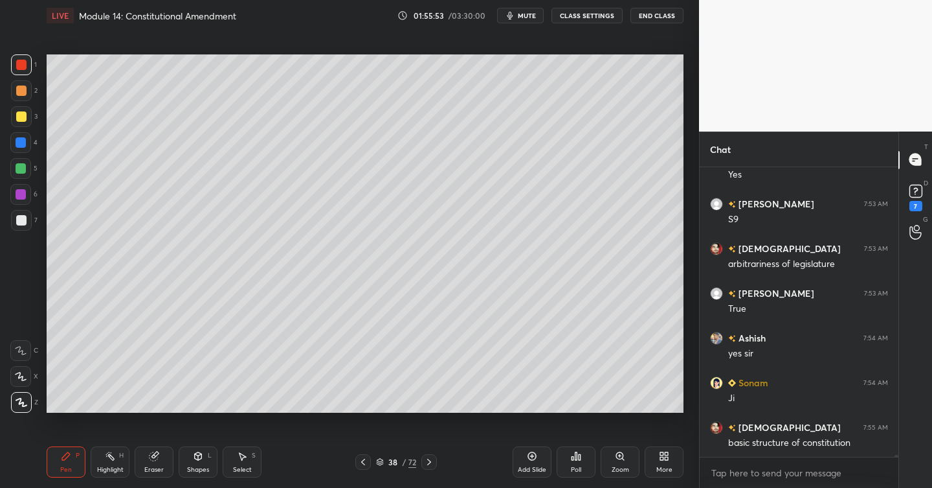
click at [27, 221] on div at bounding box center [21, 220] width 21 height 21
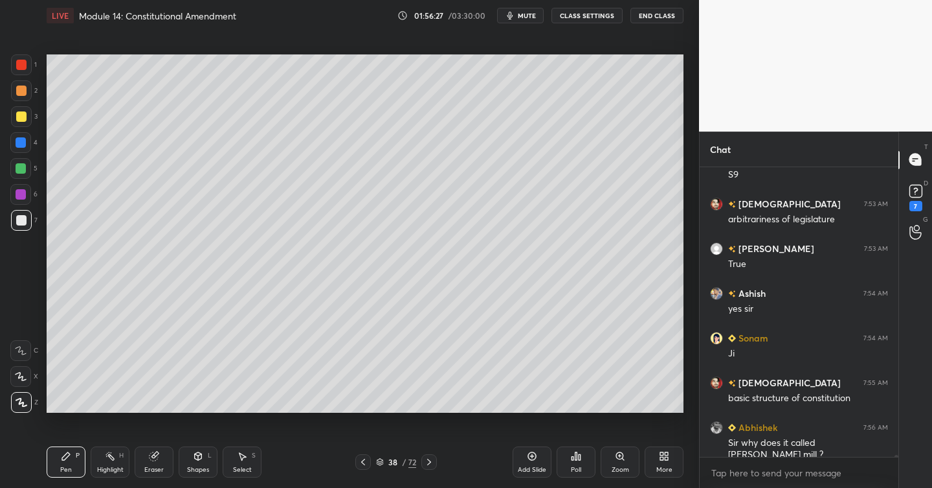
scroll to position [41967, 0]
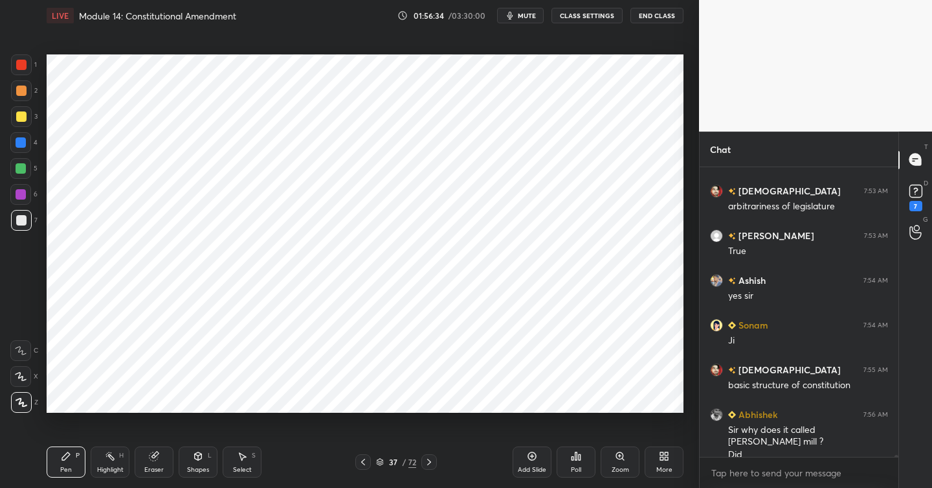
drag, startPoint x: 21, startPoint y: 120, endPoint x: 35, endPoint y: 130, distance: 17.2
click at [24, 123] on div at bounding box center [21, 116] width 21 height 21
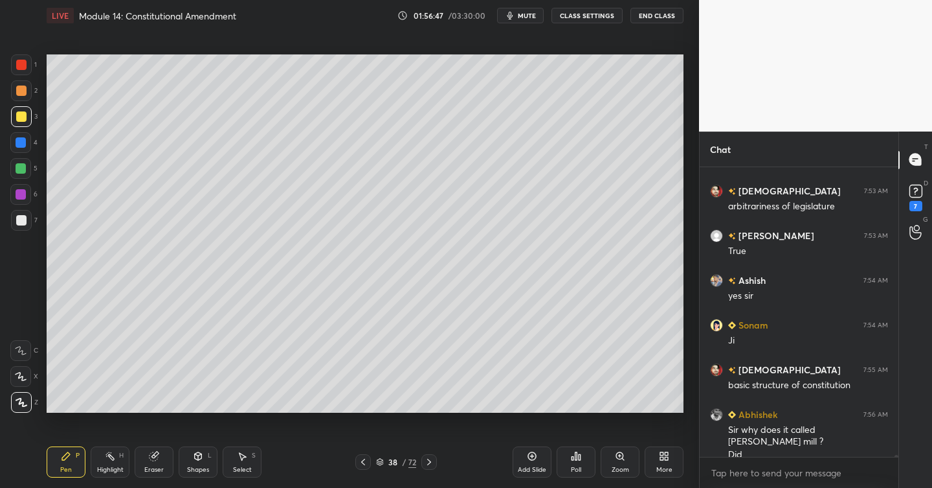
click at [534, 459] on icon at bounding box center [532, 456] width 10 height 10
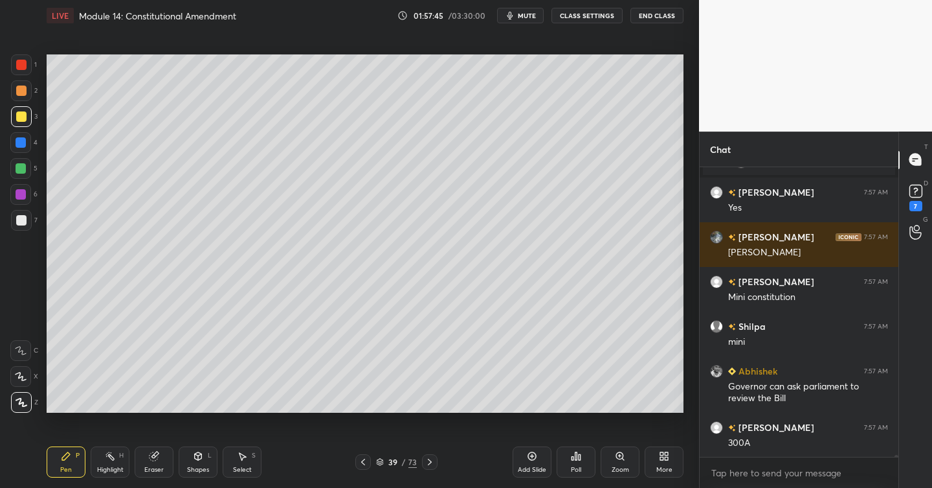
scroll to position [41954, 0]
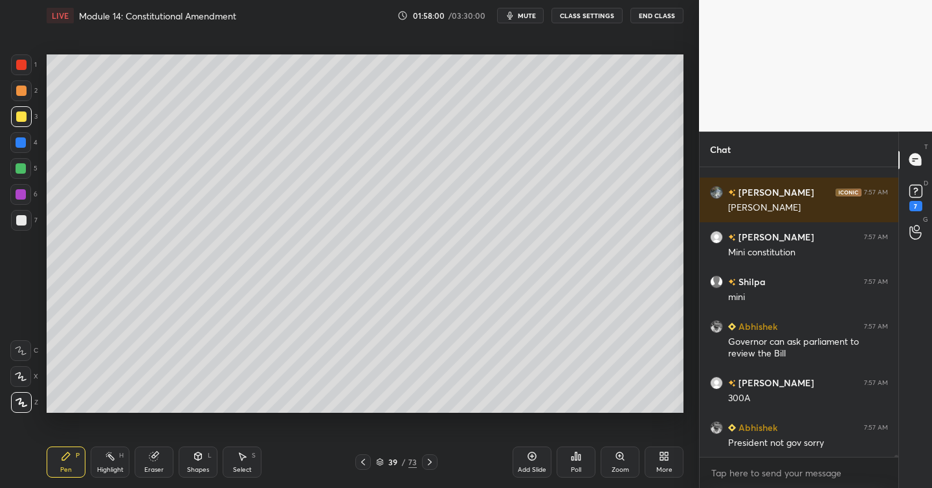
click at [23, 217] on div at bounding box center [21, 220] width 10 height 10
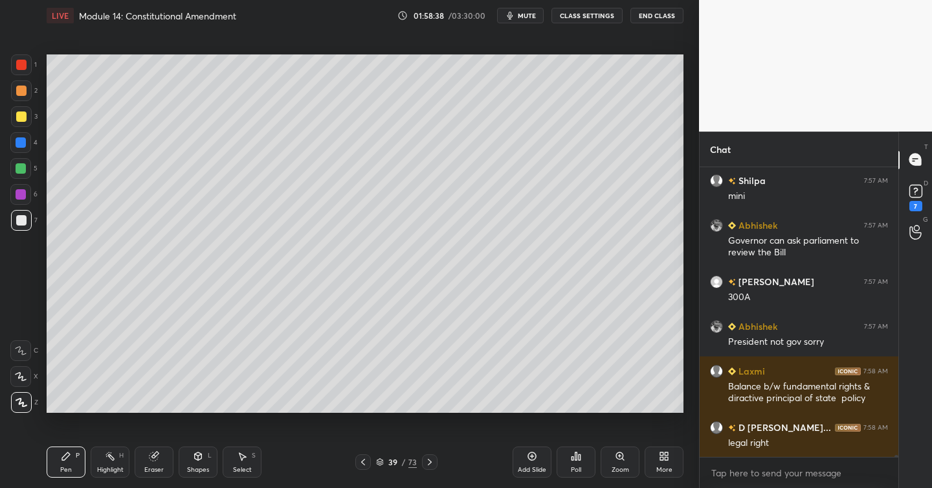
scroll to position [42100, 0]
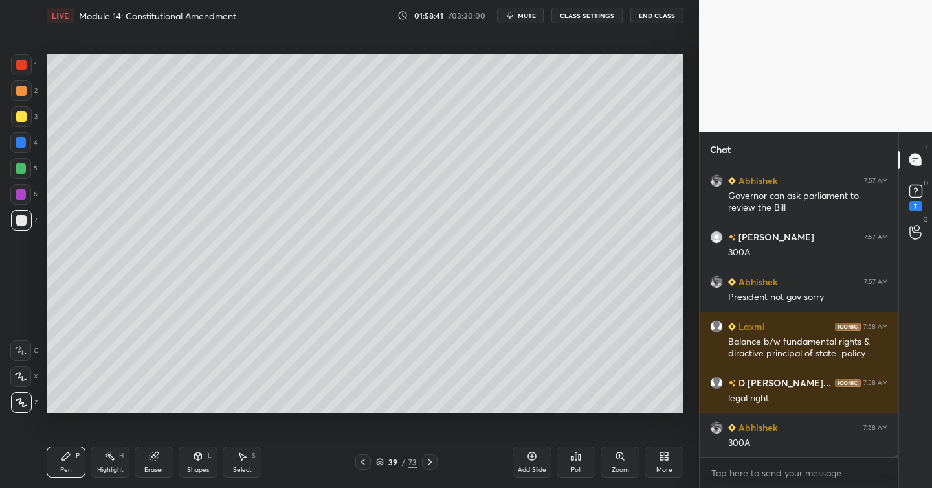
click at [533, 452] on icon at bounding box center [532, 456] width 8 height 8
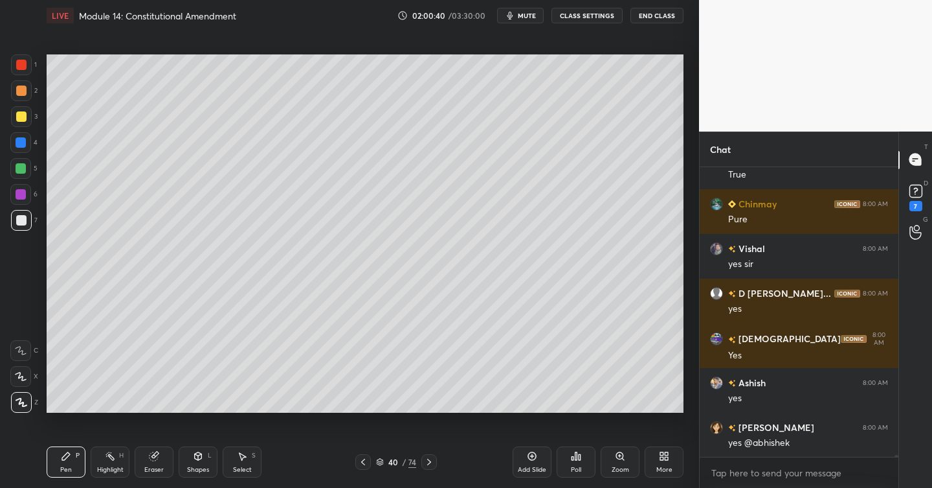
scroll to position [42882, 0]
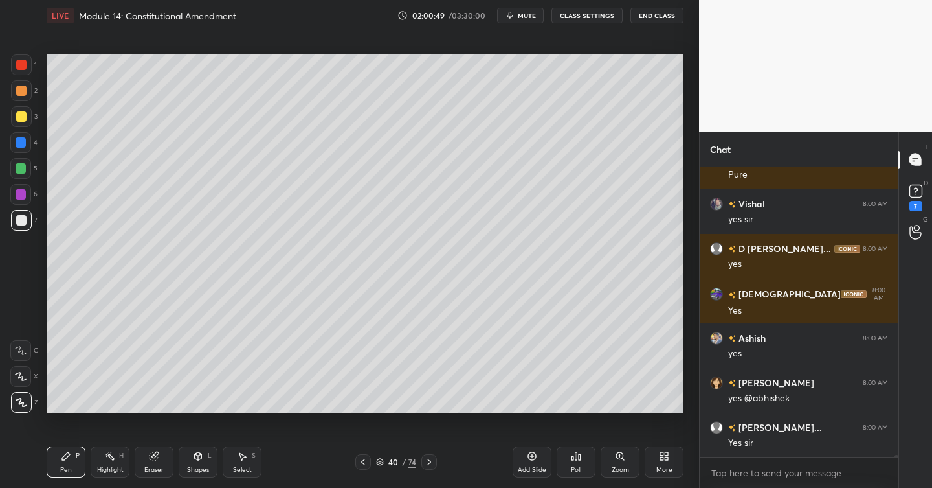
drag, startPoint x: 527, startPoint y: 461, endPoint x: 515, endPoint y: 462, distance: 12.3
click at [527, 462] on div "Add Slide" at bounding box center [532, 461] width 39 height 31
click at [27, 115] on div at bounding box center [21, 116] width 21 height 21
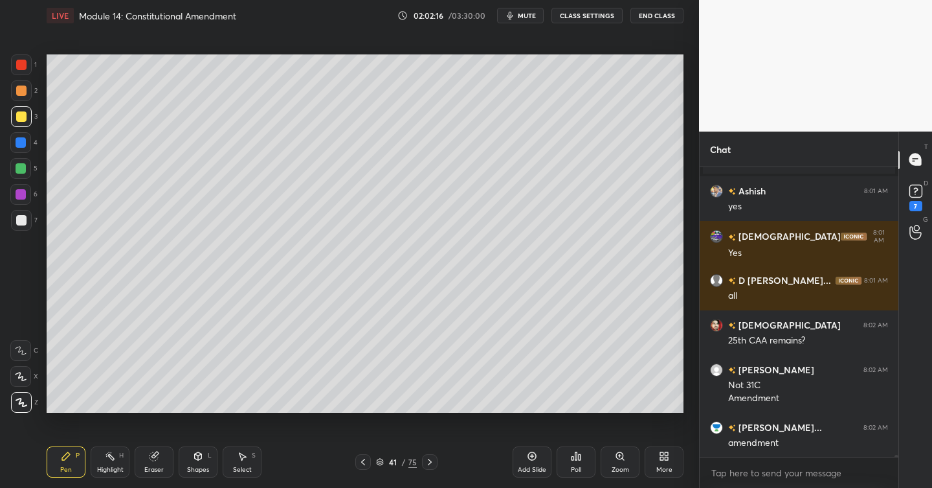
scroll to position [42822, 0]
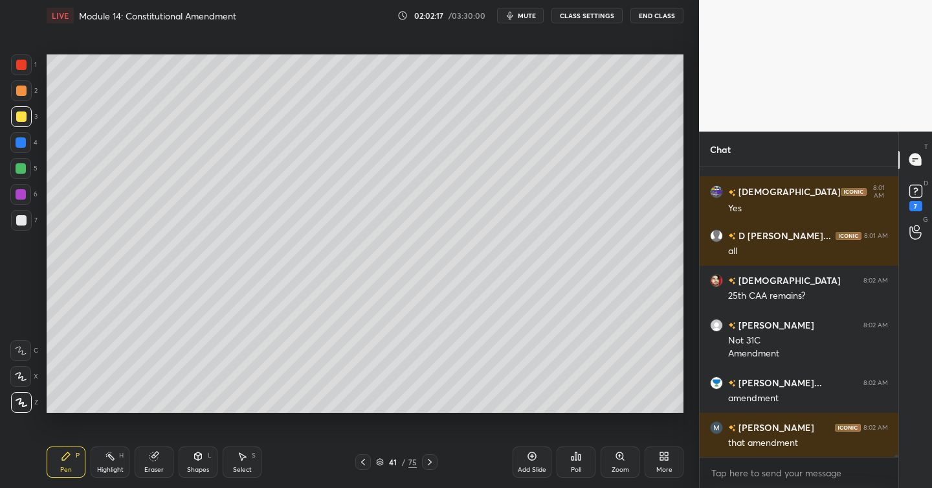
click at [535, 458] on icon at bounding box center [532, 456] width 10 height 10
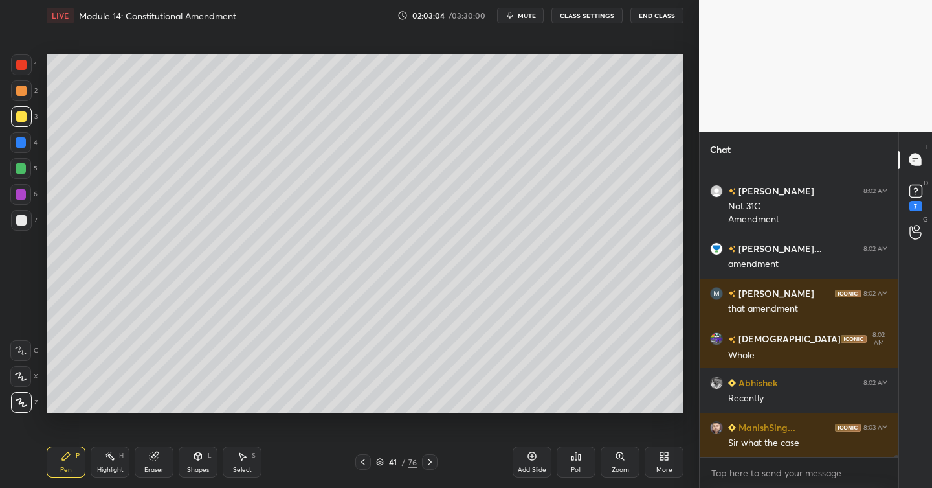
scroll to position [43001, 0]
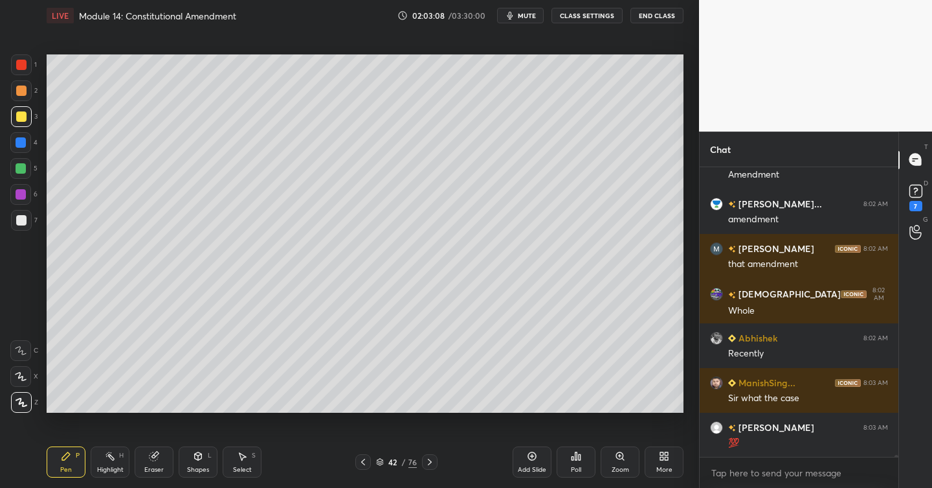
click at [23, 221] on div at bounding box center [21, 220] width 10 height 10
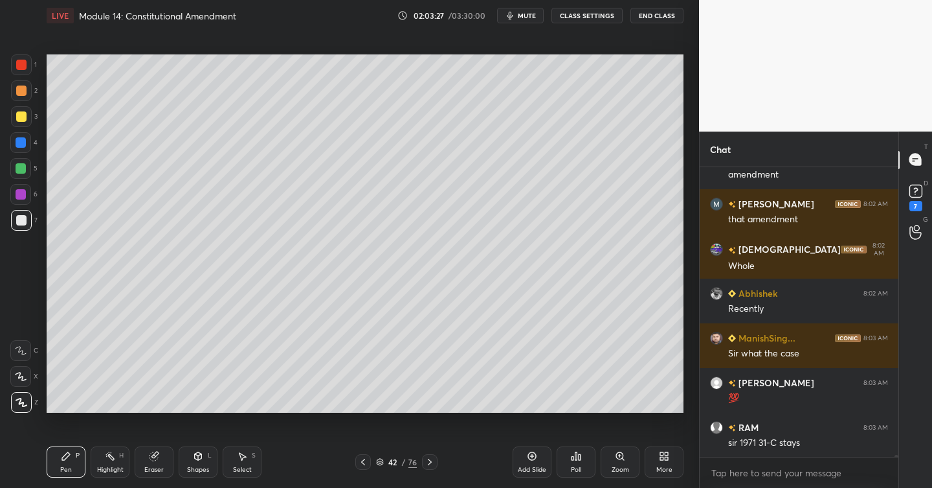
scroll to position [43090, 0]
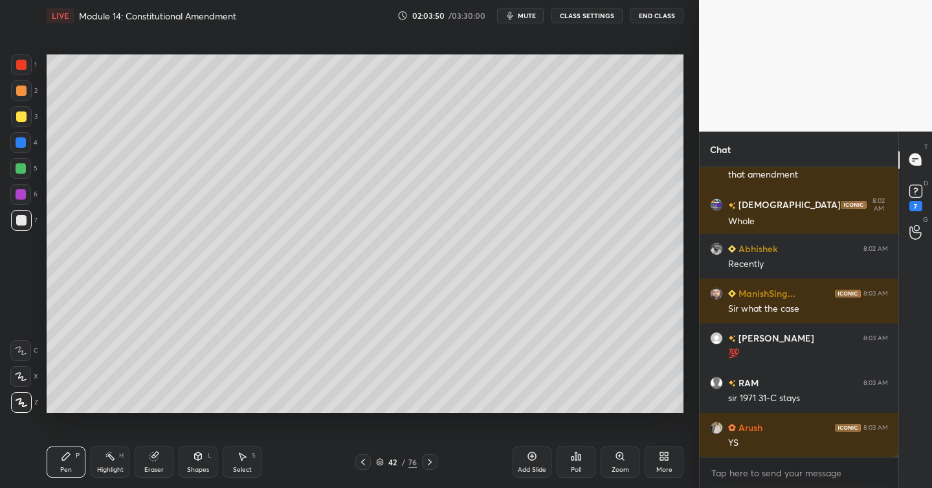
drag, startPoint x: 539, startPoint y: 465, endPoint x: 532, endPoint y: 462, distance: 7.6
click at [537, 466] on div "Add Slide" at bounding box center [532, 469] width 28 height 6
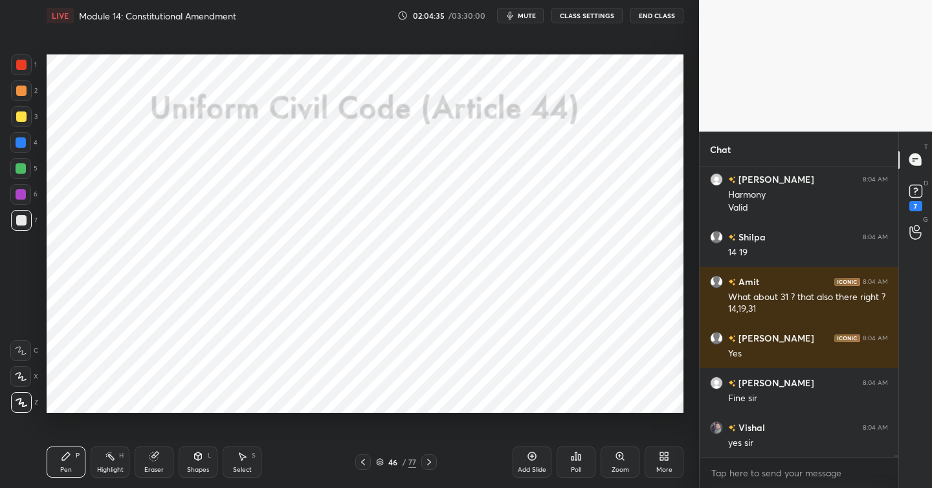
scroll to position [43414, 0]
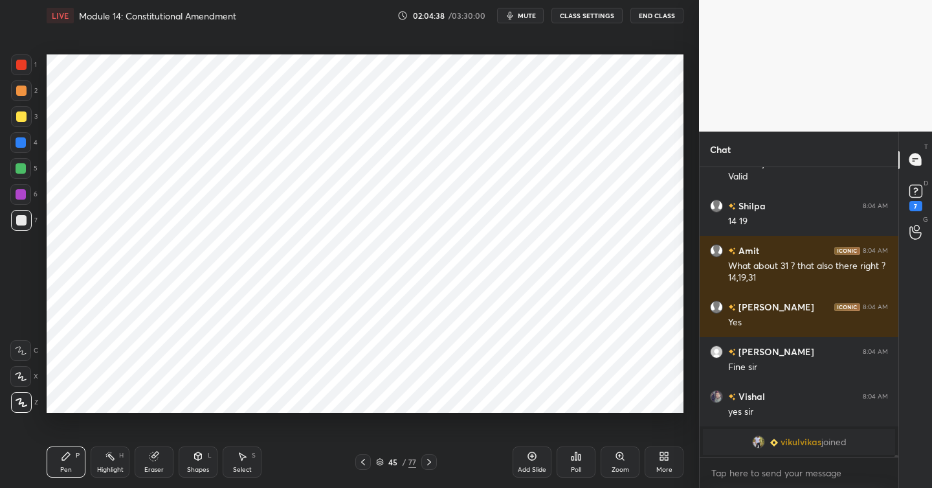
drag, startPoint x: 22, startPoint y: 65, endPoint x: 34, endPoint y: 69, distance: 12.9
click at [23, 66] on div at bounding box center [21, 65] width 10 height 10
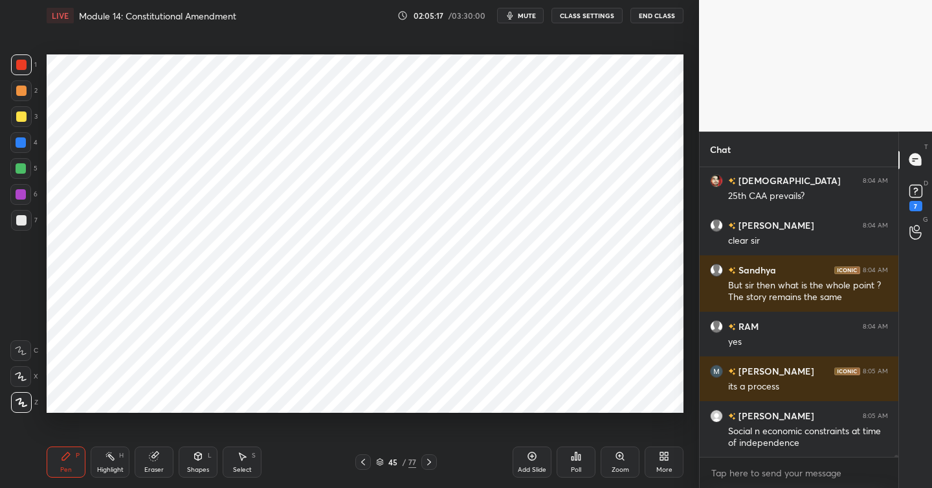
scroll to position [43575, 0]
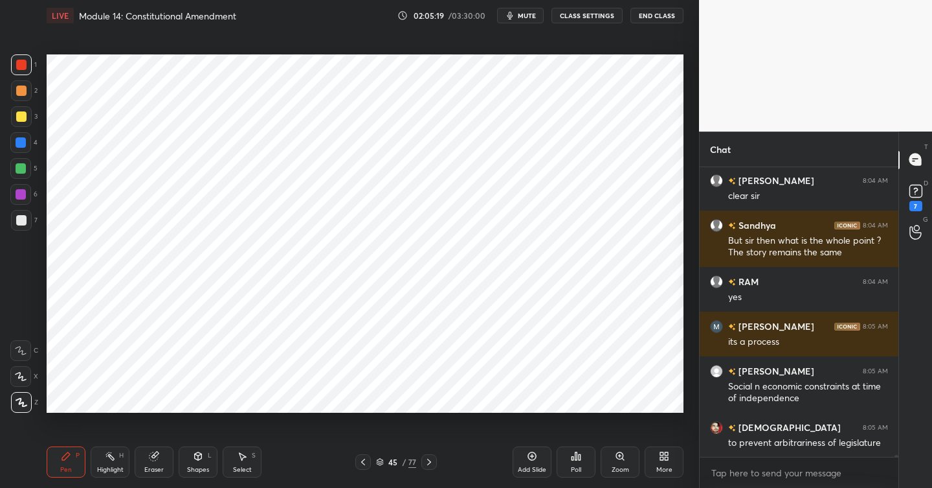
drag, startPoint x: 22, startPoint y: 142, endPoint x: 37, endPoint y: 156, distance: 20.2
click at [21, 142] on div at bounding box center [21, 142] width 10 height 10
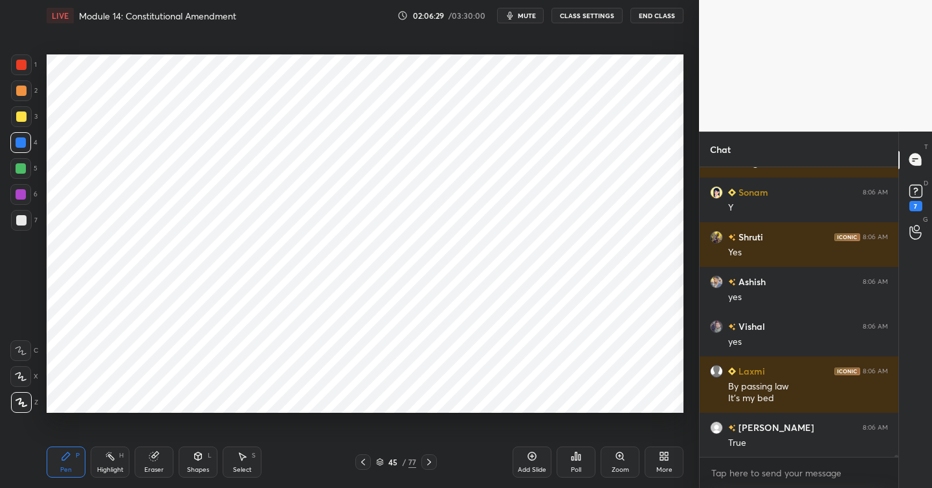
scroll to position [43957, 0]
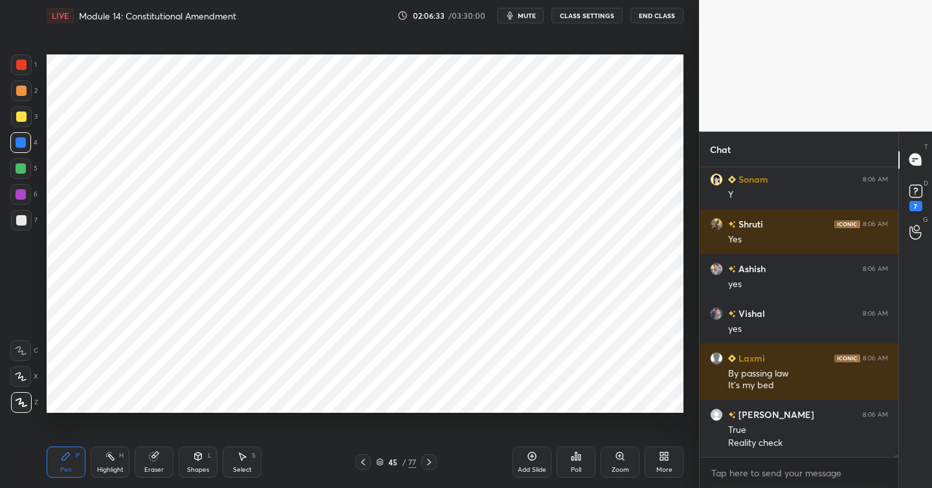
drag, startPoint x: 527, startPoint y: 453, endPoint x: 521, endPoint y: 452, distance: 6.5
click at [524, 453] on div "Add Slide" at bounding box center [532, 461] width 39 height 31
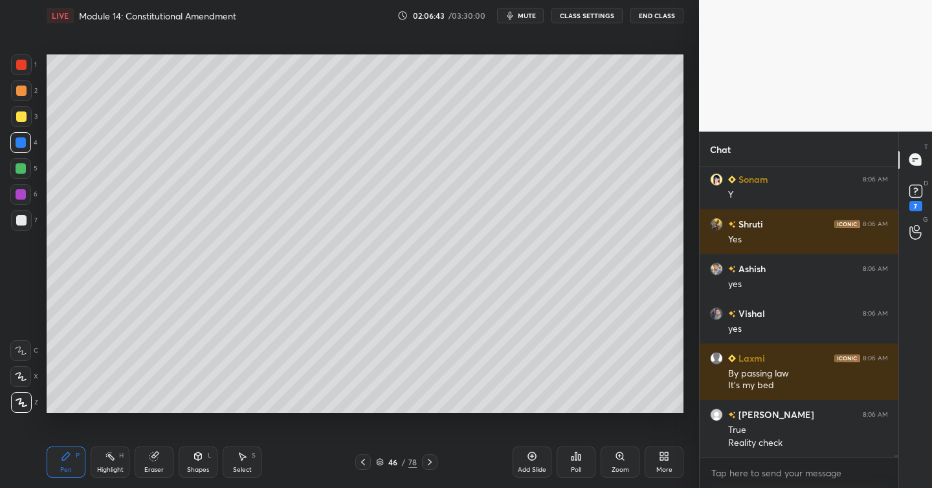
click at [26, 90] on div at bounding box center [21, 90] width 10 height 10
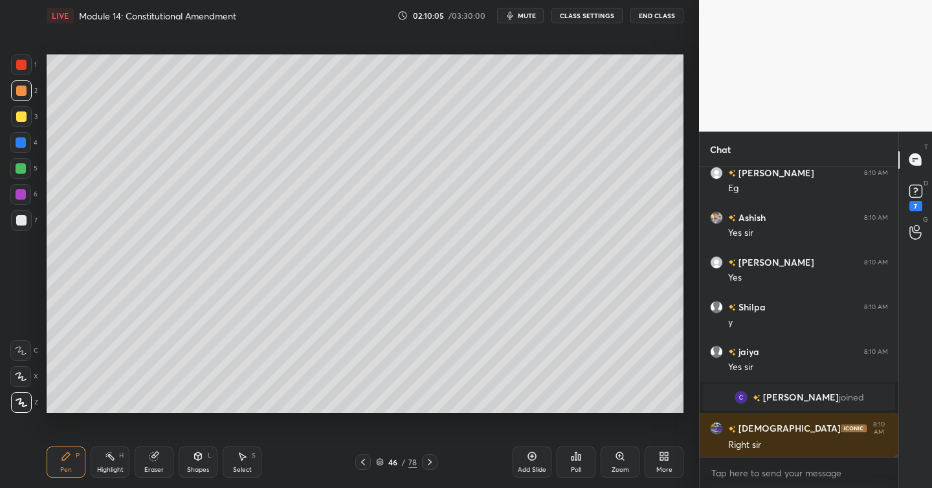
scroll to position [44406, 0]
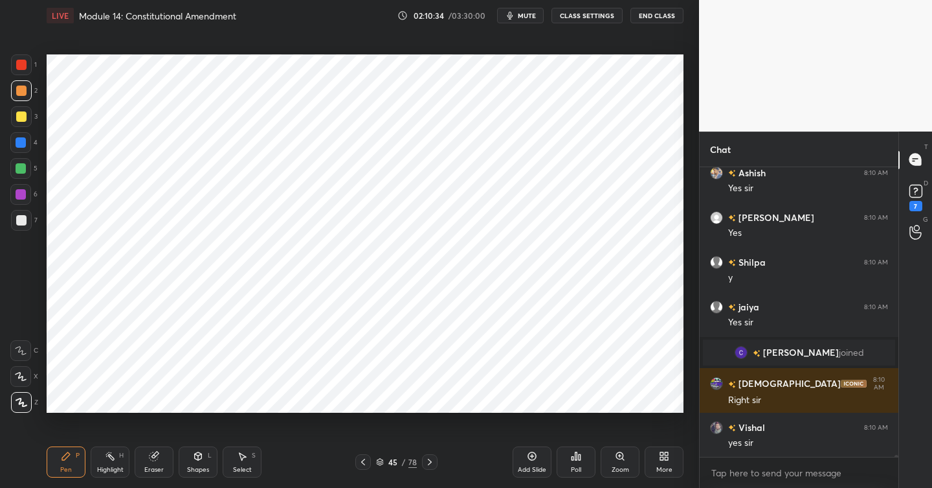
drag, startPoint x: 429, startPoint y: 460, endPoint x: 482, endPoint y: 455, distance: 53.3
click at [430, 459] on icon at bounding box center [430, 461] width 10 height 10
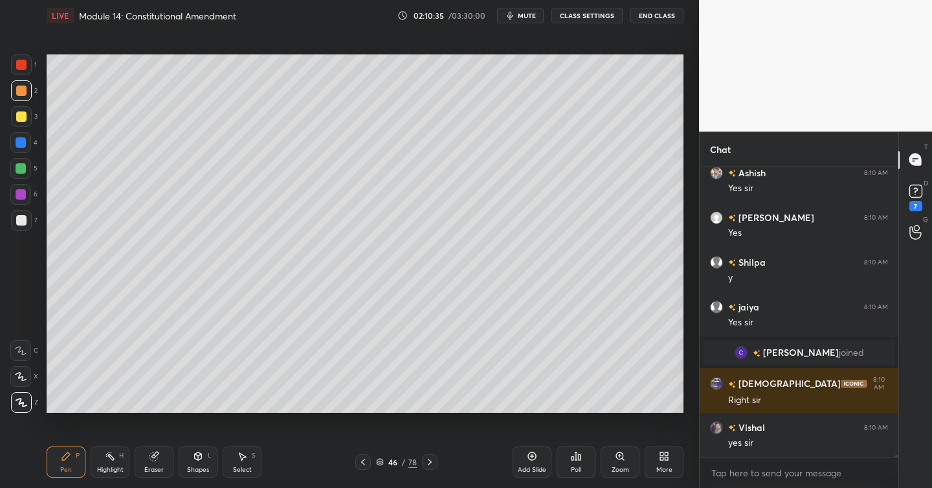
click at [544, 456] on div "Add Slide" at bounding box center [532, 461] width 39 height 31
click at [24, 117] on div at bounding box center [21, 116] width 10 height 10
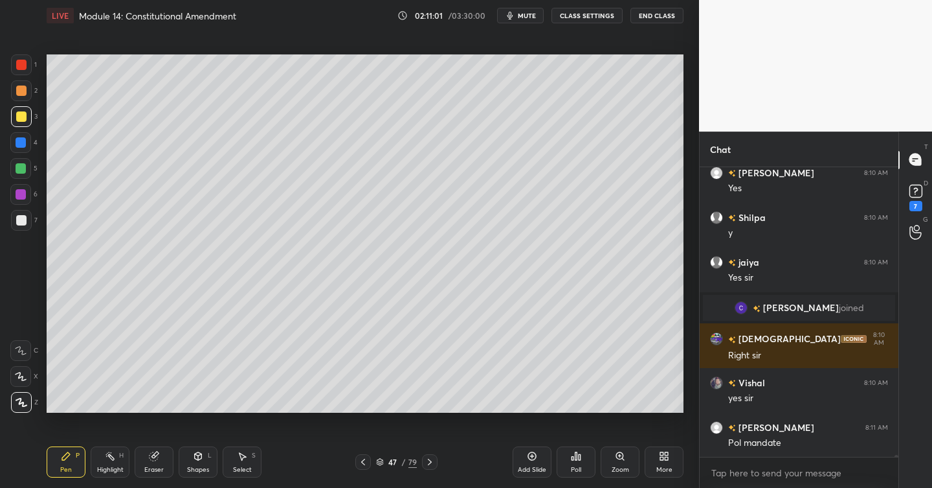
click at [20, 214] on div at bounding box center [21, 220] width 21 height 21
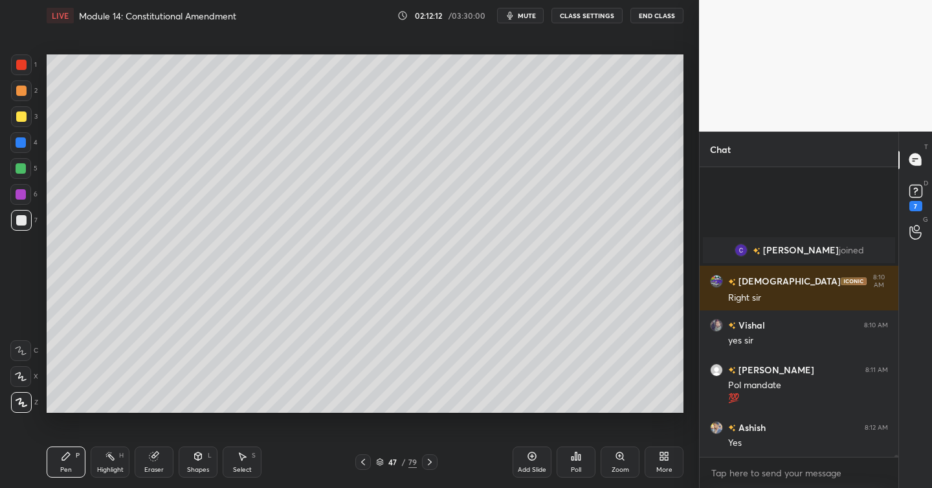
scroll to position [44598, 0]
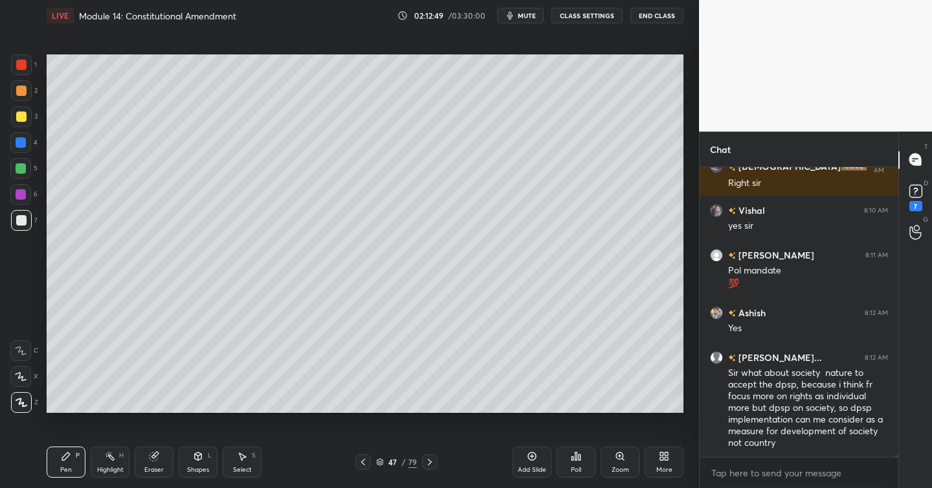
click at [529, 451] on icon at bounding box center [532, 456] width 10 height 10
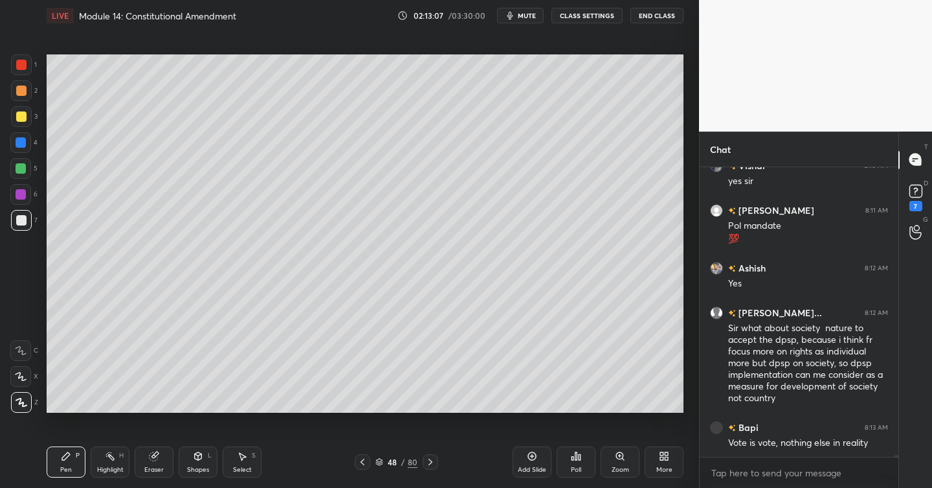
scroll to position [44676, 0]
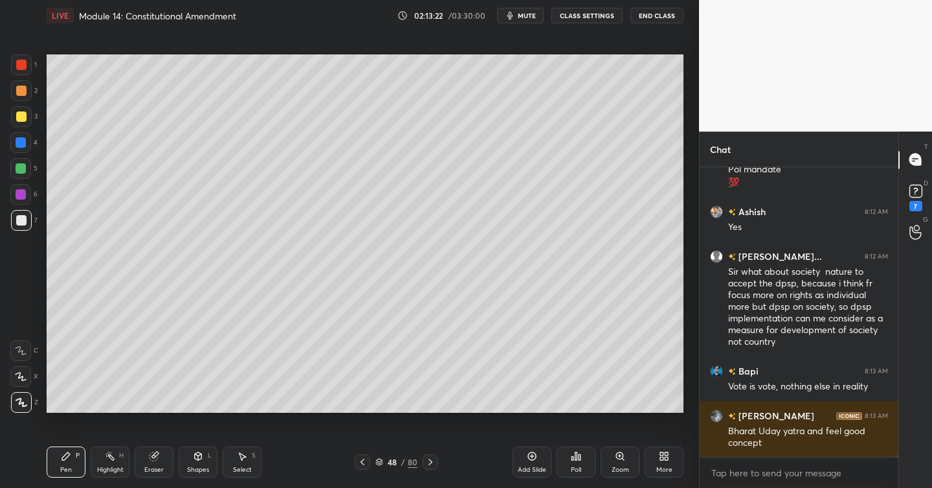
click at [25, 115] on div at bounding box center [21, 116] width 21 height 21
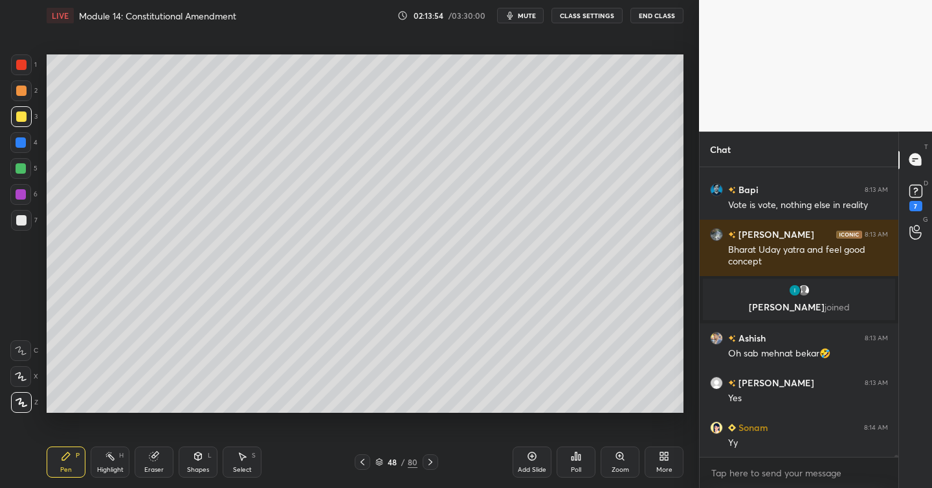
scroll to position [44776, 0]
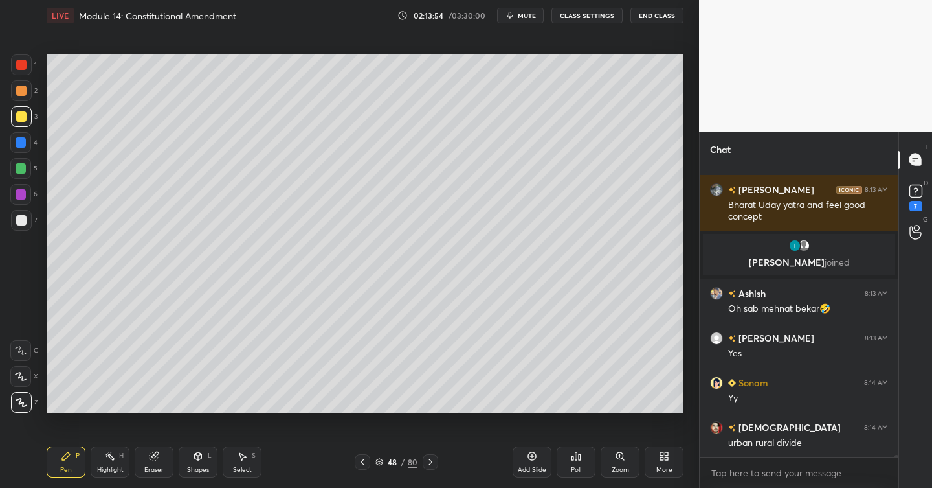
click at [538, 455] on div "Add Slide" at bounding box center [532, 461] width 39 height 31
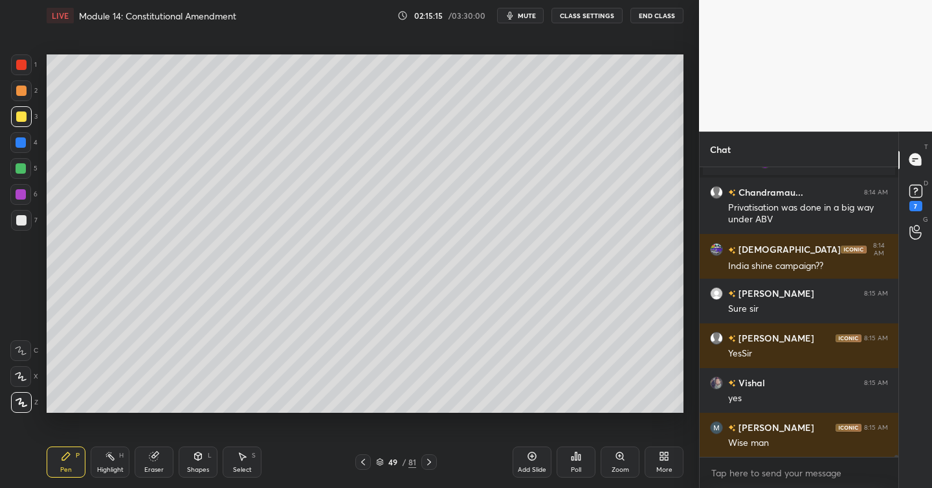
scroll to position [45095, 0]
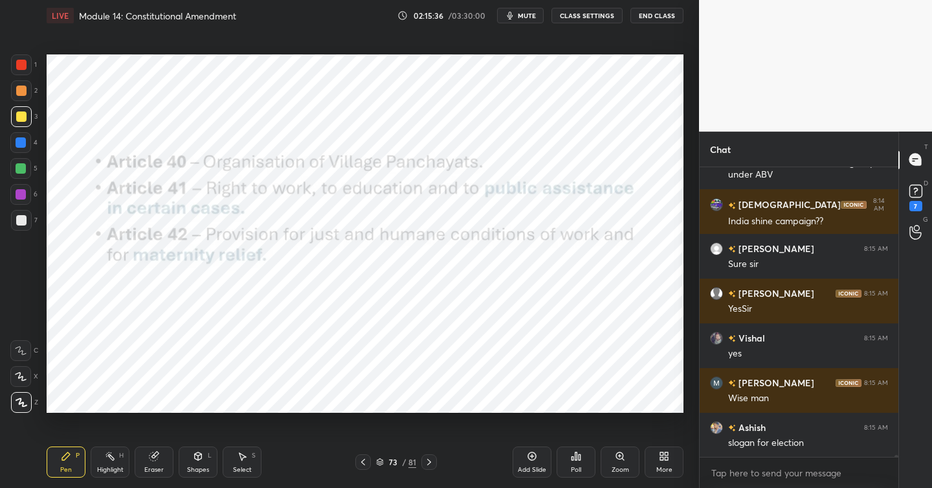
click at [25, 63] on div at bounding box center [21, 65] width 10 height 10
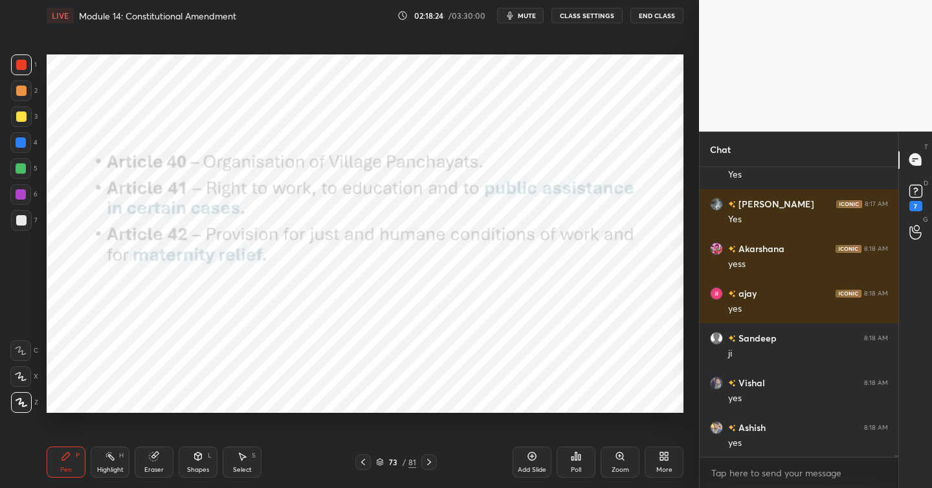
scroll to position [46792, 0]
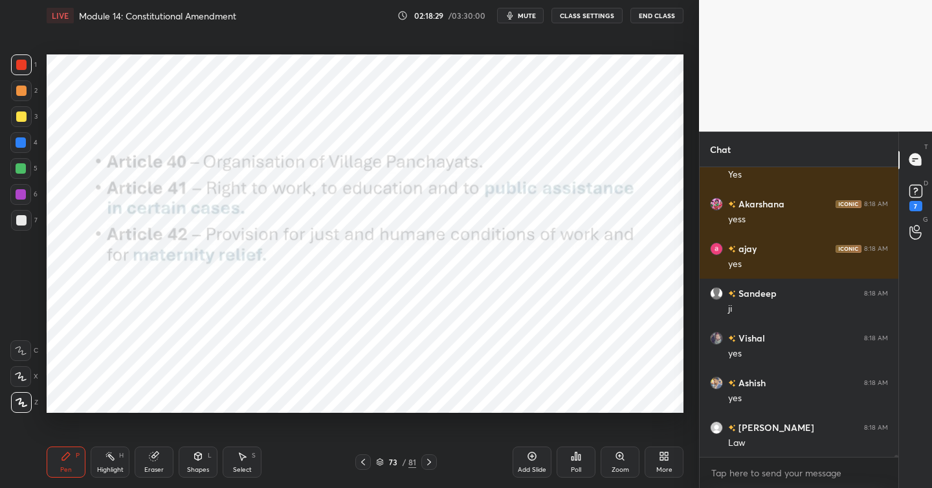
click at [531, 460] on icon at bounding box center [532, 456] width 10 height 10
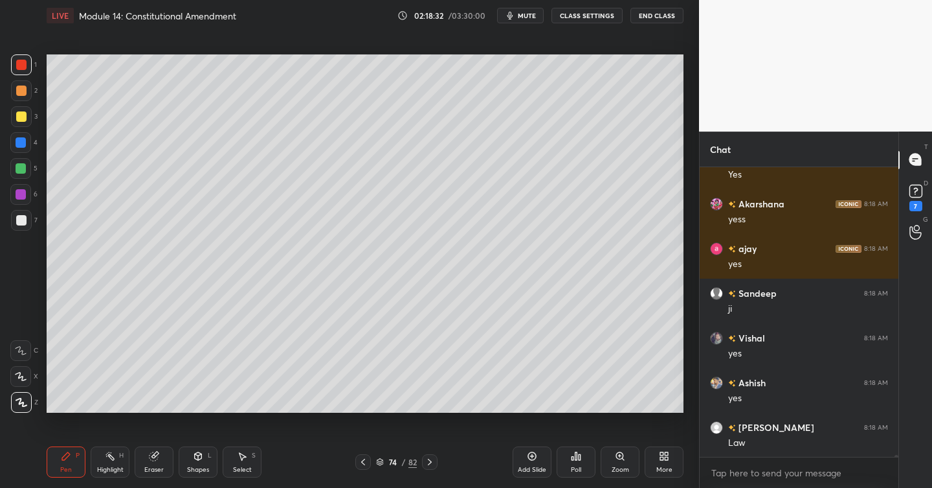
scroll to position [46805, 0]
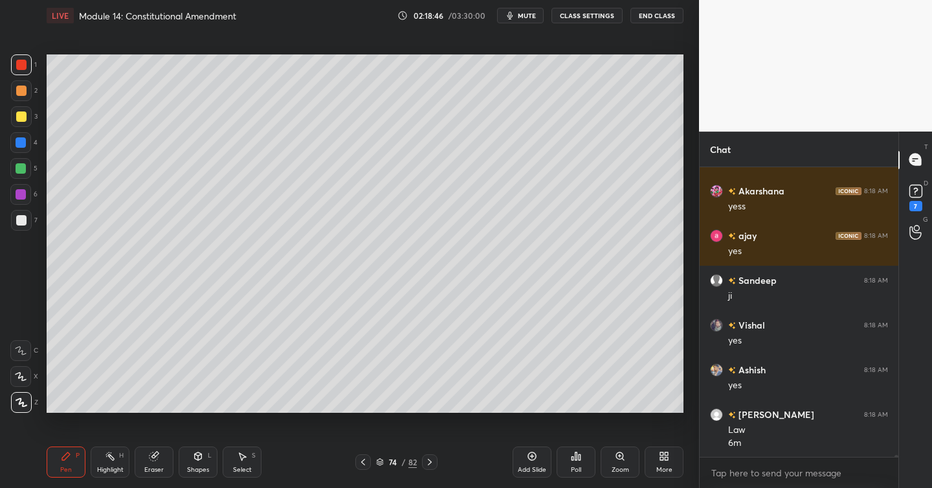
drag, startPoint x: 29, startPoint y: 218, endPoint x: 38, endPoint y: 229, distance: 13.9
click at [30, 219] on div at bounding box center [21, 220] width 21 height 21
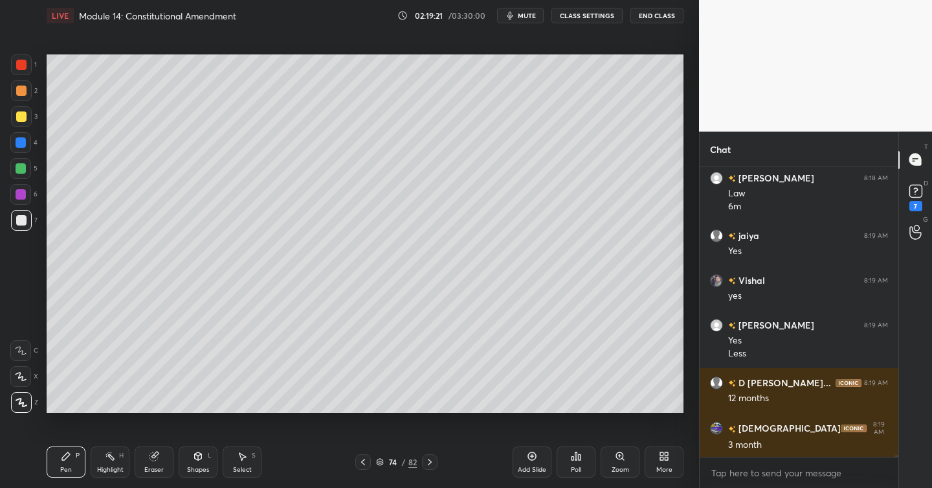
scroll to position [47086, 0]
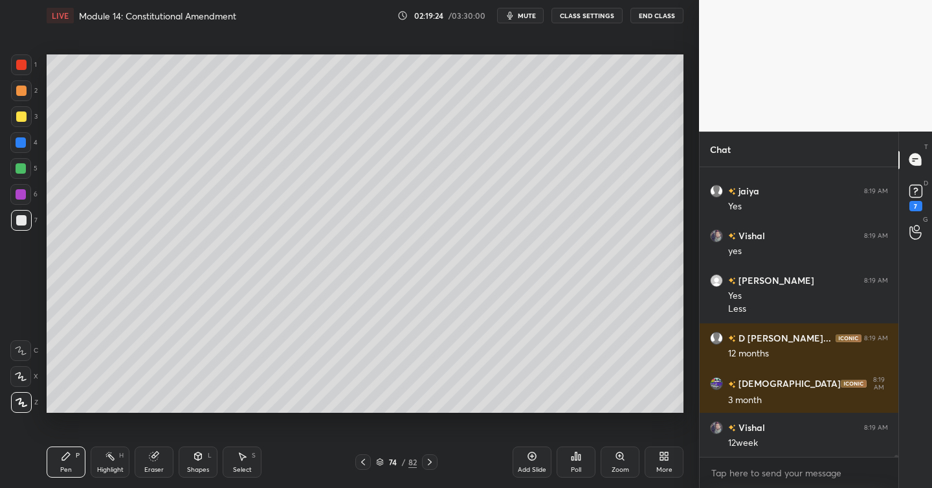
click at [158, 453] on icon at bounding box center [154, 454] width 7 height 6
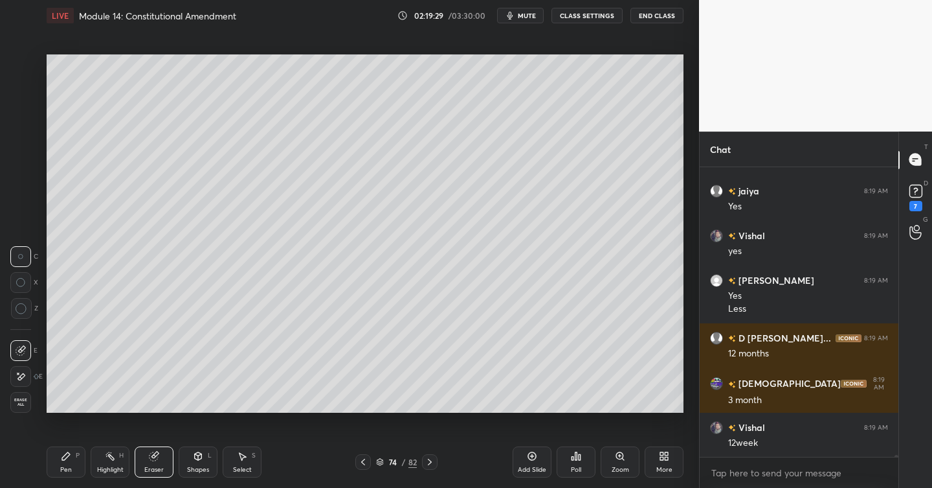
drag, startPoint x: 65, startPoint y: 445, endPoint x: 104, endPoint y: 417, distance: 47.7
click at [67, 443] on div "Pen P Highlight H Eraser Shapes L Select S 74 / 82 Add Slide Poll Zoom More" at bounding box center [365, 462] width 637 height 52
drag, startPoint x: 67, startPoint y: 462, endPoint x: 91, endPoint y: 454, distance: 25.6
click at [69, 462] on div "Pen P" at bounding box center [66, 461] width 39 height 31
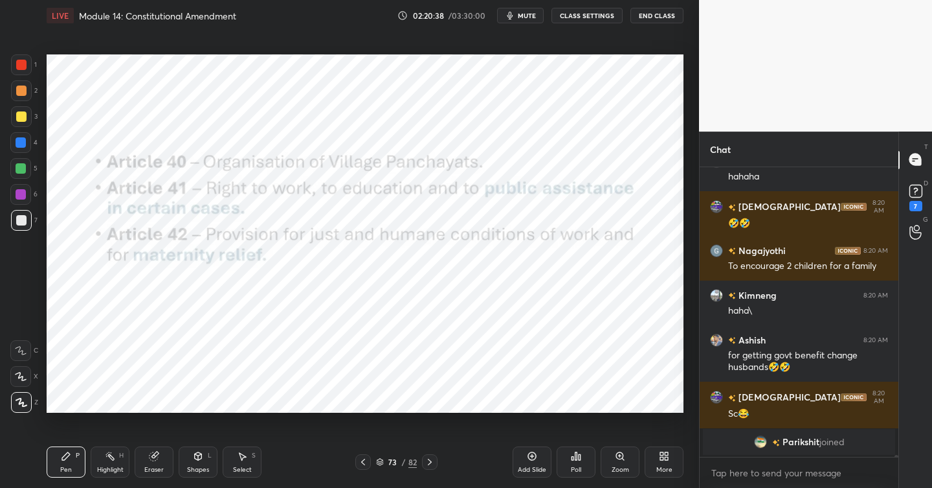
scroll to position [46847, 0]
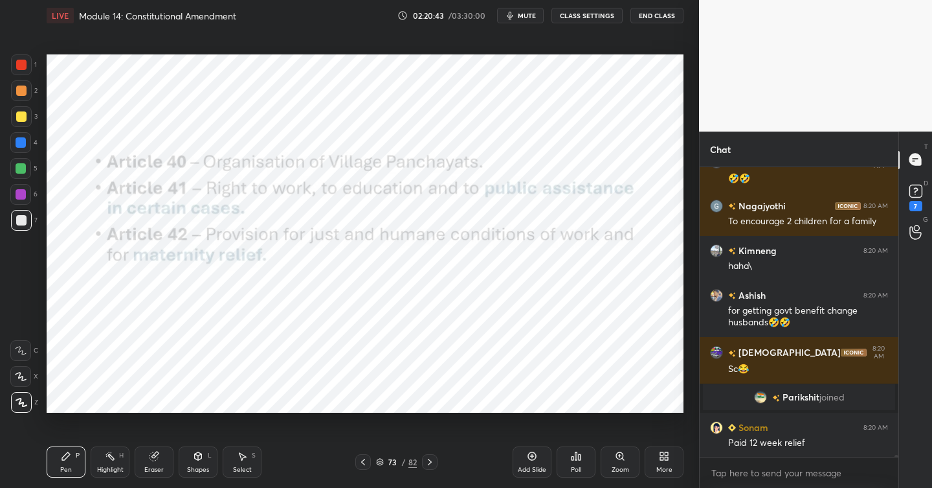
click at [21, 66] on div at bounding box center [21, 65] width 10 height 10
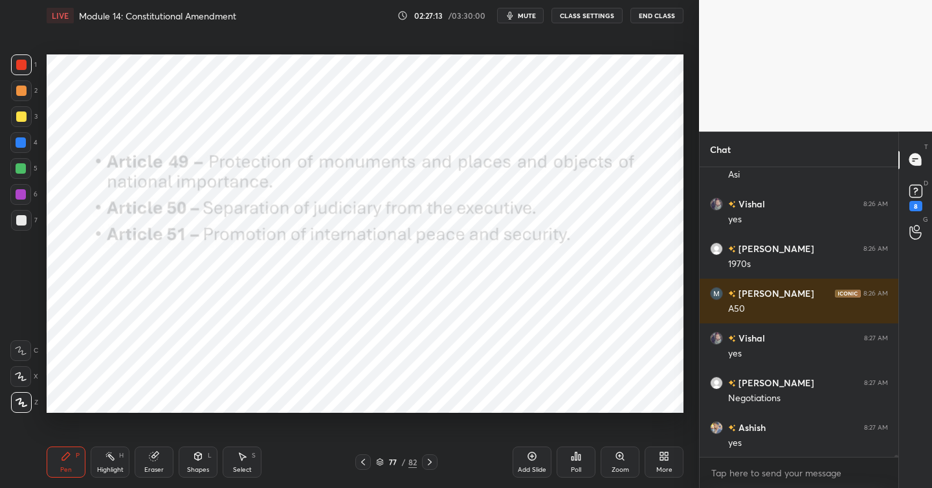
scroll to position [49755, 0]
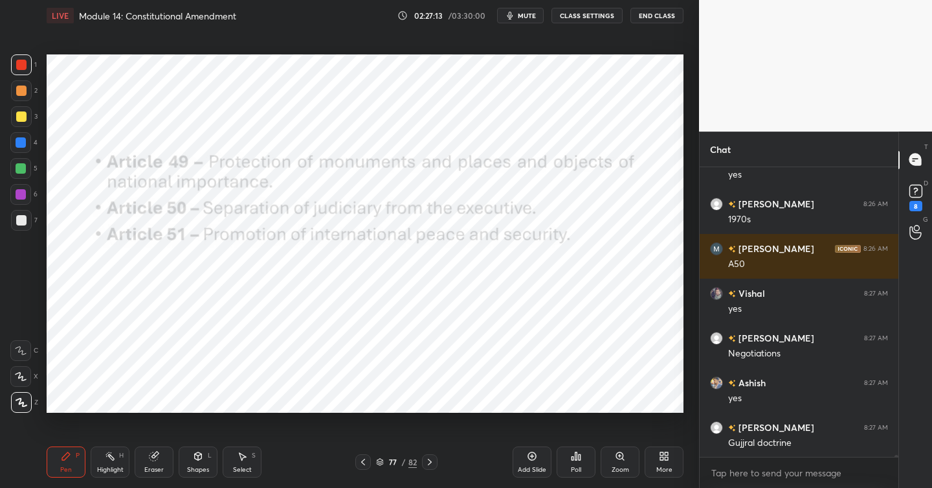
click at [532, 452] on icon at bounding box center [532, 456] width 8 height 8
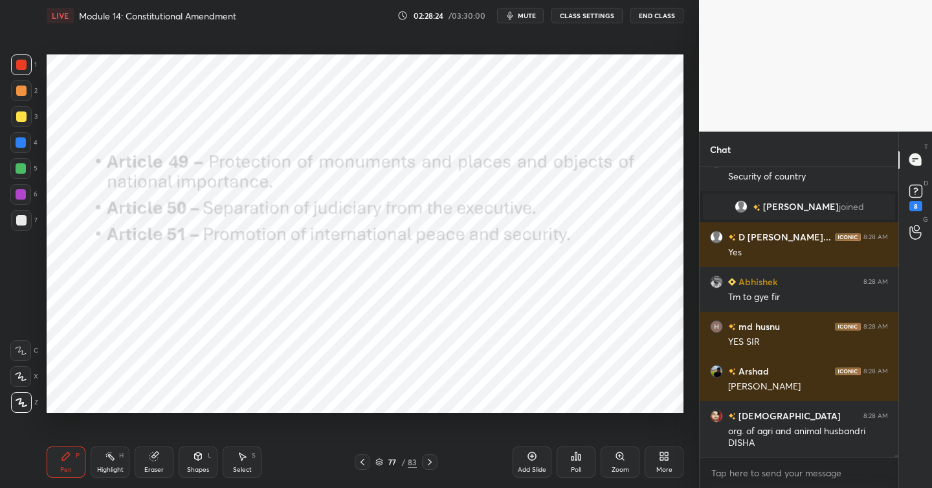
scroll to position [50032, 0]
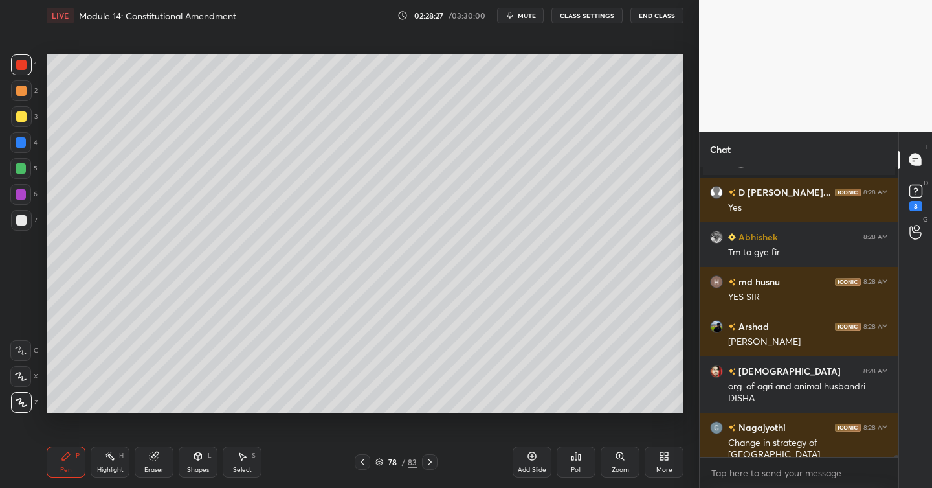
click at [541, 454] on div "Add Slide" at bounding box center [532, 461] width 39 height 31
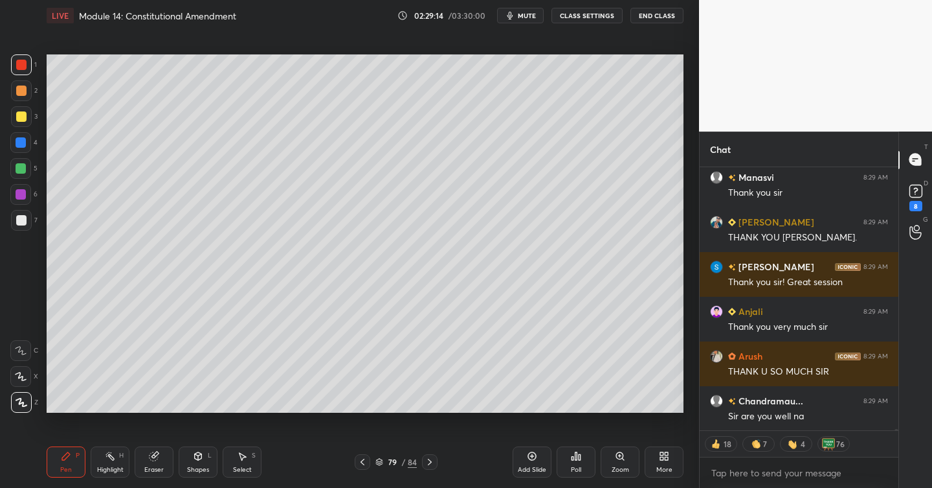
scroll to position [51641, 0]
click at [574, 462] on div "Poll" at bounding box center [576, 461] width 39 height 31
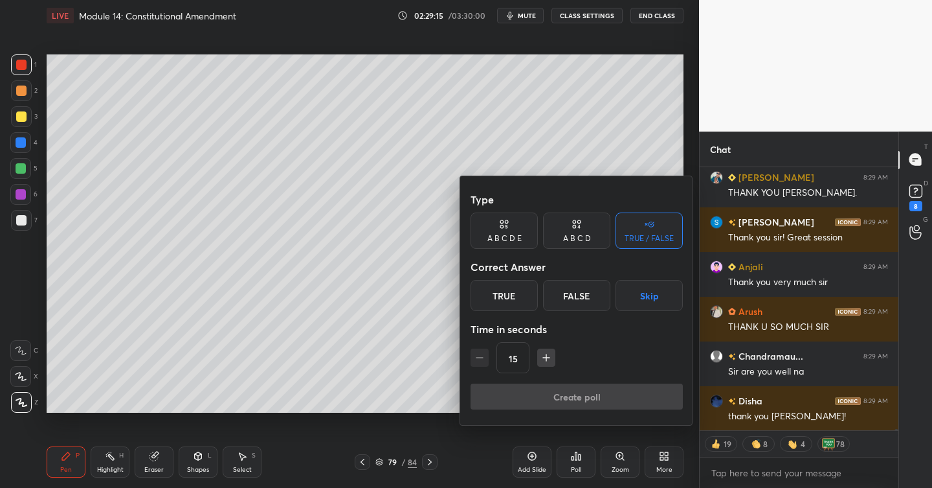
scroll to position [51775, 0]
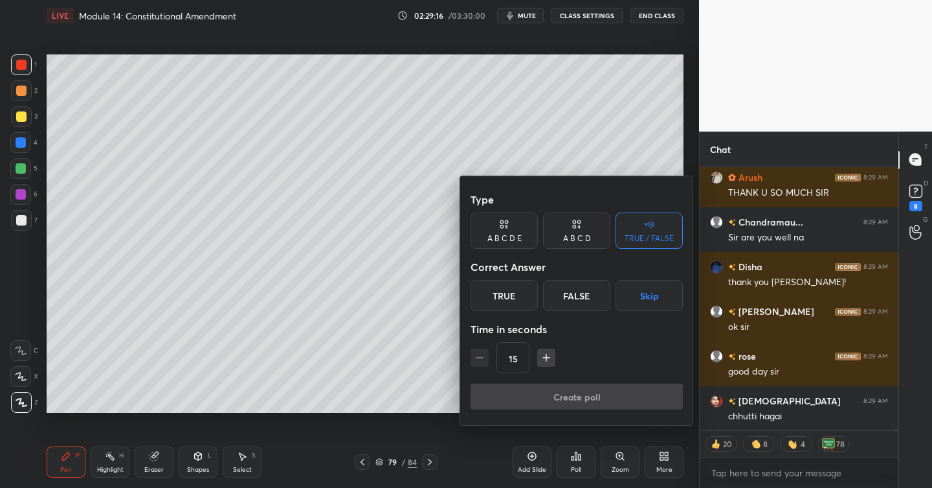
click at [513, 298] on div "True" at bounding box center [504, 295] width 67 height 31
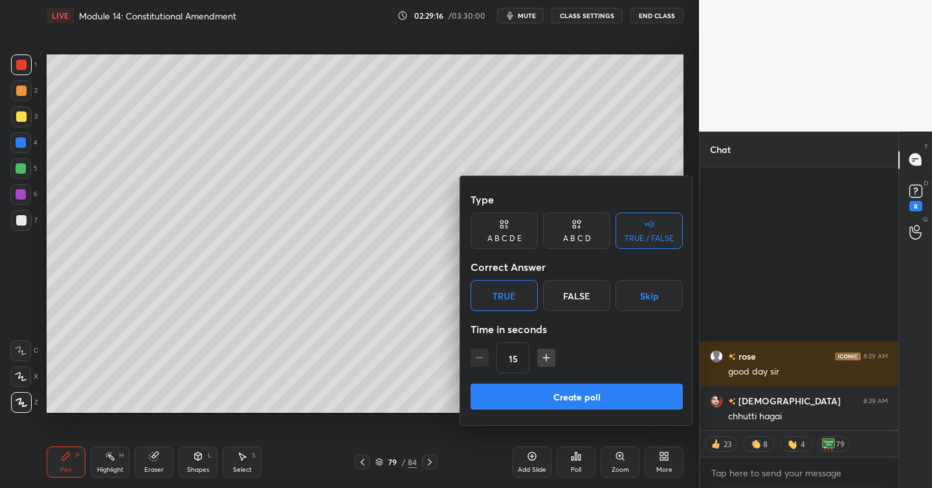
scroll to position [52010, 0]
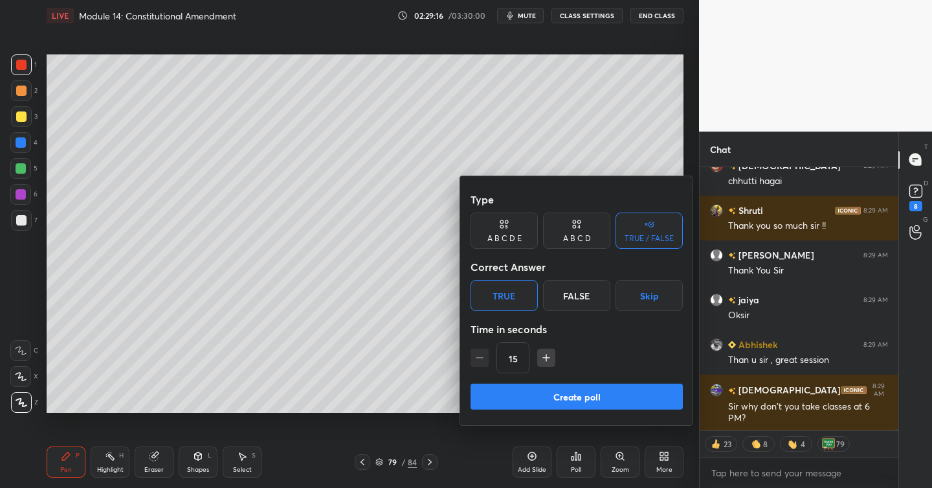
click at [575, 298] on div "False" at bounding box center [576, 295] width 67 height 31
click at [581, 405] on button "Create poll" at bounding box center [577, 396] width 212 height 26
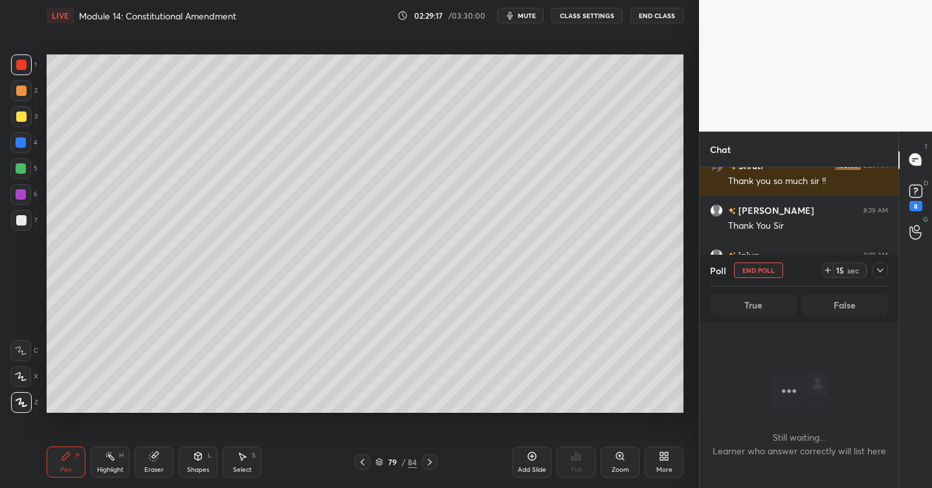
scroll to position [203, 195]
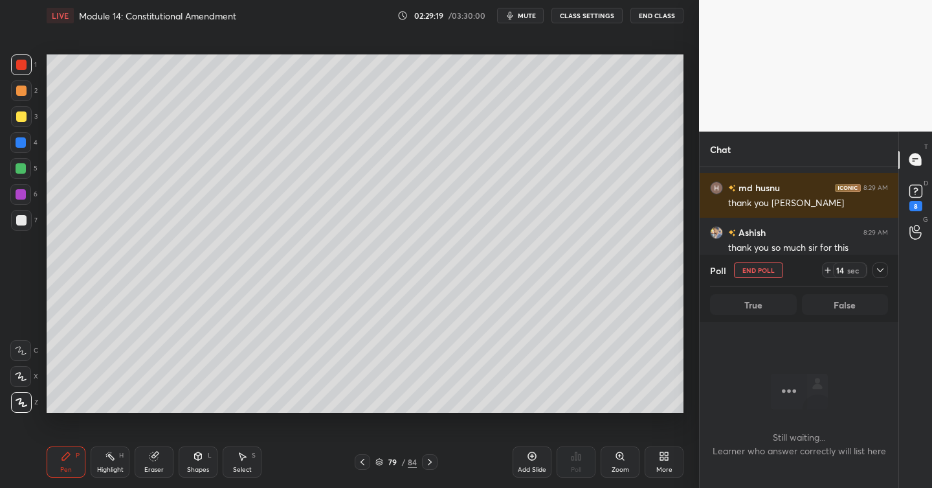
click at [875, 269] on div at bounding box center [881, 270] width 16 height 16
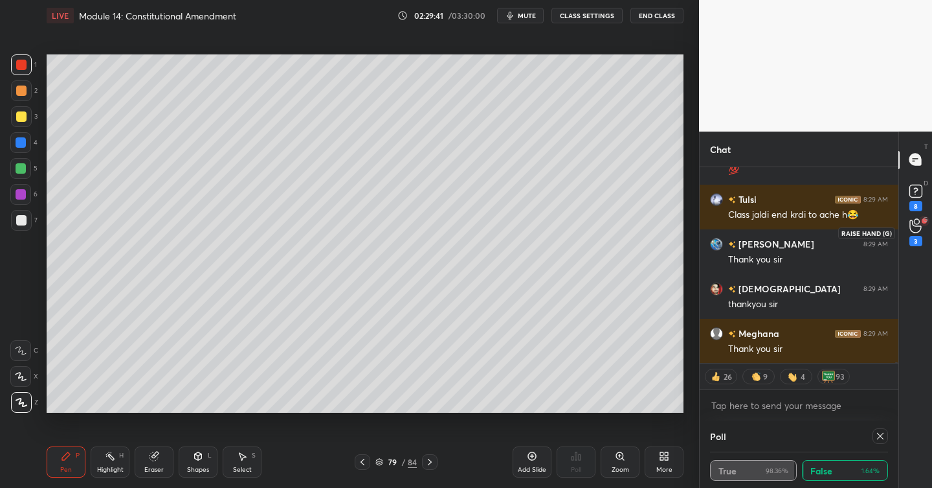
click at [914, 228] on icon at bounding box center [916, 225] width 12 height 15
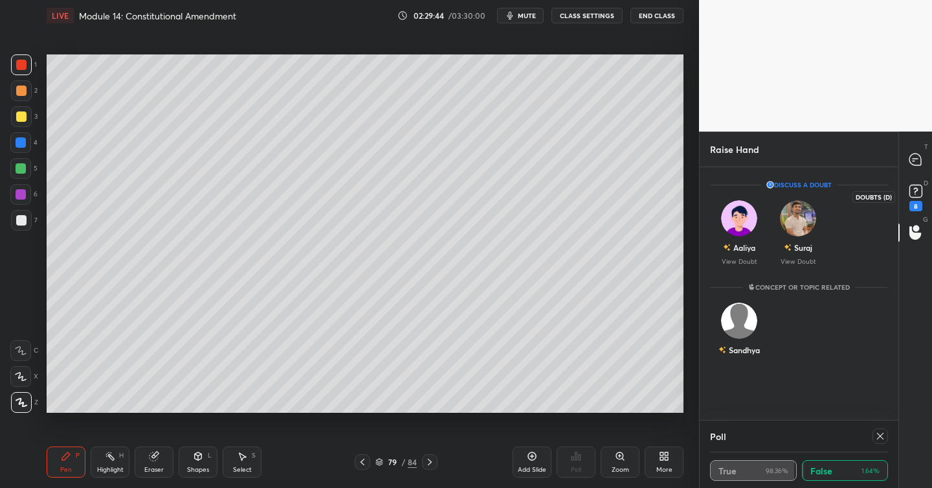
click at [915, 185] on rect at bounding box center [916, 191] width 12 height 12
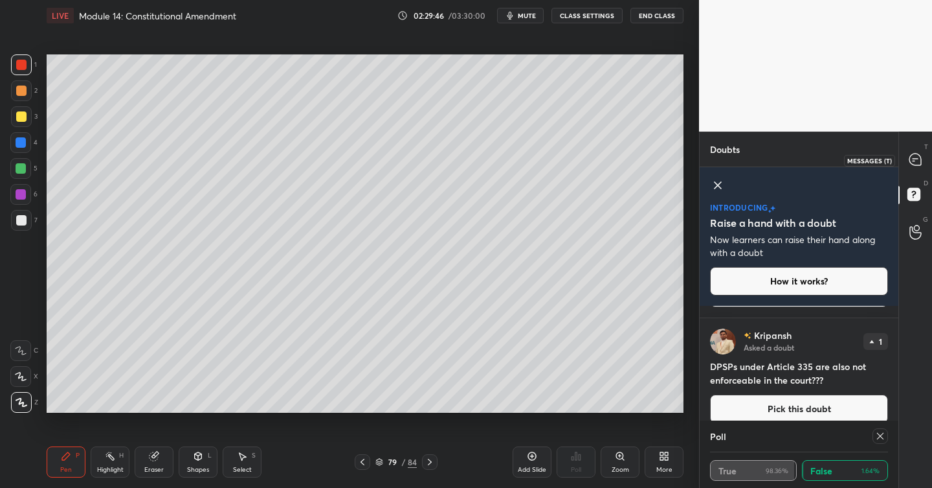
click at [917, 164] on icon at bounding box center [916, 159] width 12 height 12
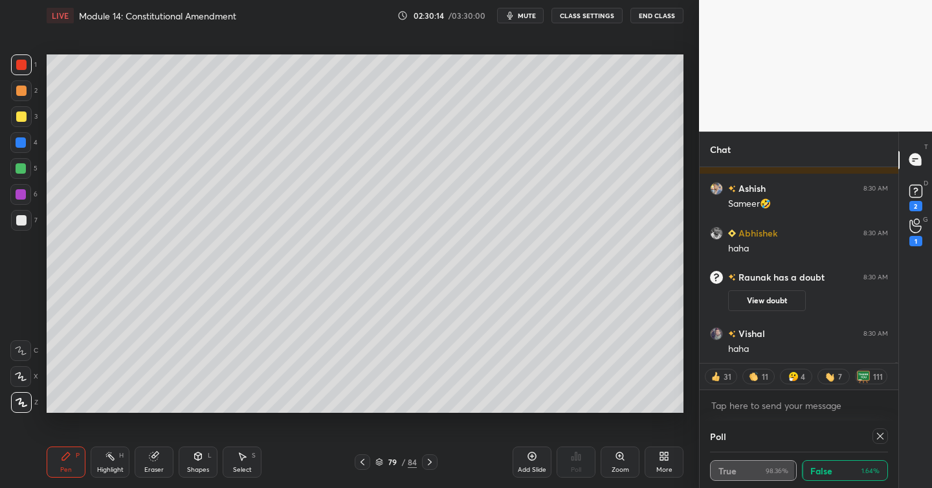
click at [880, 435] on icon at bounding box center [880, 436] width 10 height 10
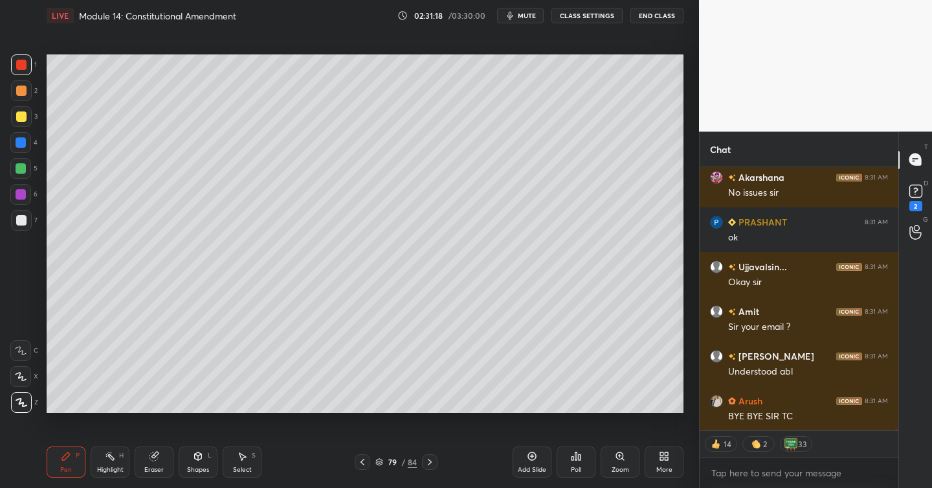
click at [653, 15] on button "End Class" at bounding box center [657, 16] width 53 height 16
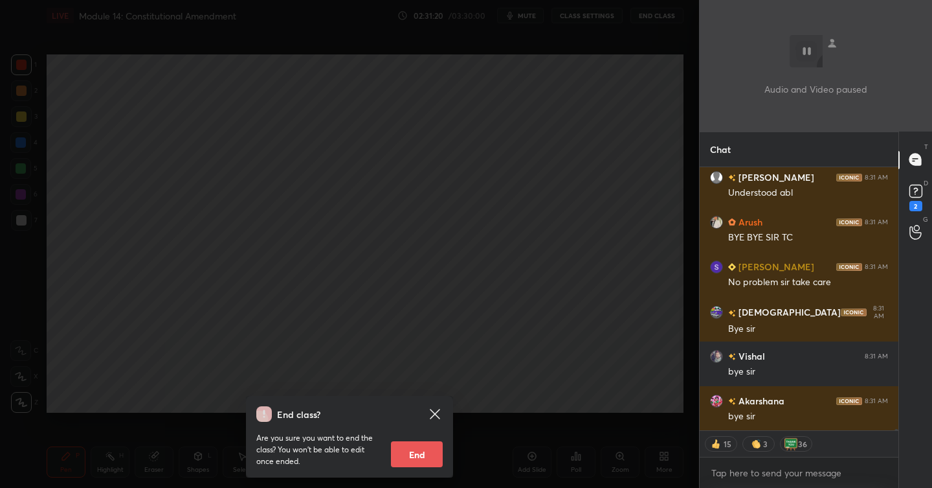
click at [418, 451] on button "End" at bounding box center [417, 454] width 52 height 26
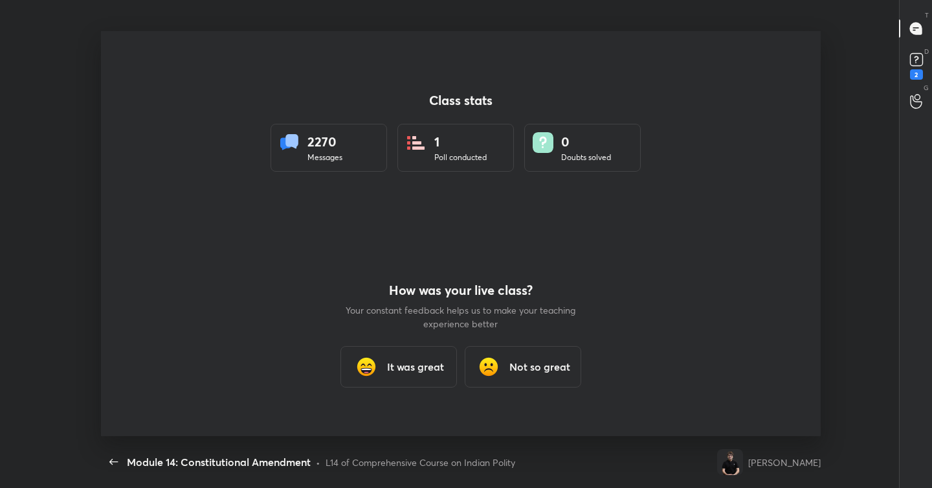
type textarea "x"
